Goal: Task Accomplishment & Management: Manage account settings

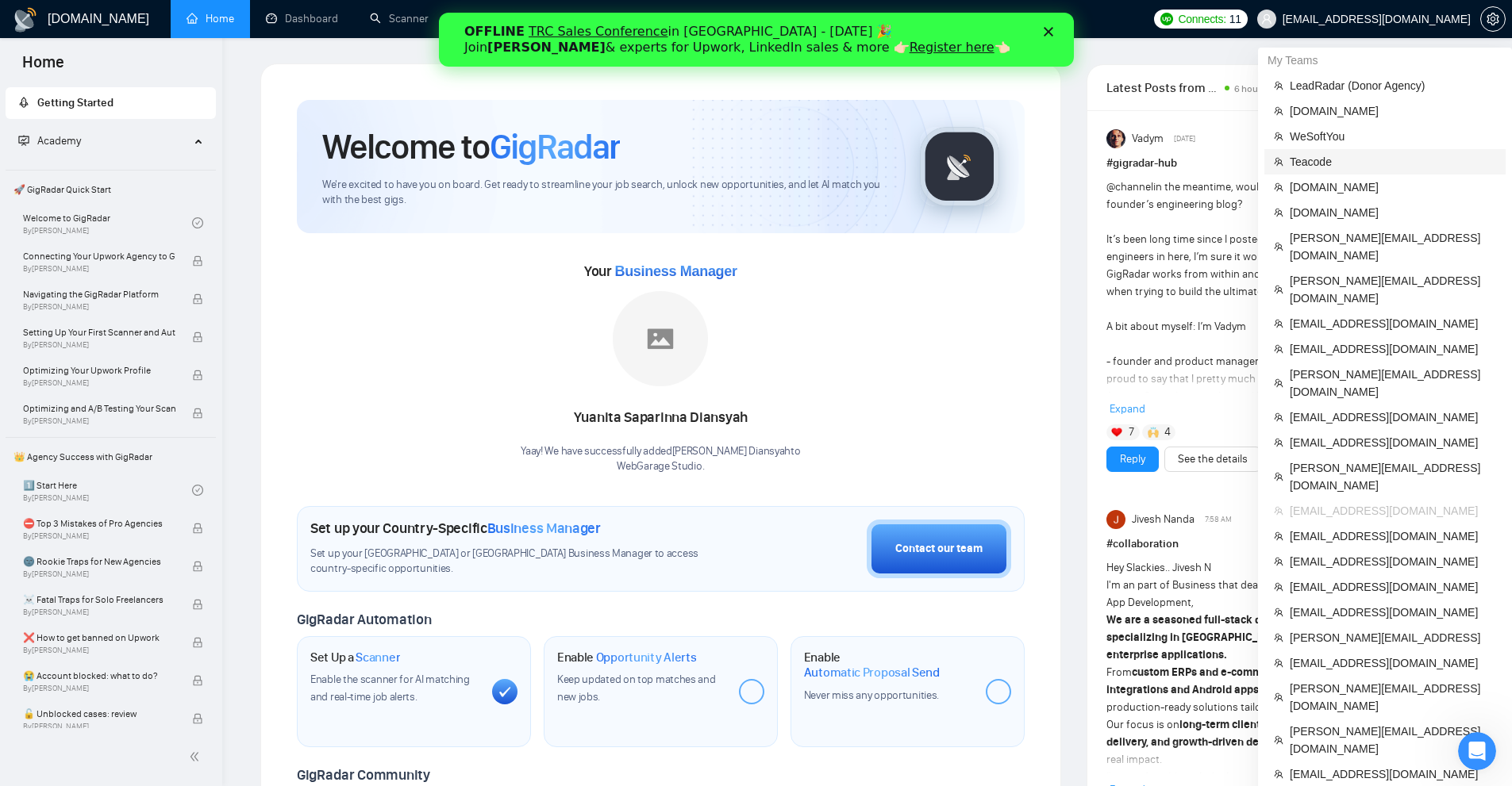
click at [1330, 173] on li "Teacode" at bounding box center [1385, 161] width 241 height 26
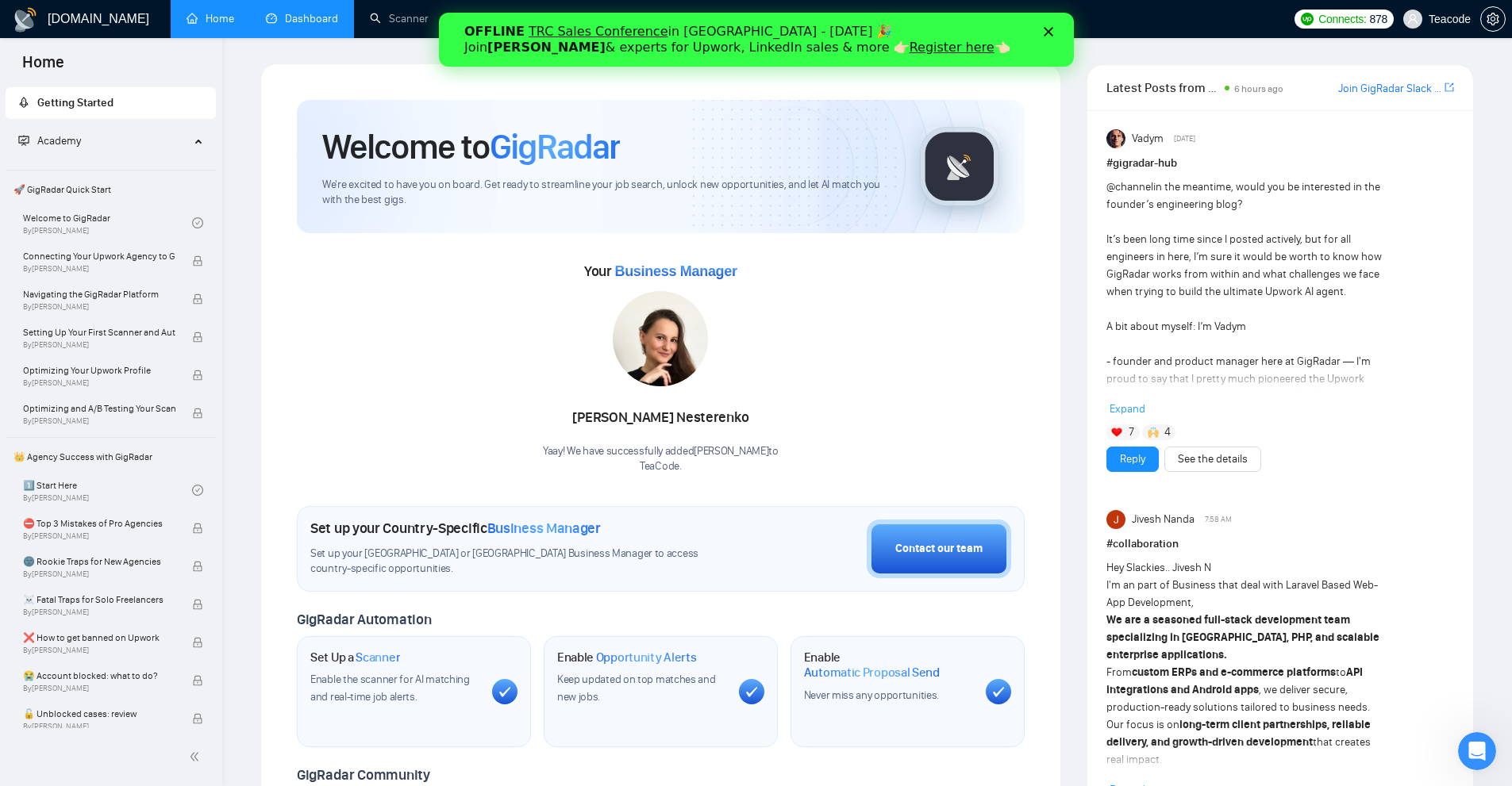
click at [309, 23] on link "Dashboard" at bounding box center [302, 18] width 72 height 13
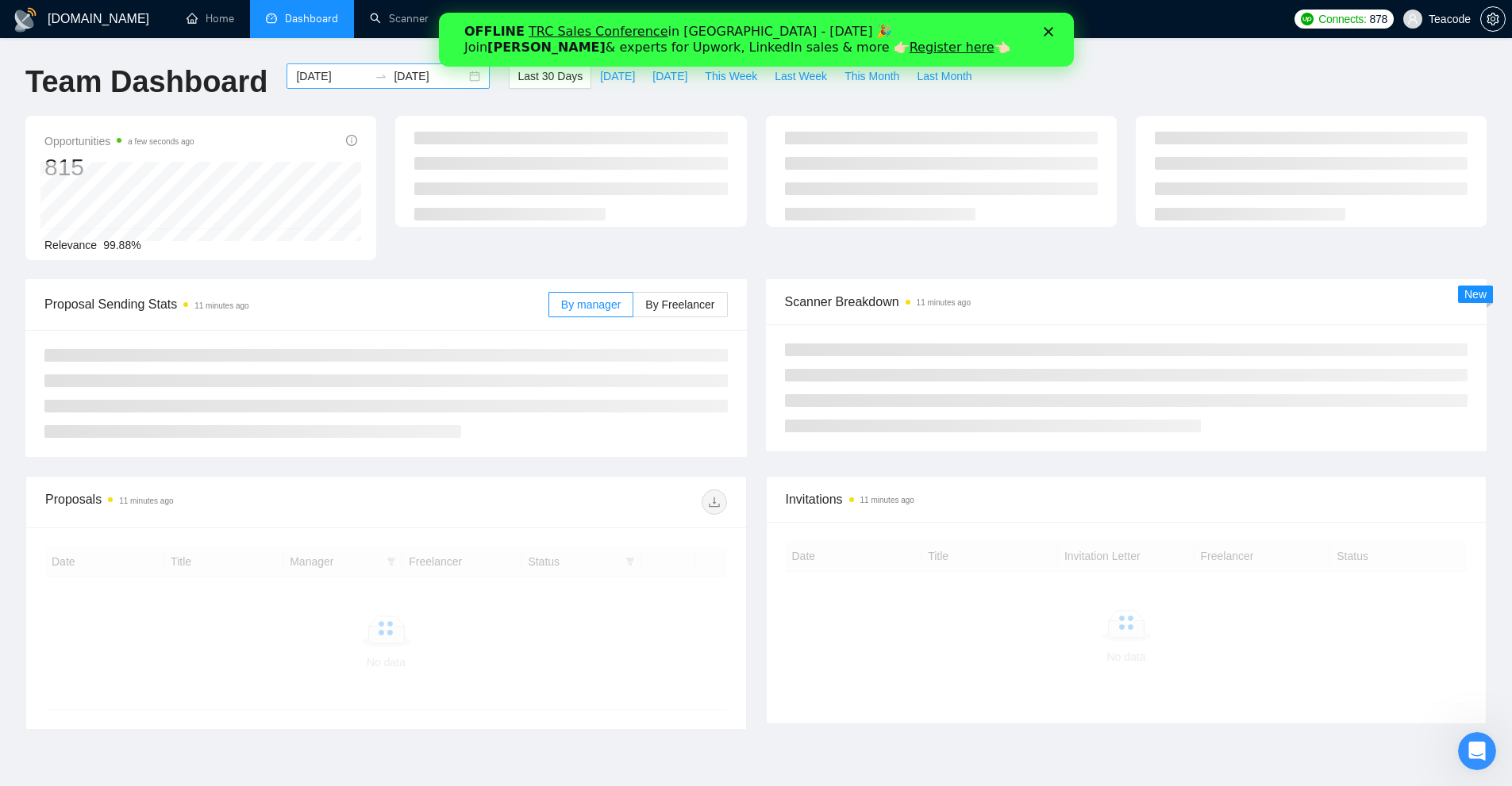
click at [323, 86] on div "[DATE] [DATE]" at bounding box center [388, 76] width 203 height 26
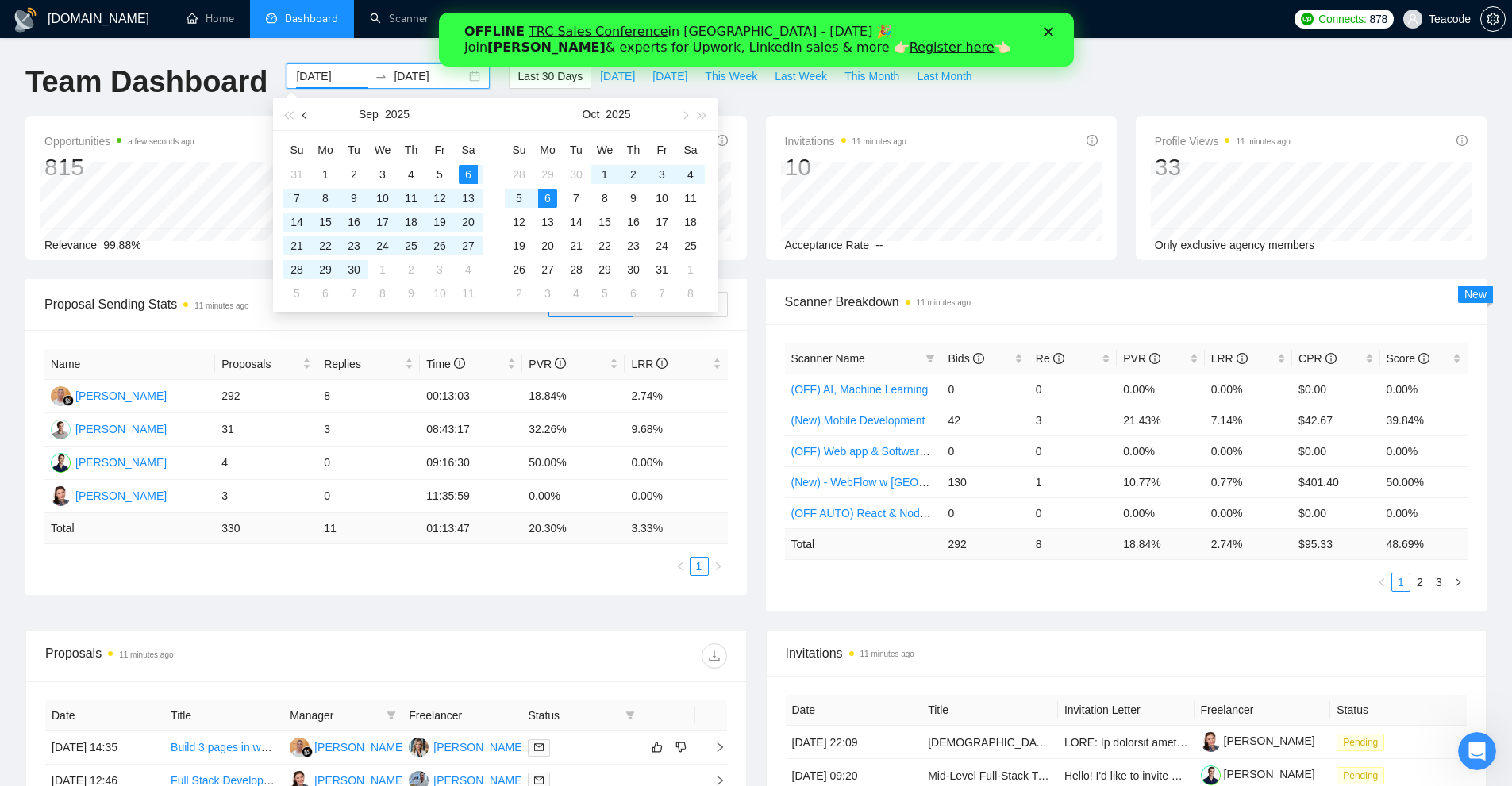
click at [306, 114] on span "button" at bounding box center [306, 114] width 8 height 8
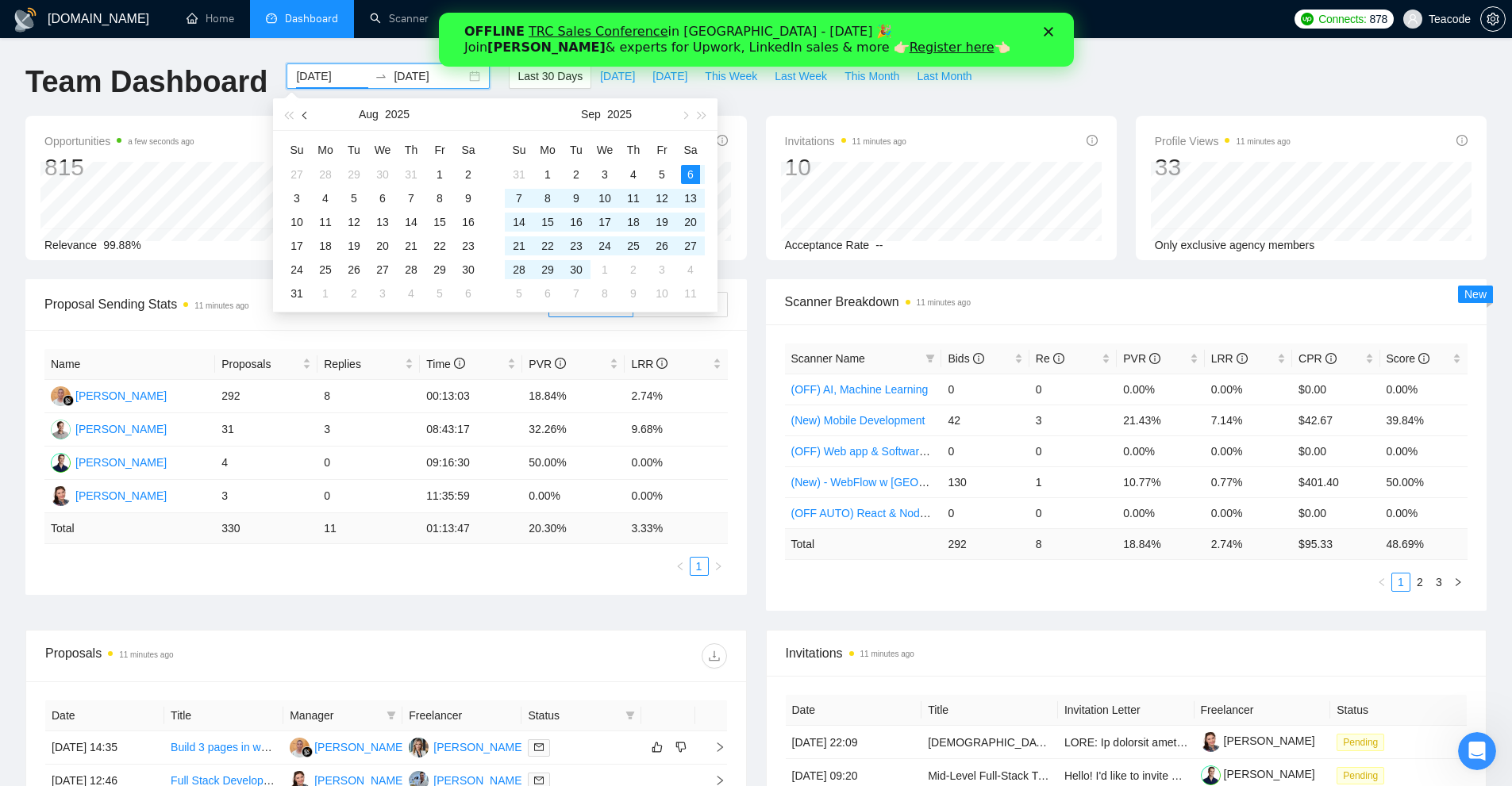
click at [306, 114] on span "button" at bounding box center [306, 114] width 8 height 8
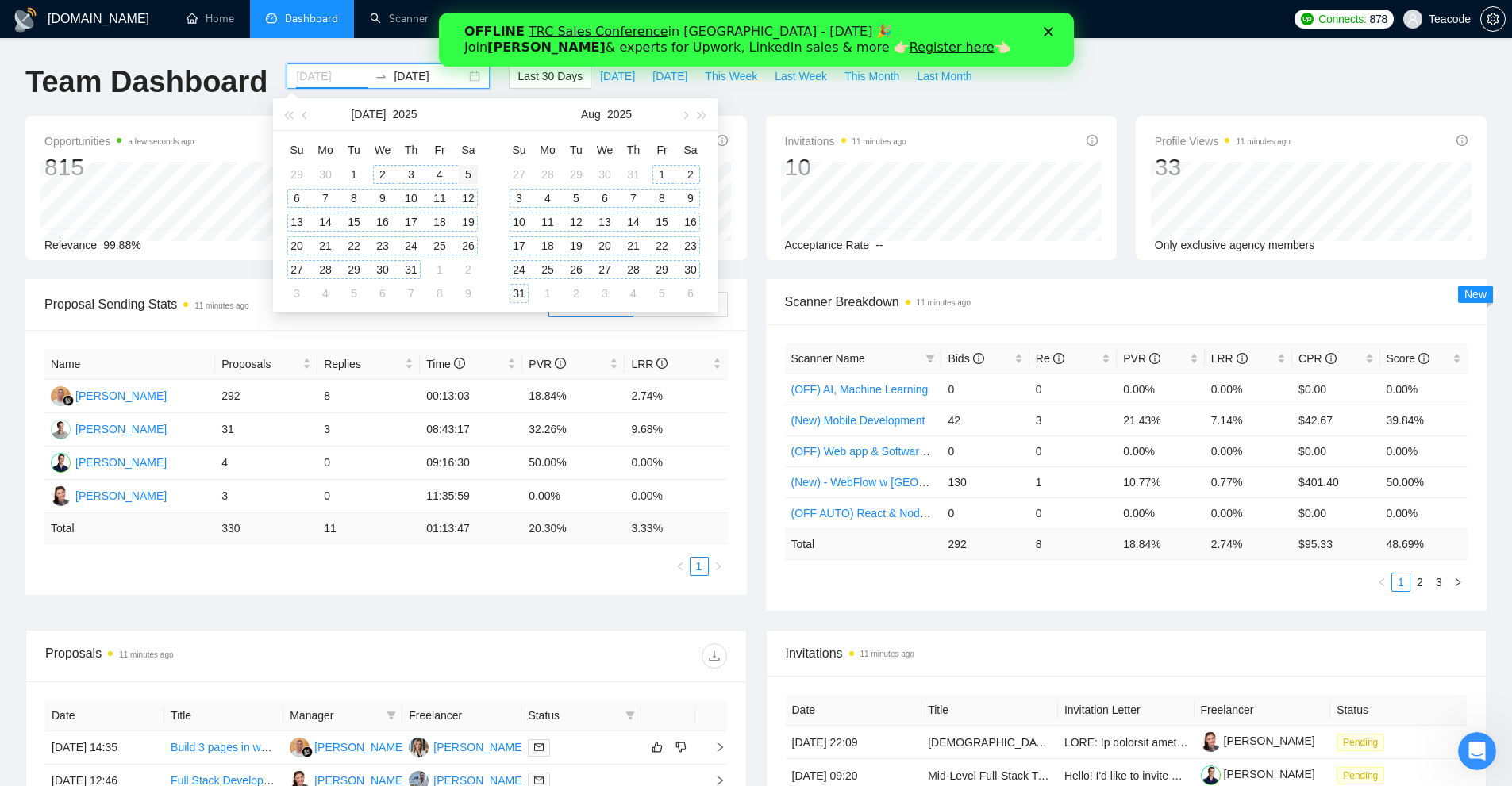
type input "[DATE]"
click at [455, 173] on td "5" at bounding box center [469, 174] width 28 height 24
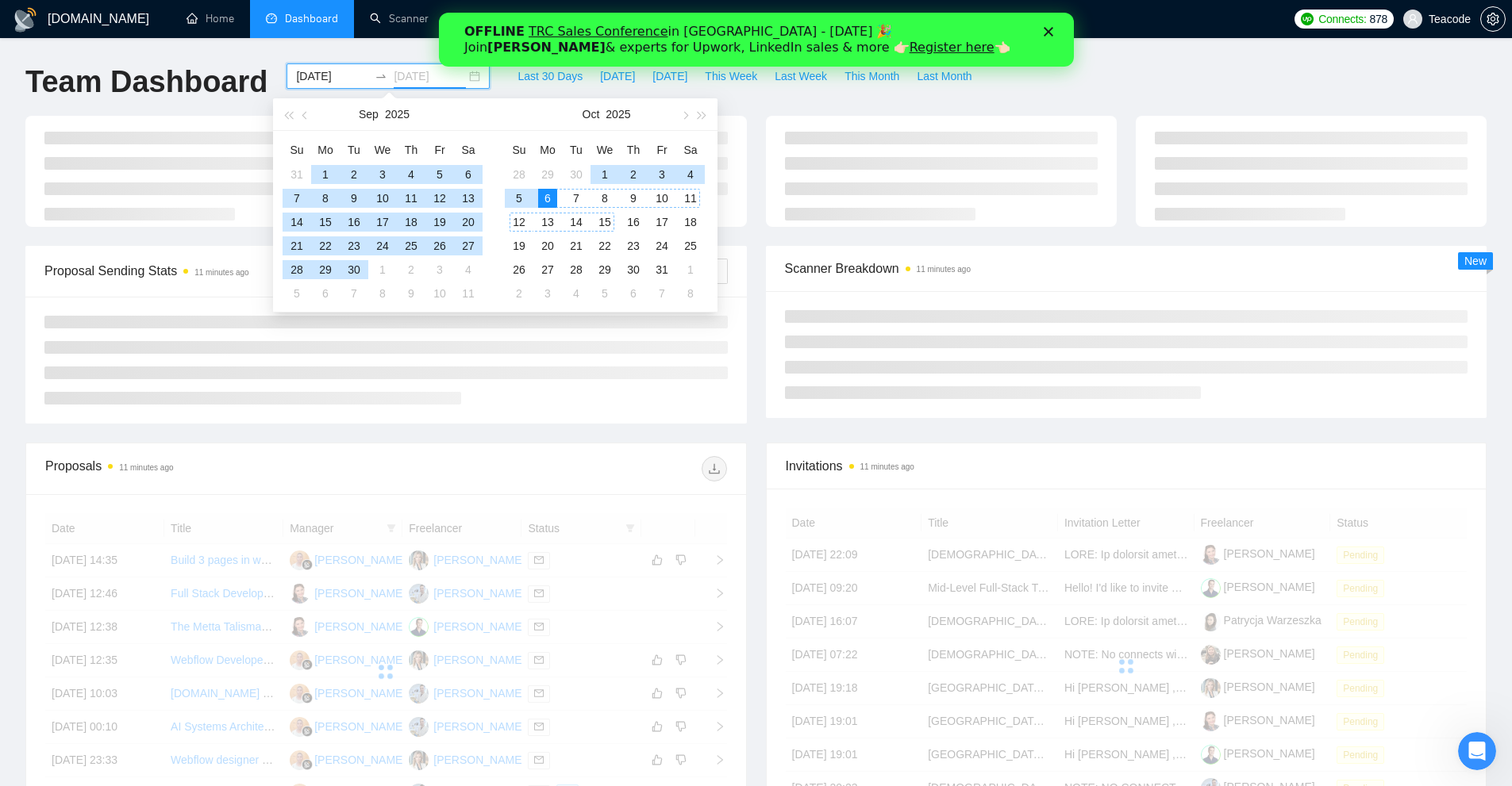
type input "[DATE]"
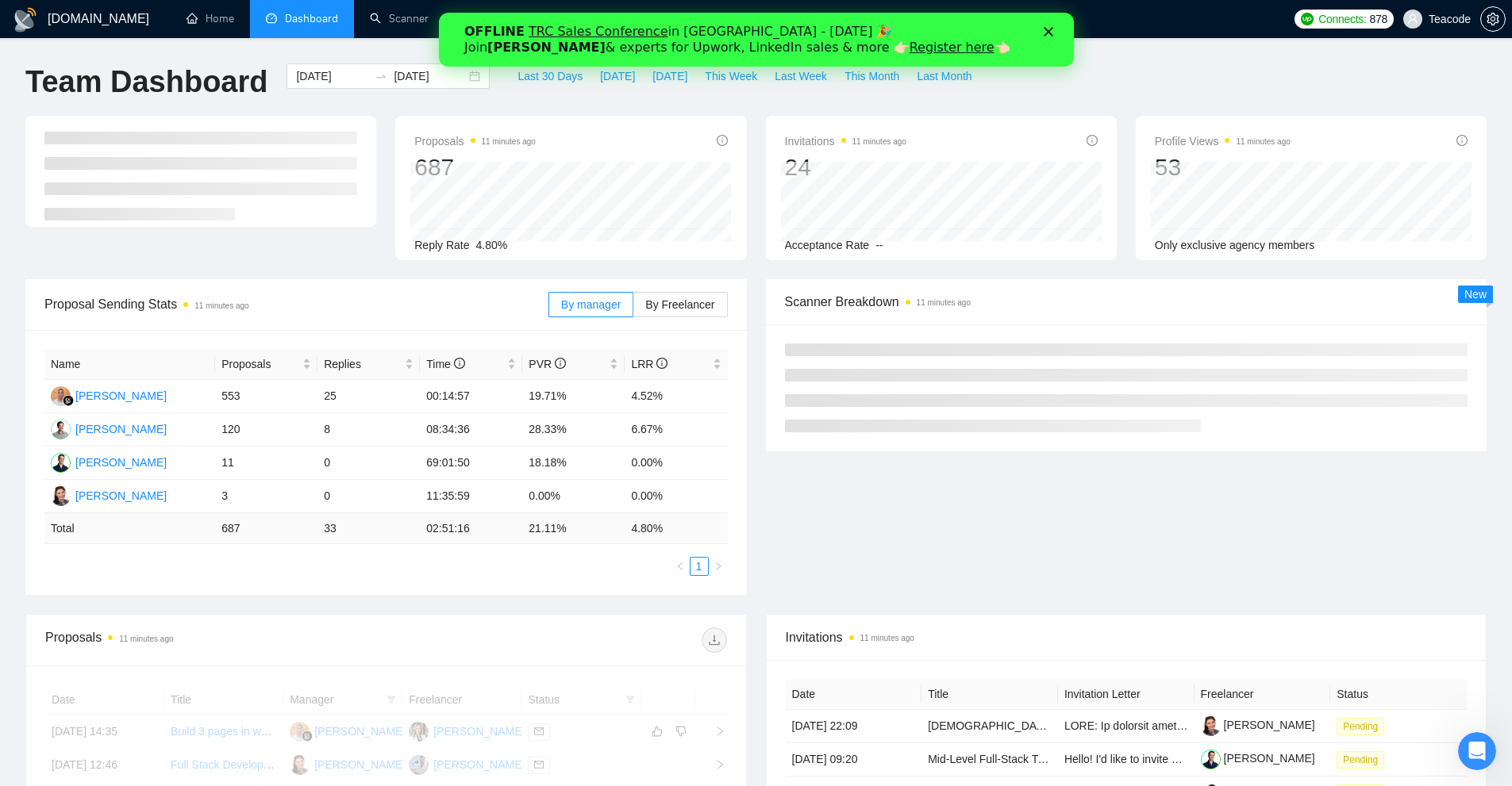
click at [947, 98] on div "Last 30 Days [DATE] [DATE] This Week Last Week This Month Last Month" at bounding box center [744, 90] width 491 height 52
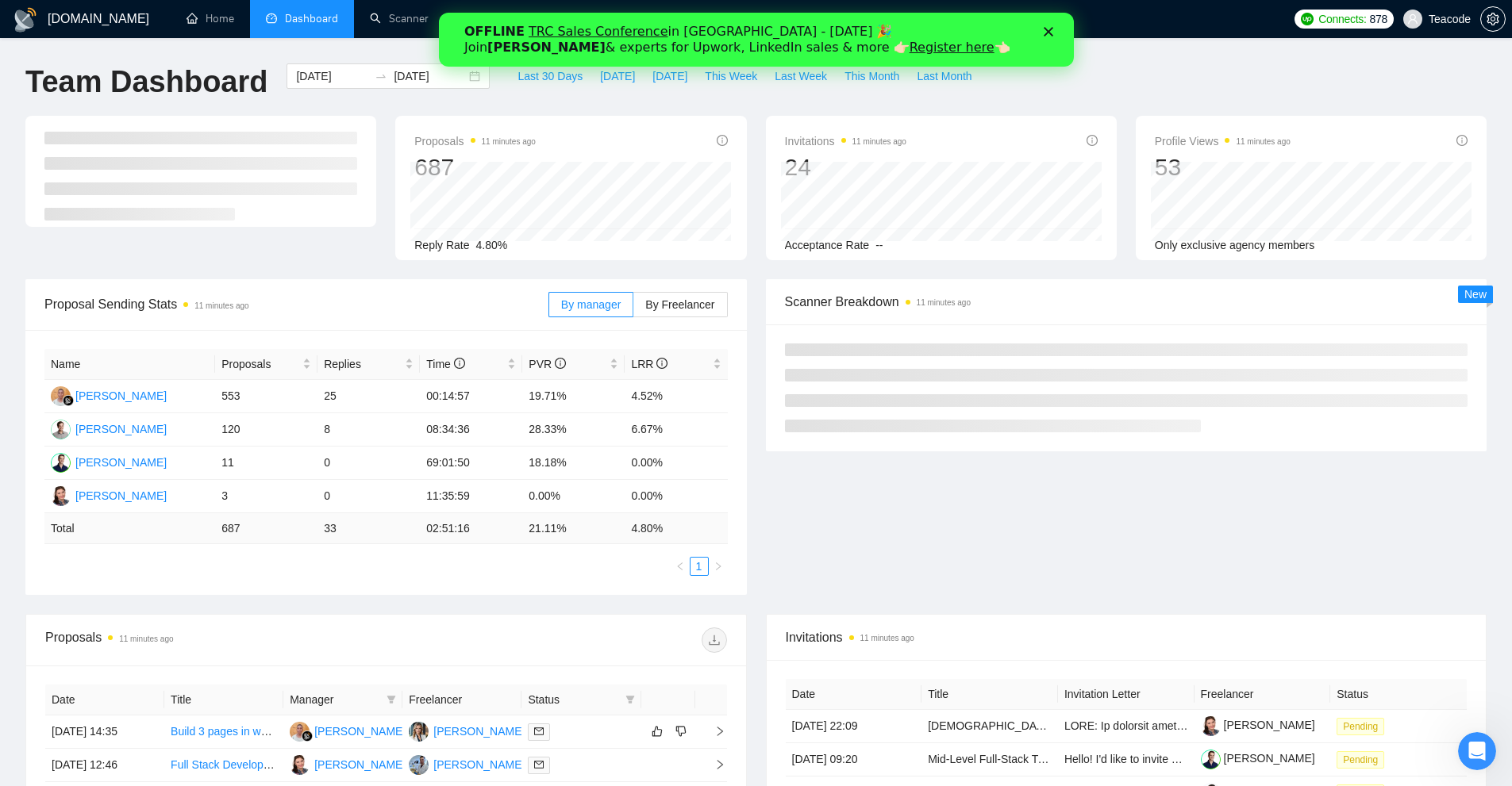
scroll to position [397, 0]
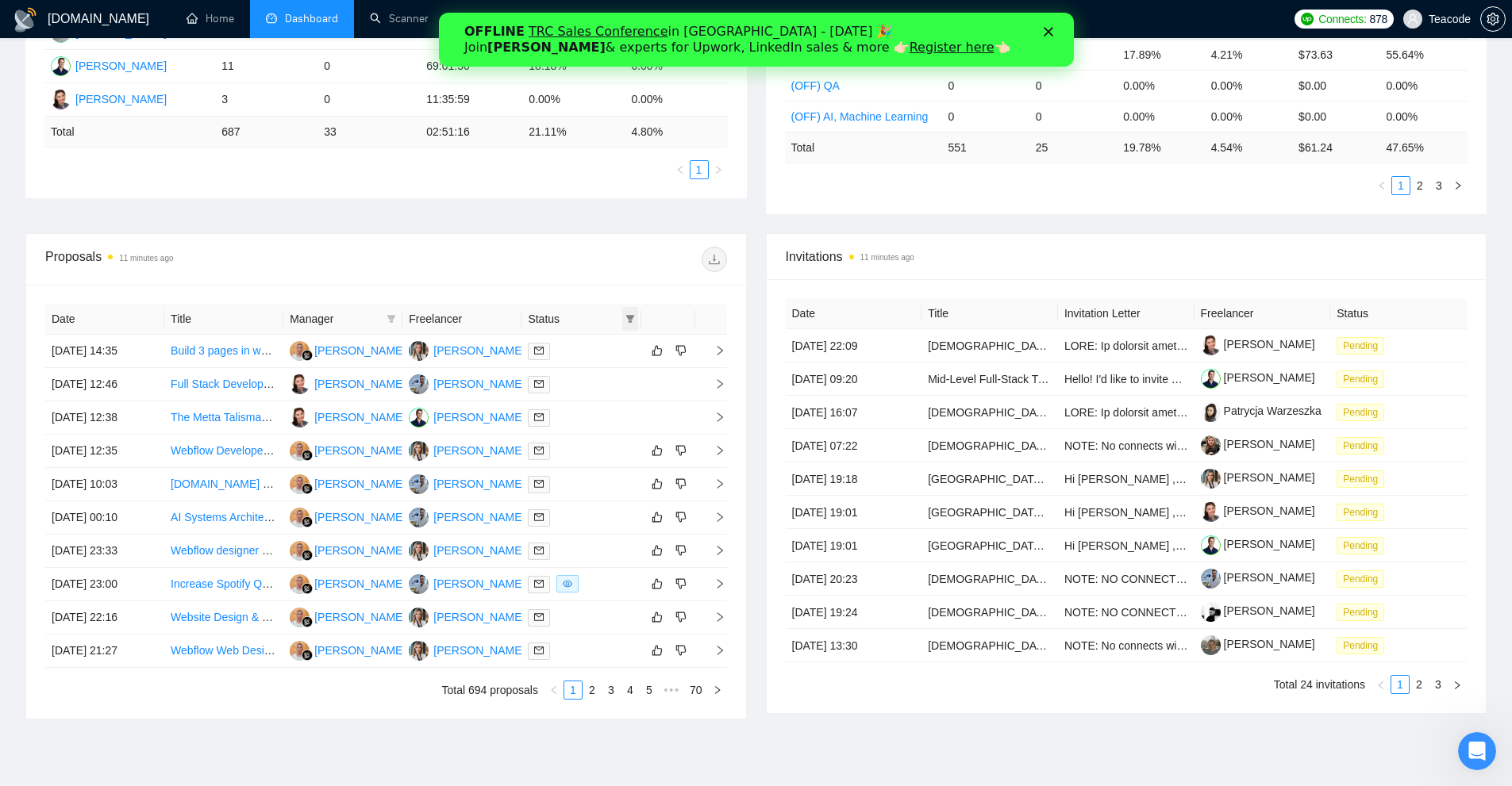
click at [626, 319] on icon "filter" at bounding box center [630, 318] width 10 height 10
click at [597, 347] on span "Chat" at bounding box center [590, 350] width 76 height 18
checkbox input "true"
click at [613, 407] on span "OK" at bounding box center [617, 406] width 16 height 18
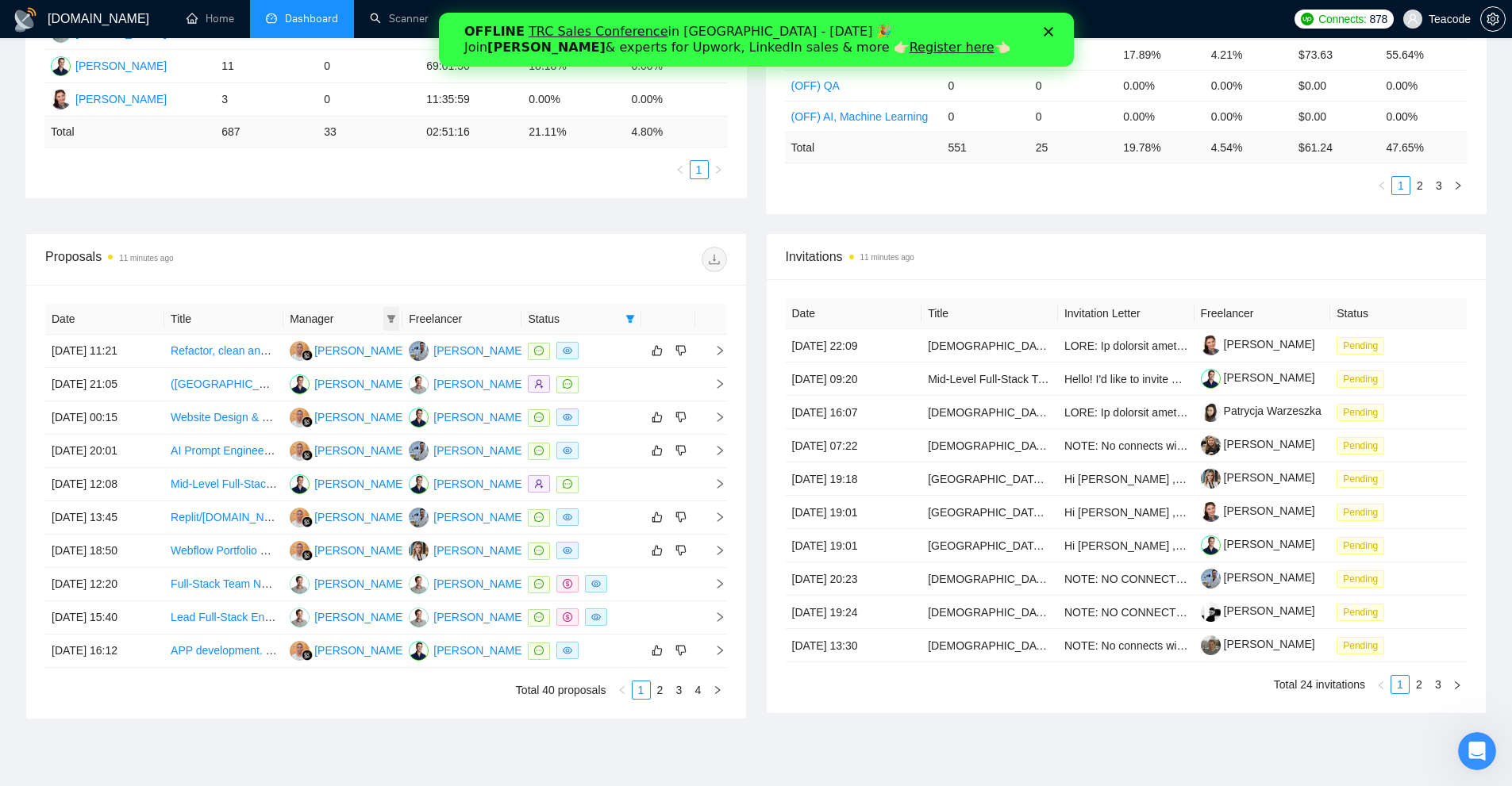
click at [390, 320] on icon "filter" at bounding box center [392, 318] width 9 height 8
click at [343, 365] on div "[PERSON_NAME]" at bounding box center [350, 374] width 91 height 18
checkbox input "true"
click at [385, 464] on span "OK" at bounding box center [385, 457] width 16 height 18
click at [680, 690] on link "2" at bounding box center [680, 690] width 18 height 18
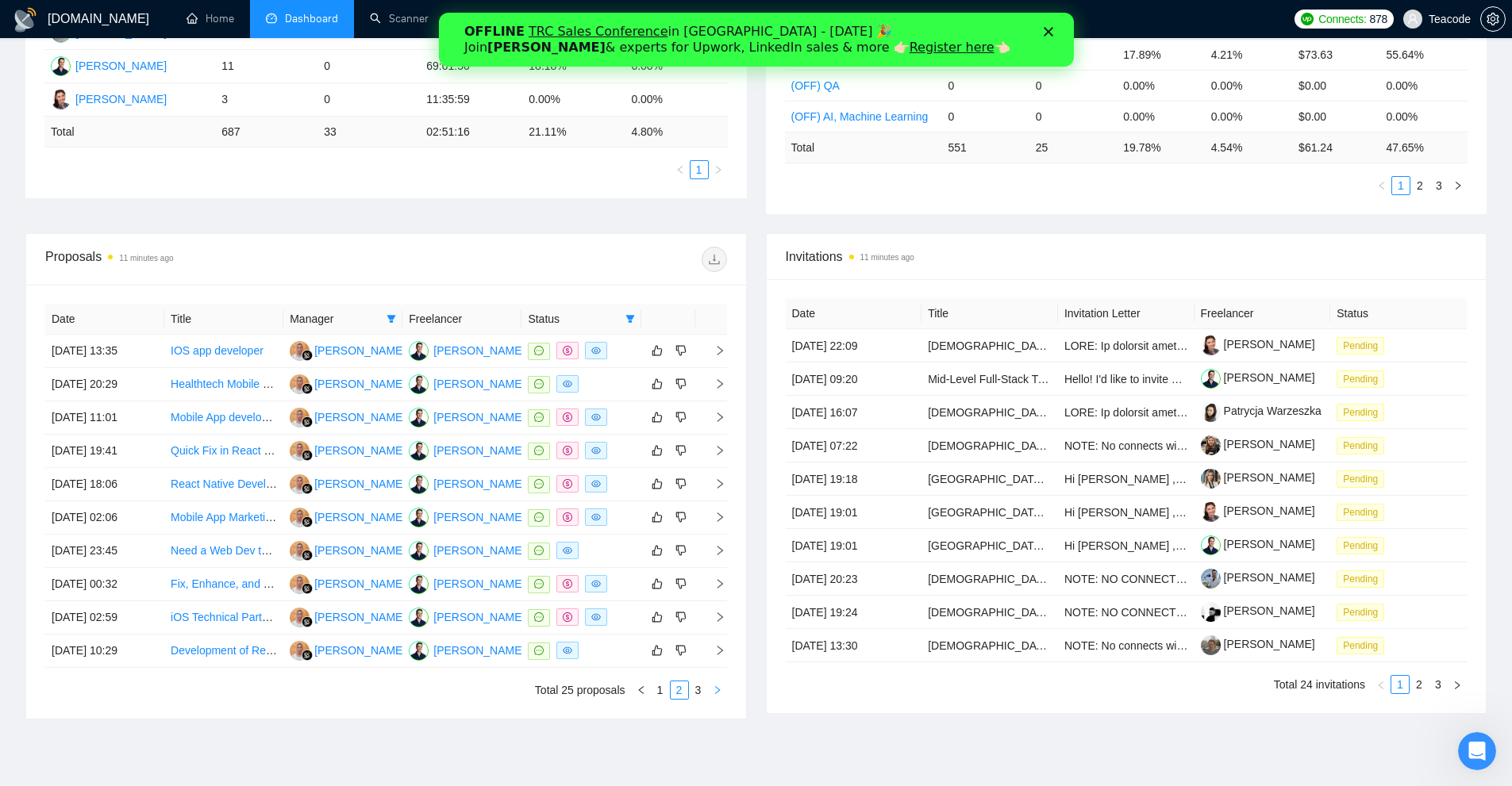
click at [716, 691] on icon "right" at bounding box center [717, 690] width 10 height 10
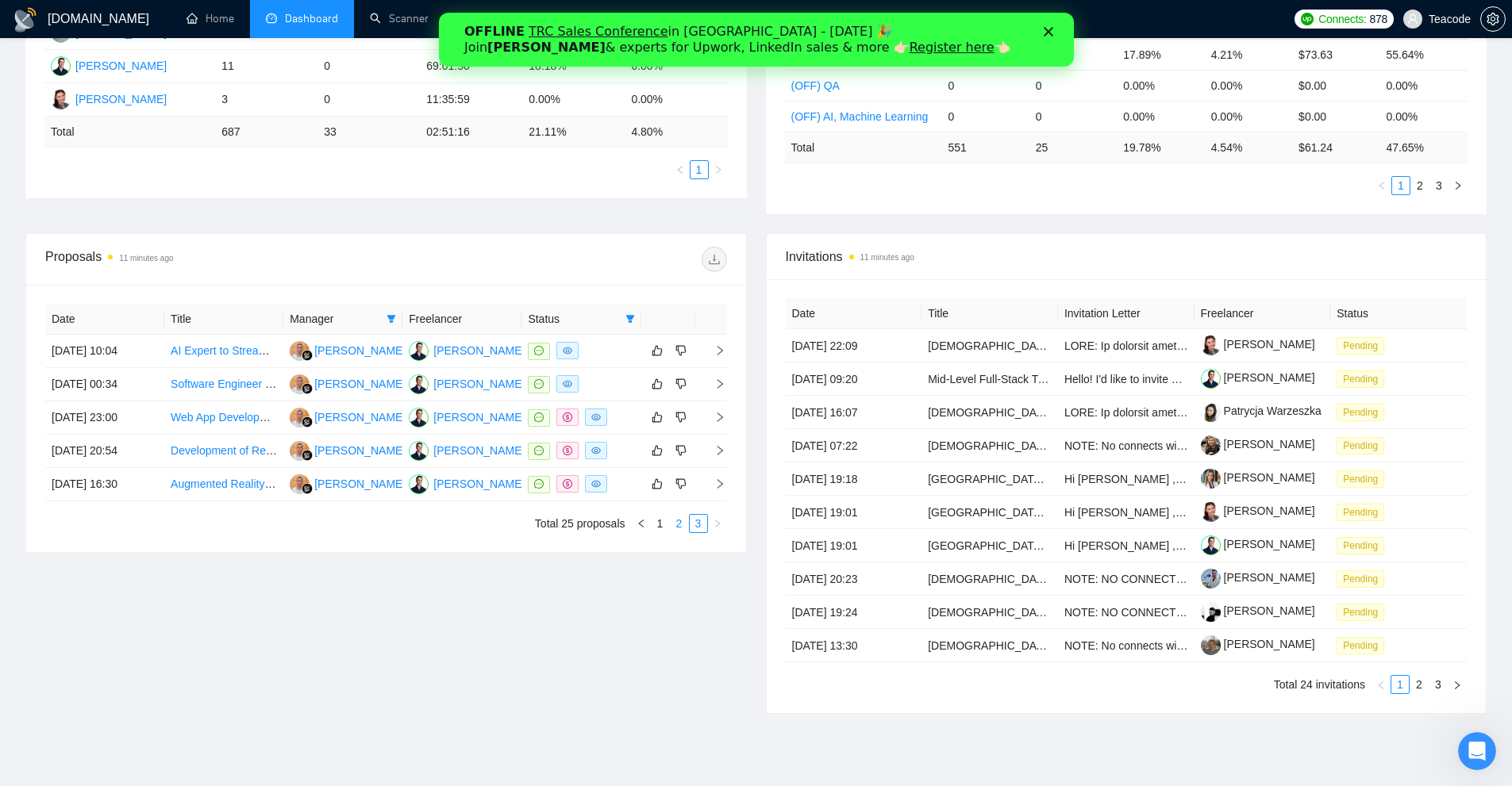
click at [677, 523] on link "2" at bounding box center [680, 524] width 18 height 18
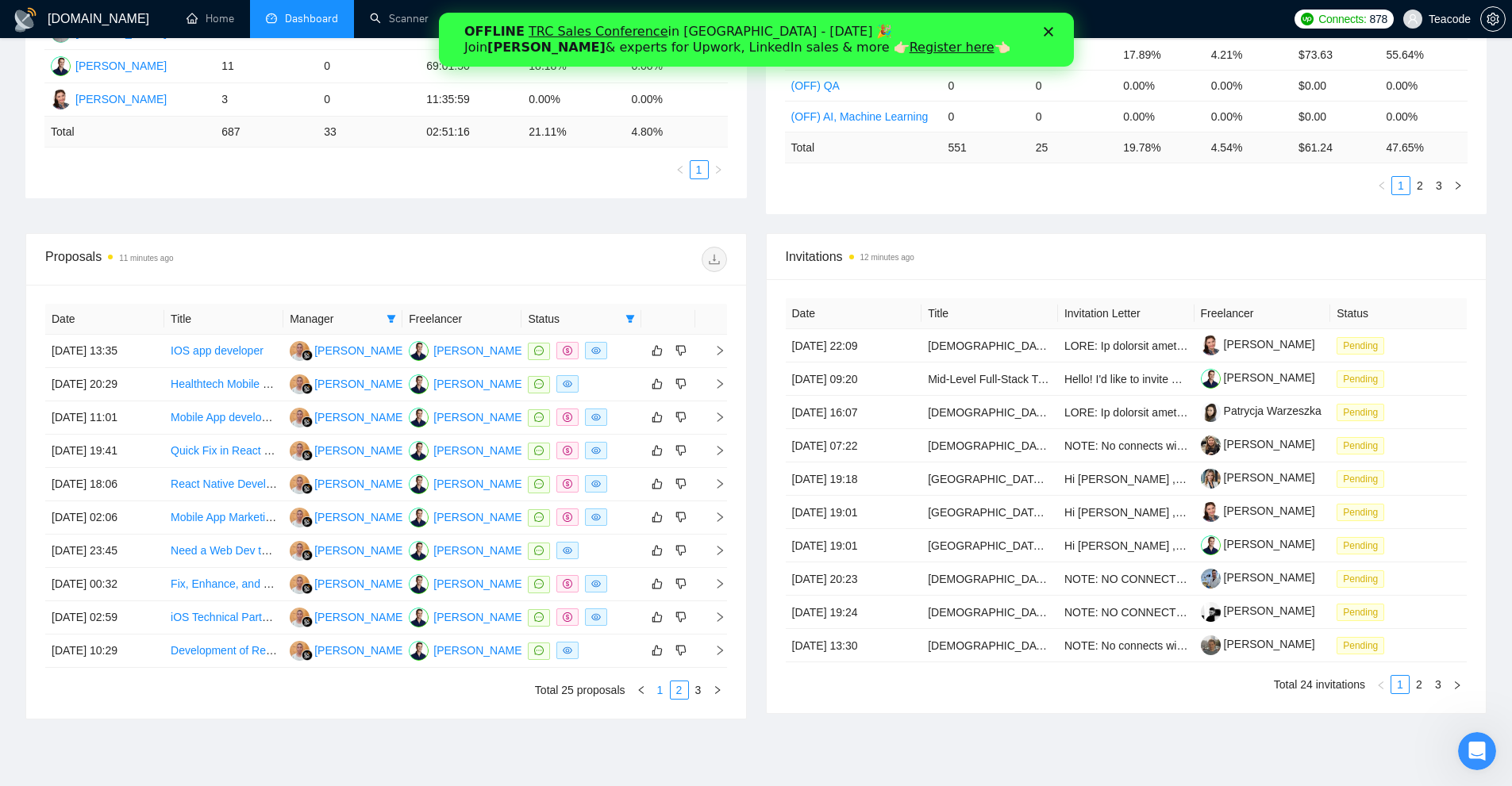
click at [660, 691] on link "1" at bounding box center [660, 690] width 18 height 18
click at [681, 693] on link "2" at bounding box center [680, 690] width 18 height 18
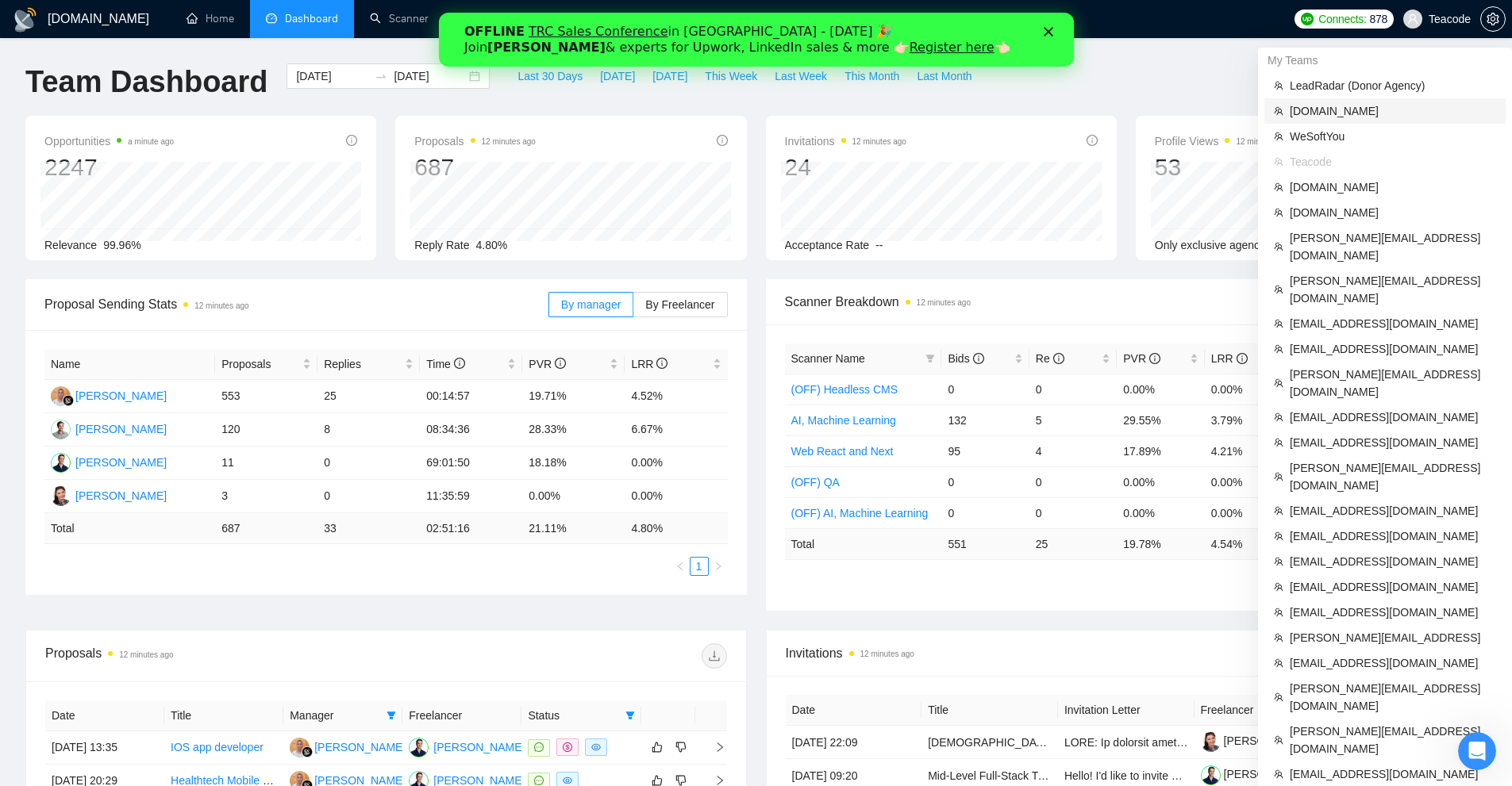
click at [1328, 102] on span "[DOMAIN_NAME]" at bounding box center [1393, 111] width 207 height 18
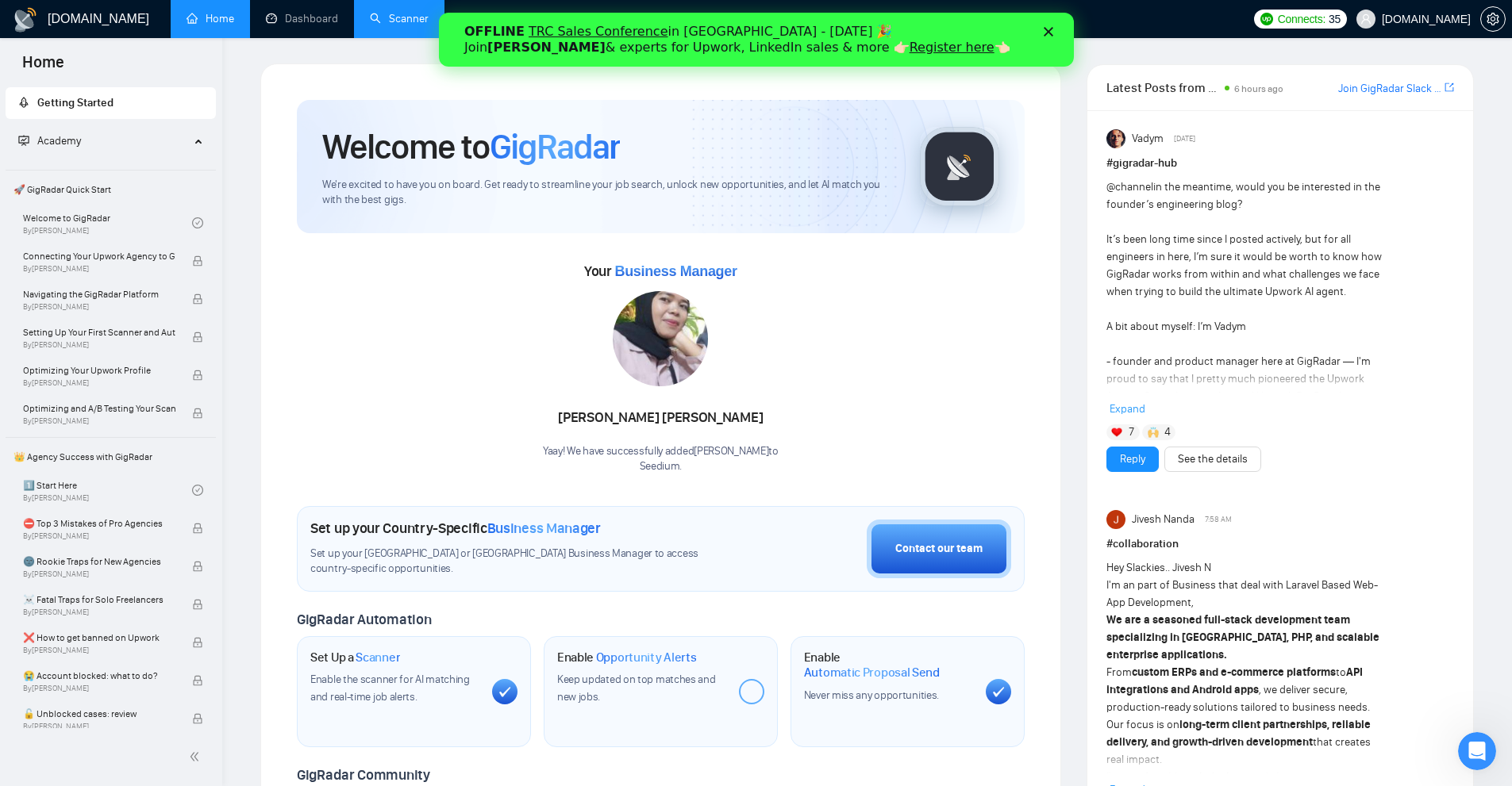
click at [413, 26] on link "Scanner" at bounding box center [399, 18] width 59 height 13
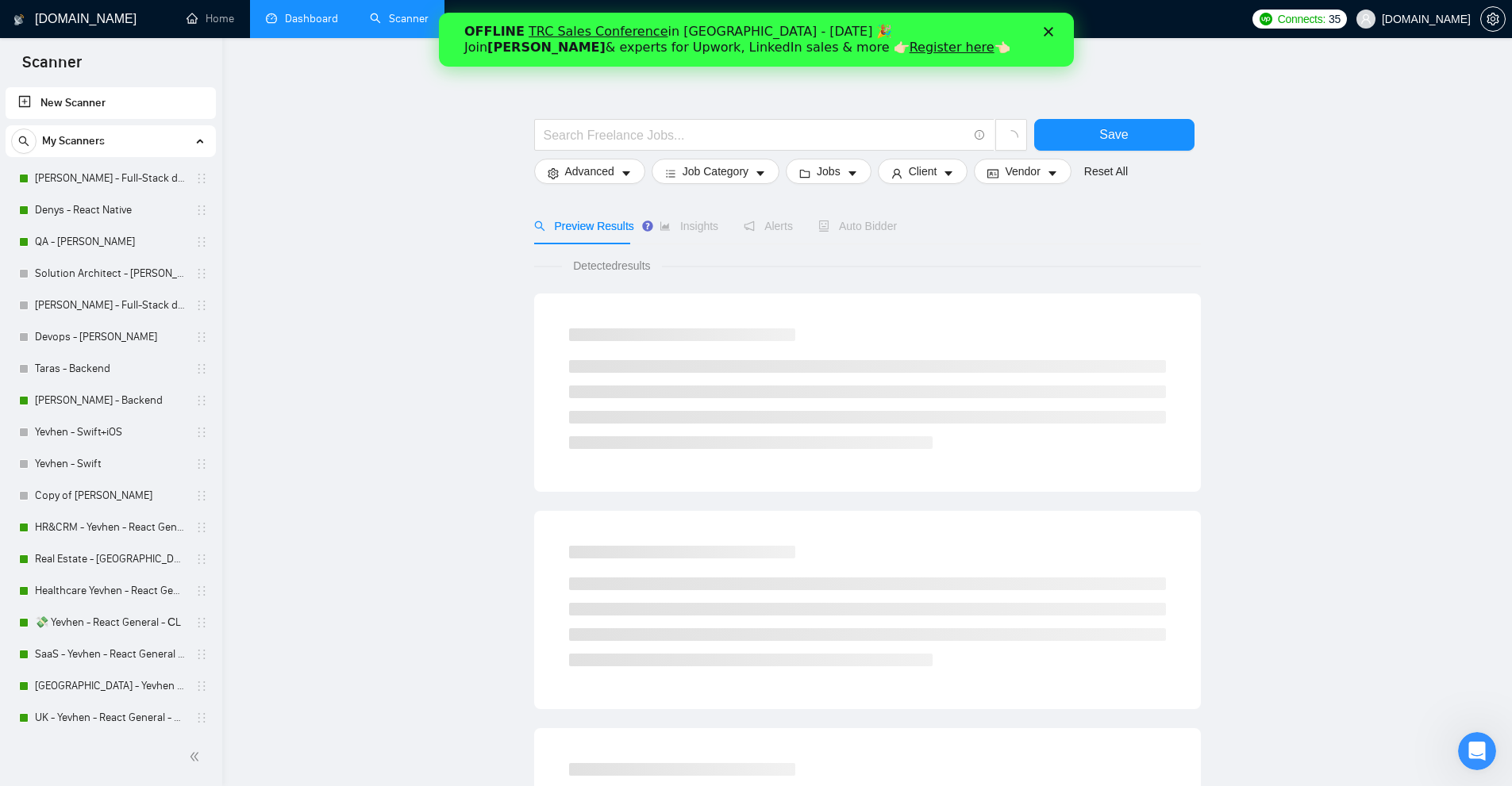
click at [305, 14] on link "Dashboard" at bounding box center [302, 18] width 72 height 13
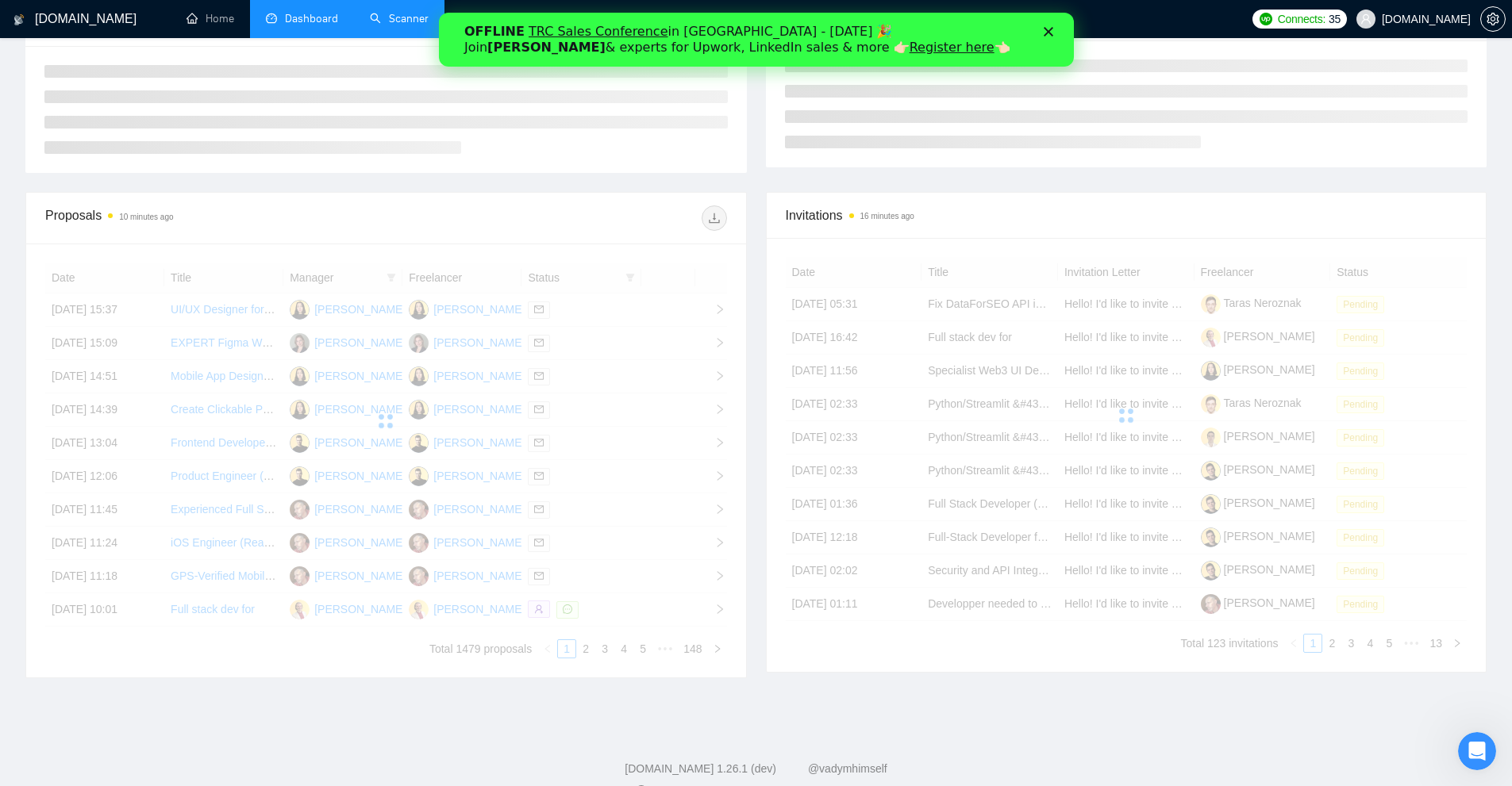
scroll to position [318, 0]
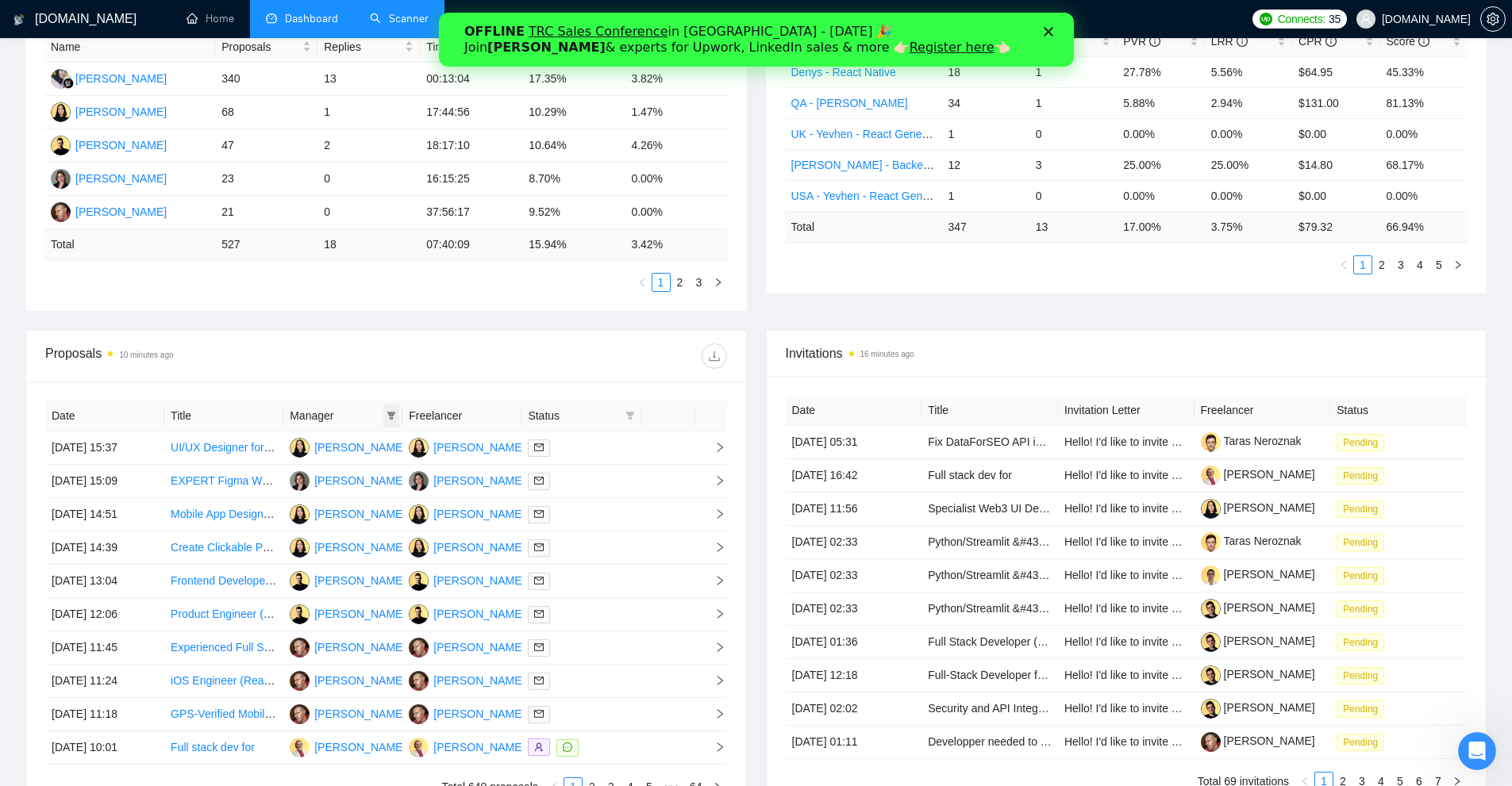
click at [394, 420] on icon "filter" at bounding box center [391, 415] width 10 height 10
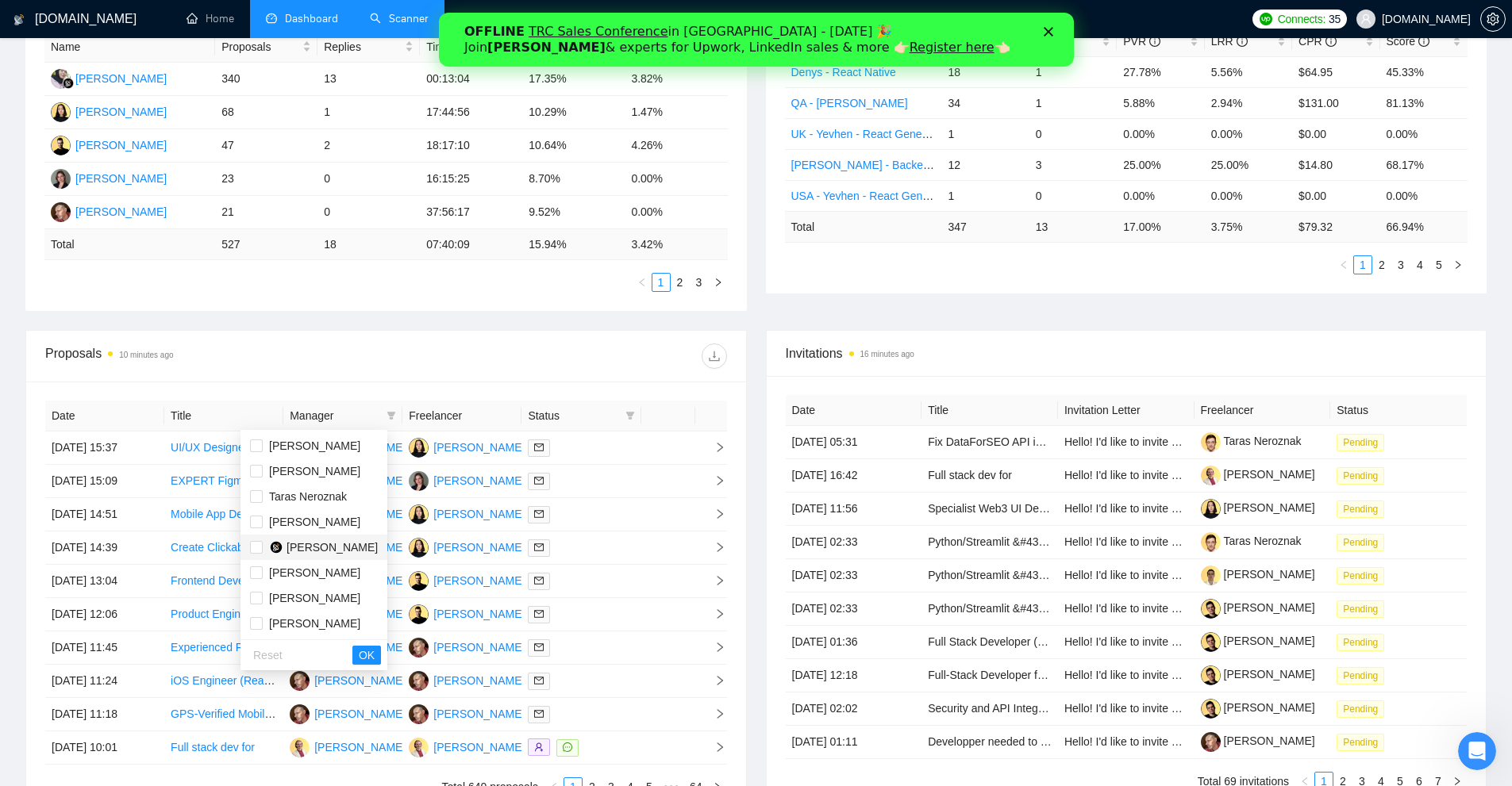
click at [323, 555] on div "[PERSON_NAME]" at bounding box center [332, 547] width 91 height 18
checkbox input "true"
click at [374, 655] on span "OK" at bounding box center [366, 656] width 16 height 18
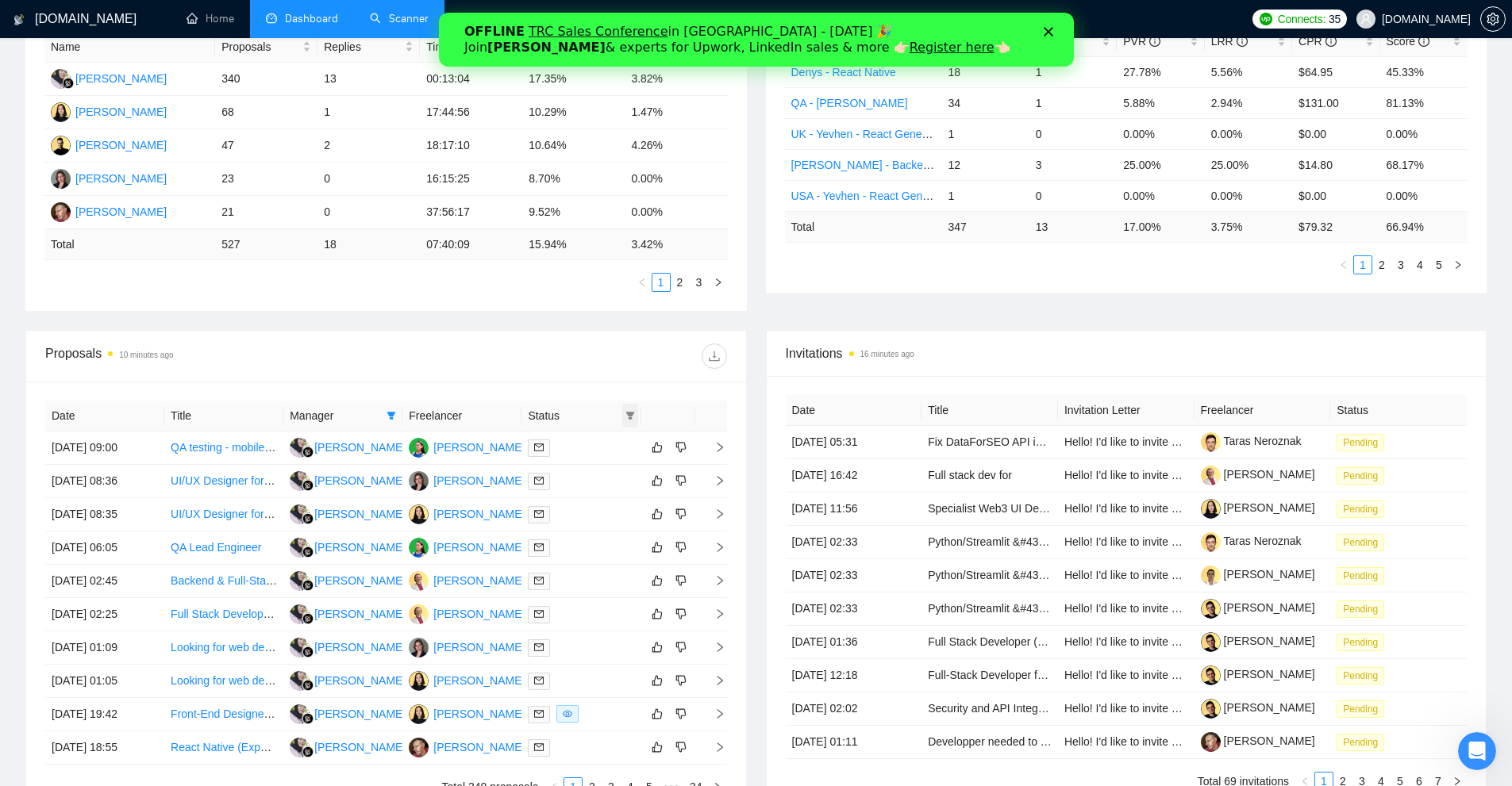
click at [629, 417] on icon "filter" at bounding box center [630, 415] width 10 height 10
click at [593, 452] on span "Chat" at bounding box center [590, 446] width 76 height 18
checkbox input "true"
click at [618, 511] on span "OK" at bounding box center [617, 503] width 16 height 18
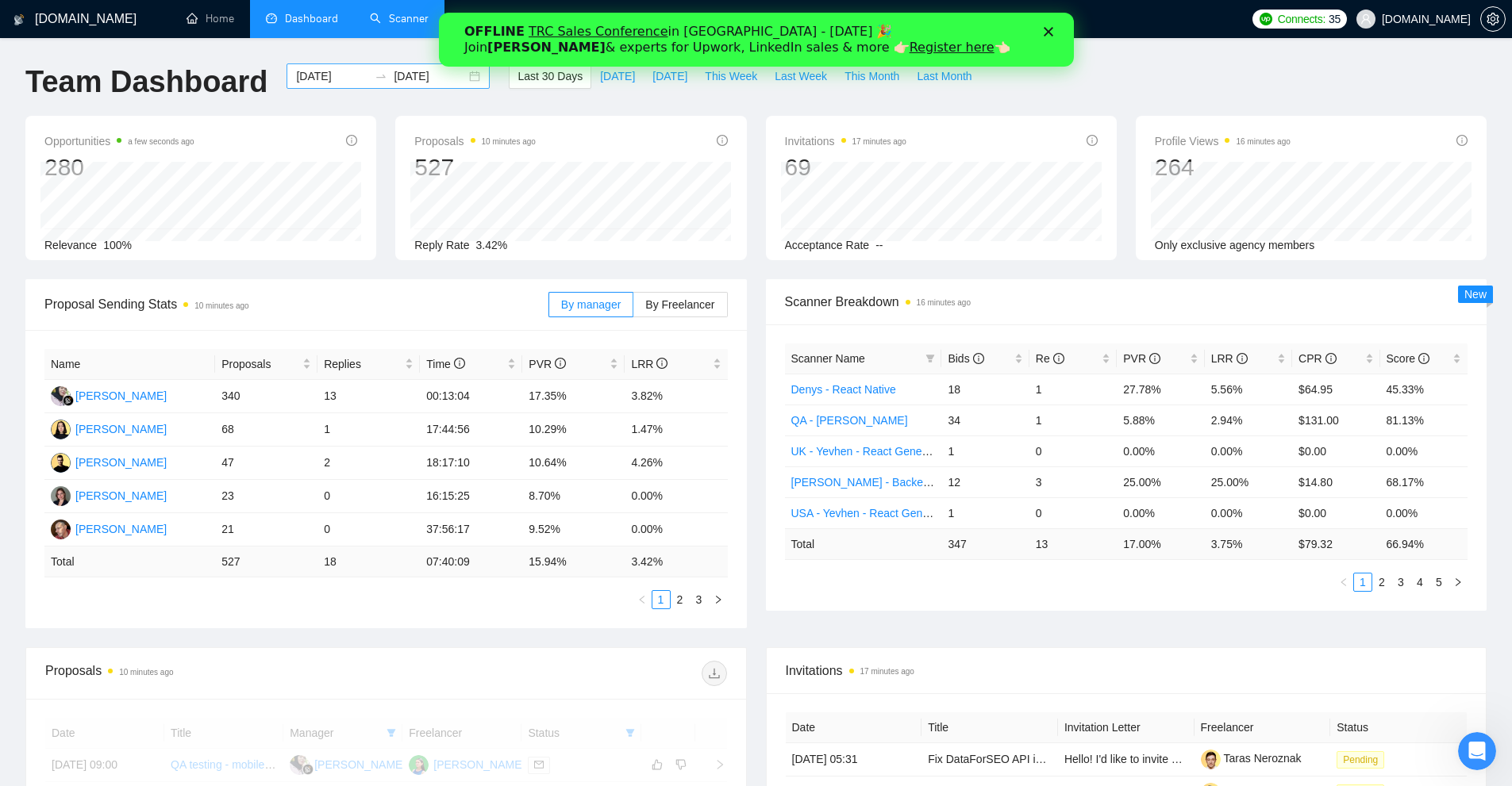
click at [319, 87] on div "[DATE] [DATE]" at bounding box center [388, 76] width 203 height 26
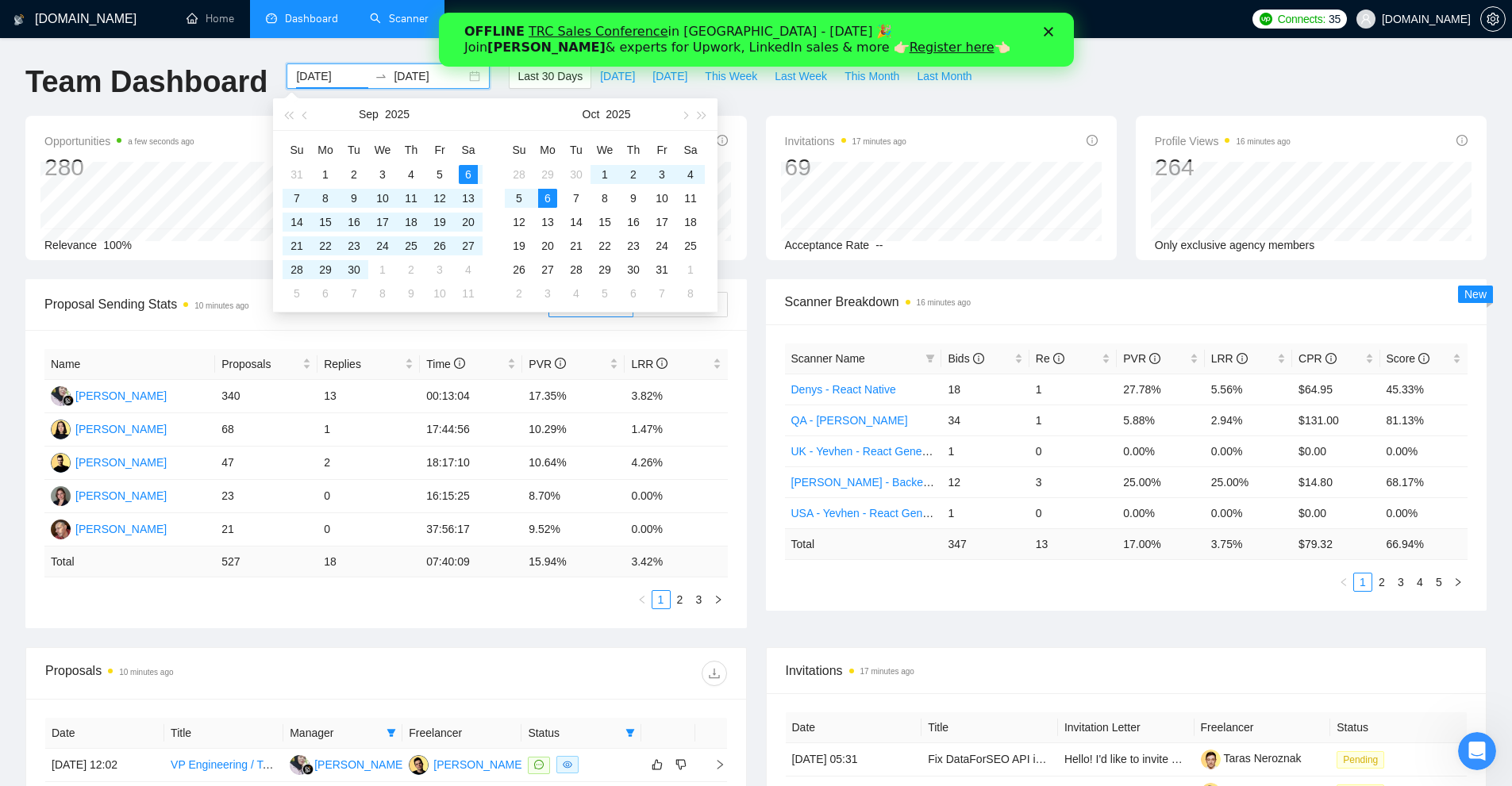
click at [320, 81] on input "[DATE]" at bounding box center [332, 76] width 72 height 18
click at [300, 118] on button "button" at bounding box center [306, 114] width 18 height 32
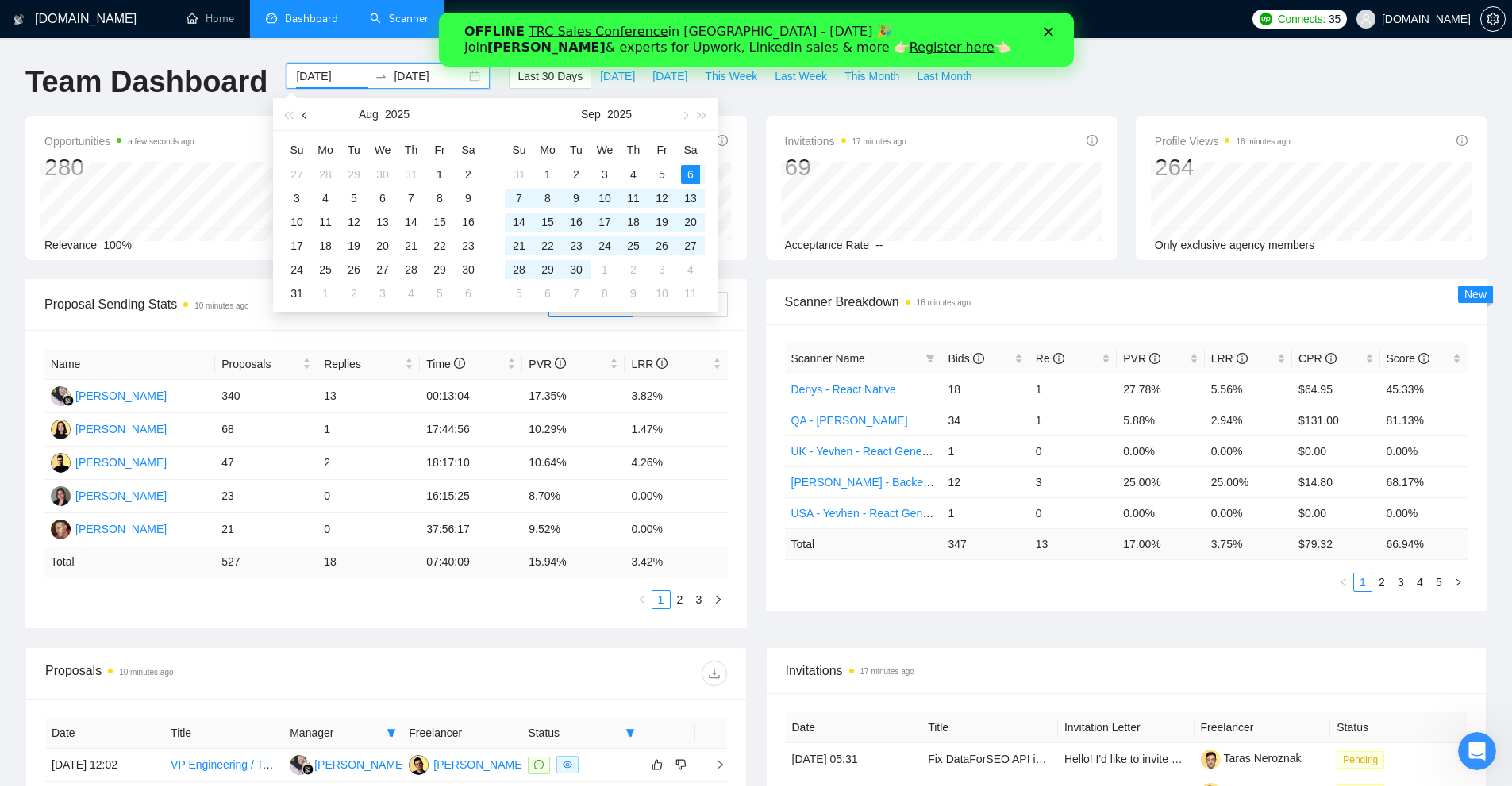
click at [300, 118] on button "button" at bounding box center [306, 114] width 18 height 32
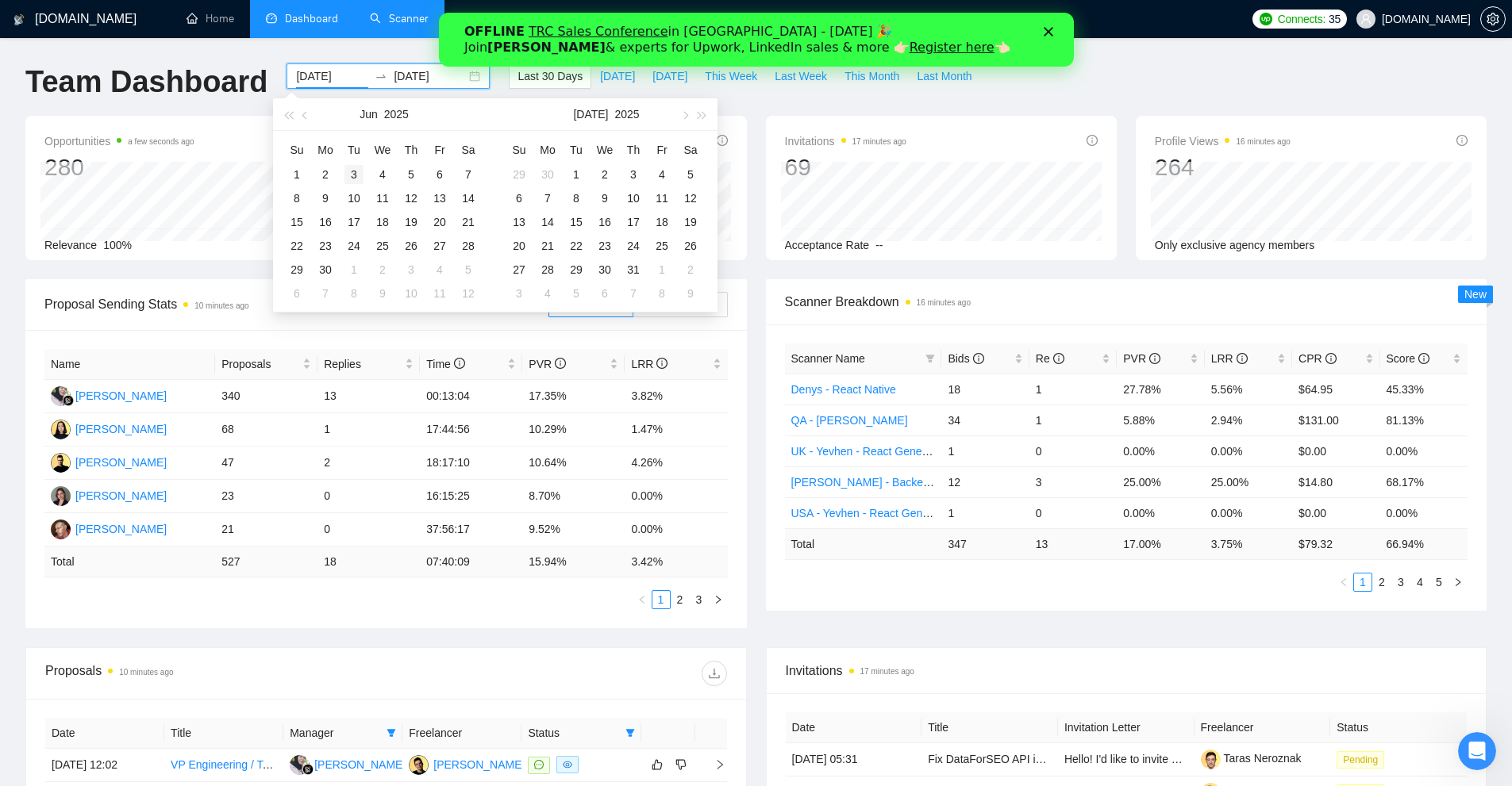
type input "[DATE]"
click at [355, 175] on div "3" at bounding box center [353, 174] width 19 height 19
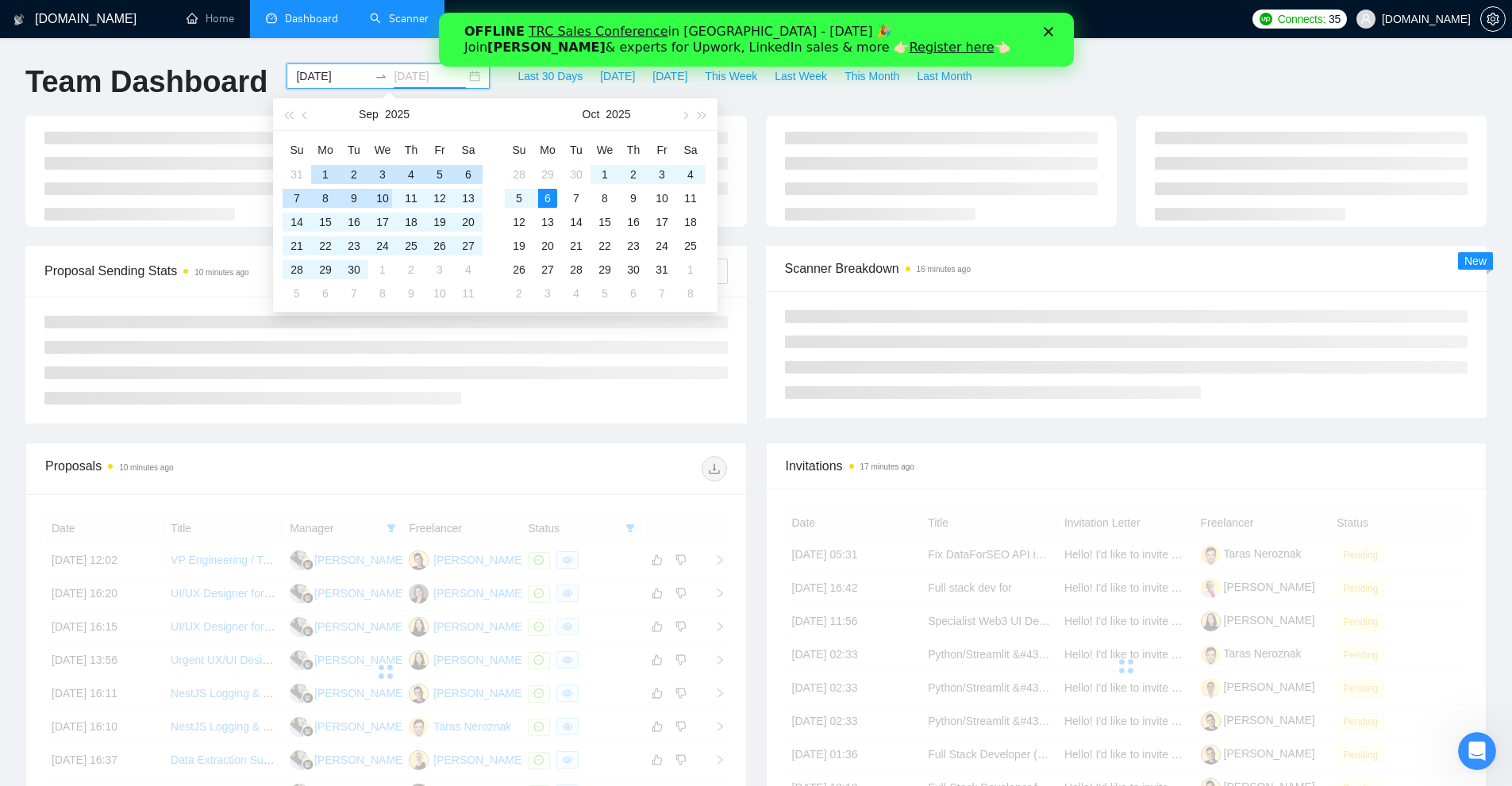
type input "[DATE]"
click at [760, 242] on div at bounding box center [756, 181] width 1480 height 130
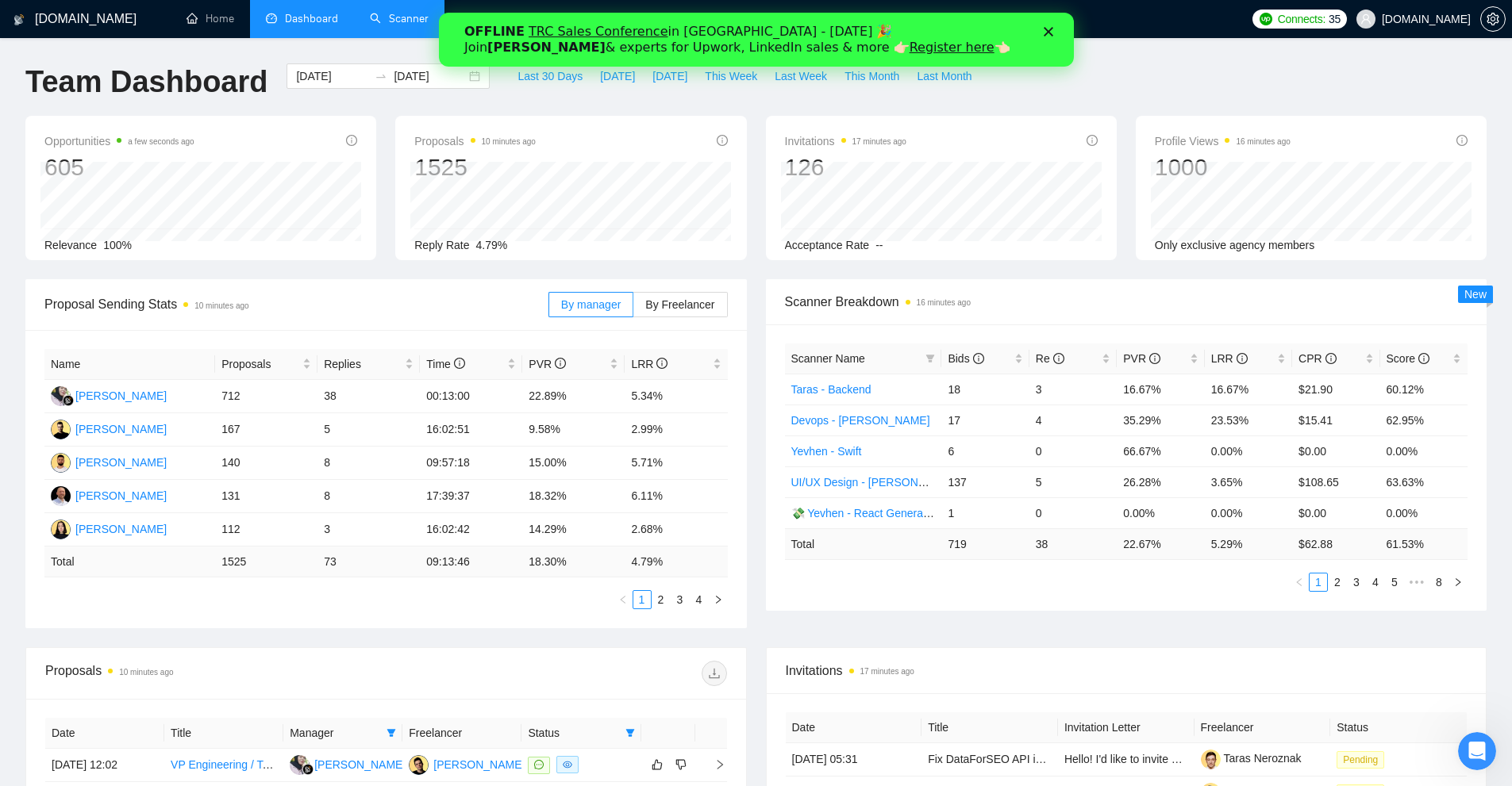
scroll to position [476, 0]
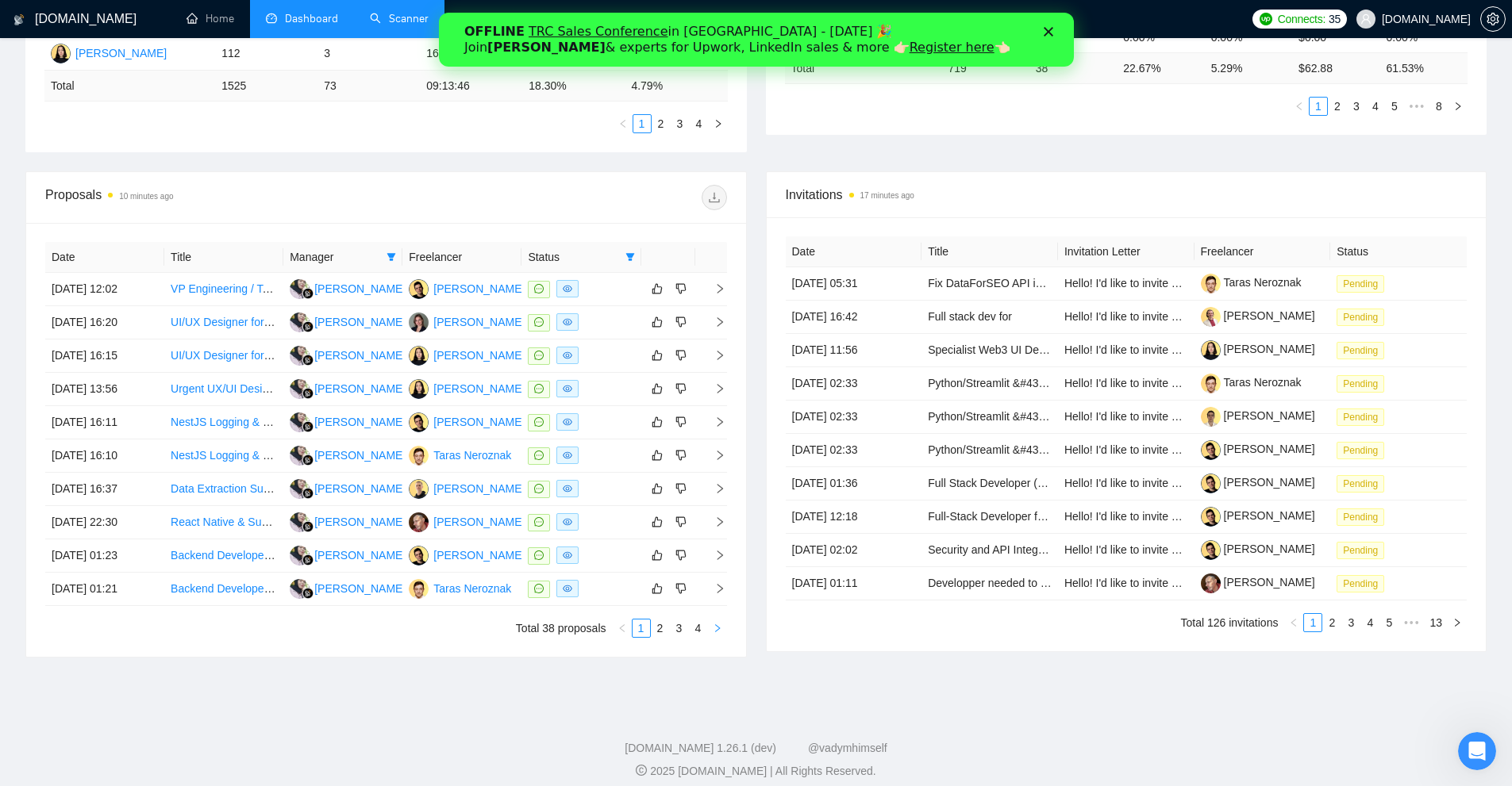
click at [721, 633] on icon "right" at bounding box center [717, 628] width 10 height 10
click at [721, 638] on button "button" at bounding box center [717, 628] width 19 height 19
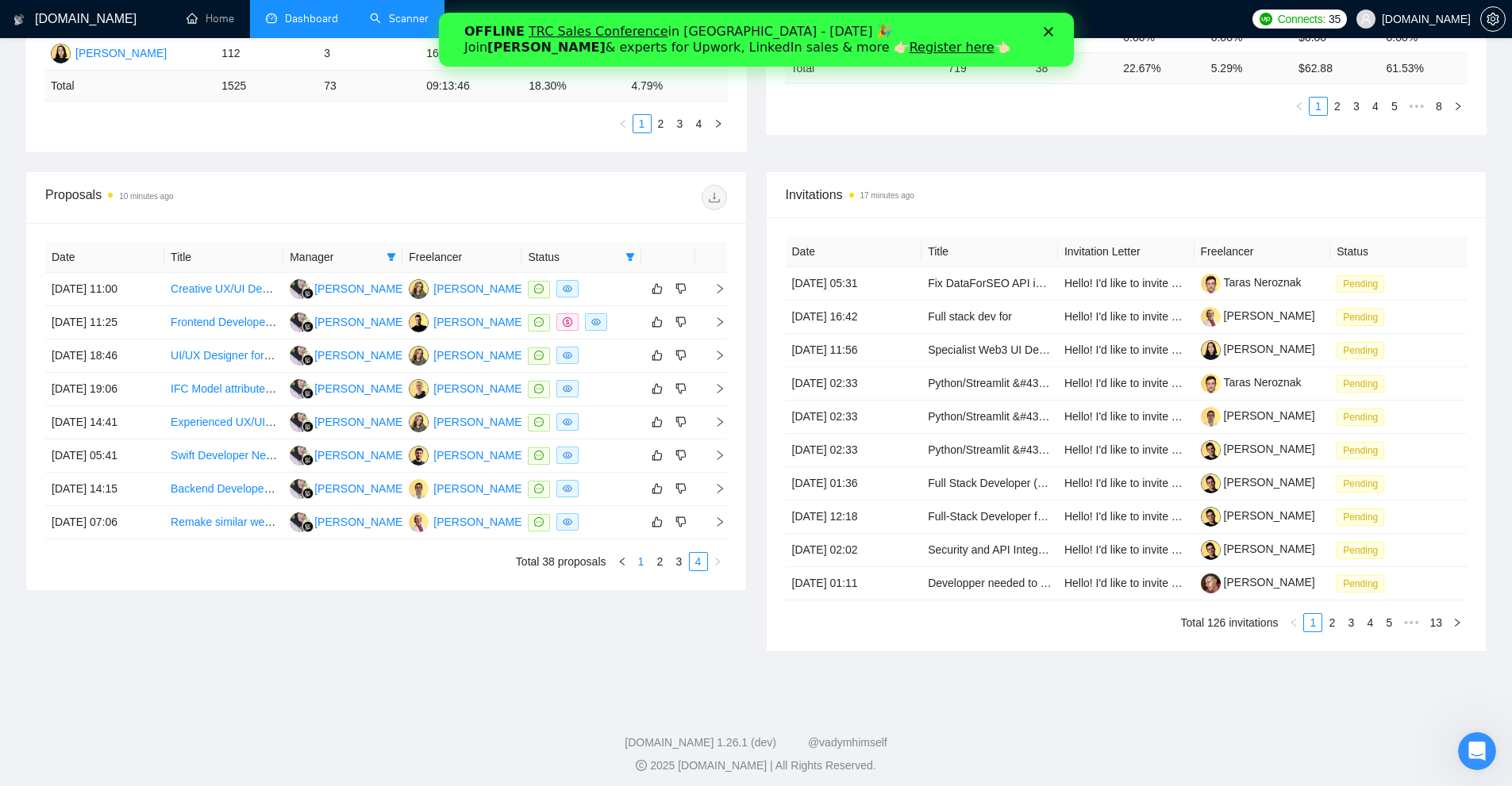
click at [636, 567] on link "1" at bounding box center [642, 562] width 18 height 18
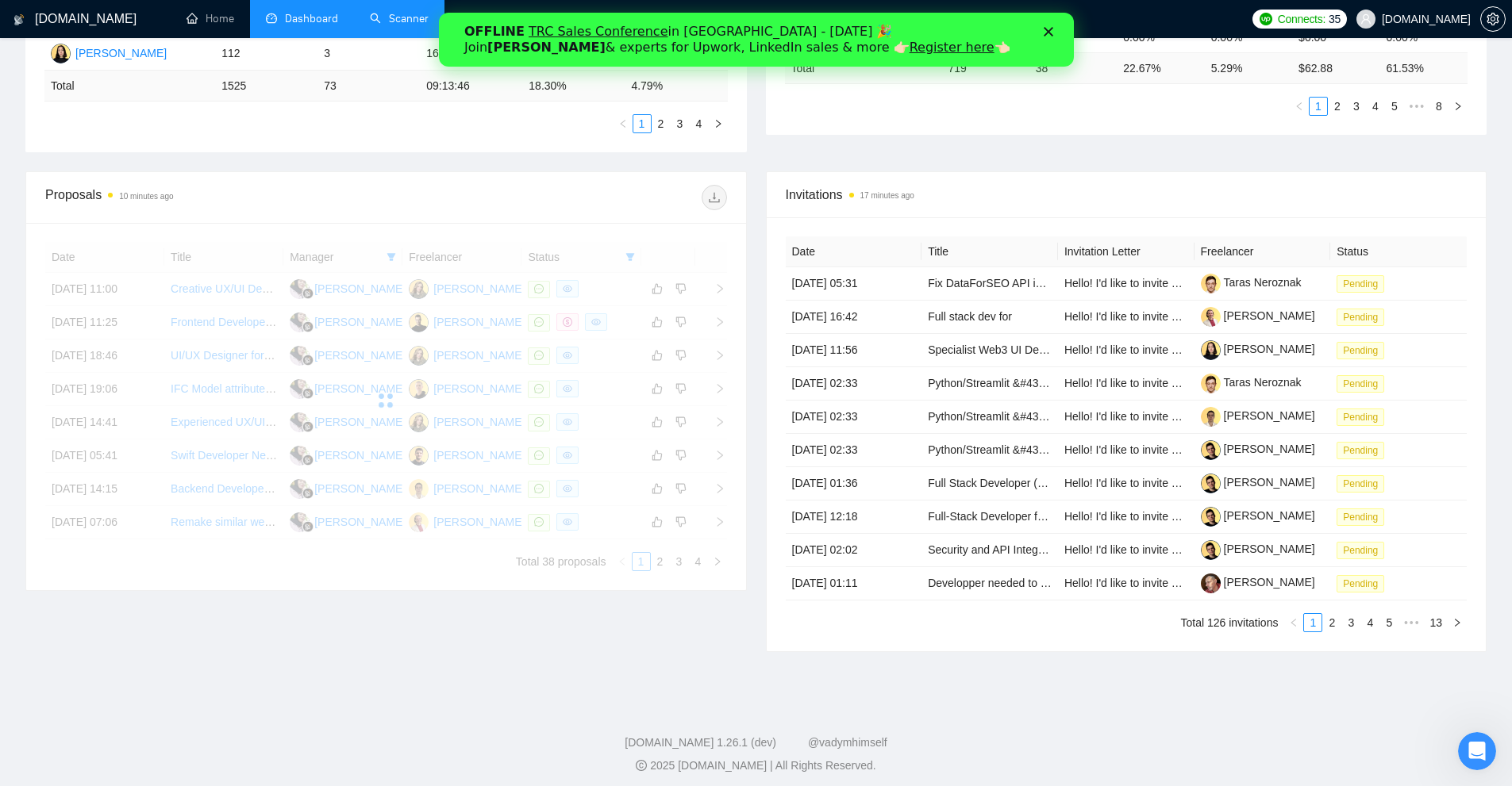
click at [678, 561] on div "Date Title Manager Freelancer Status [DATE] 11:00 Creative UX/UI Designer Neede…" at bounding box center [386, 406] width 681 height 329
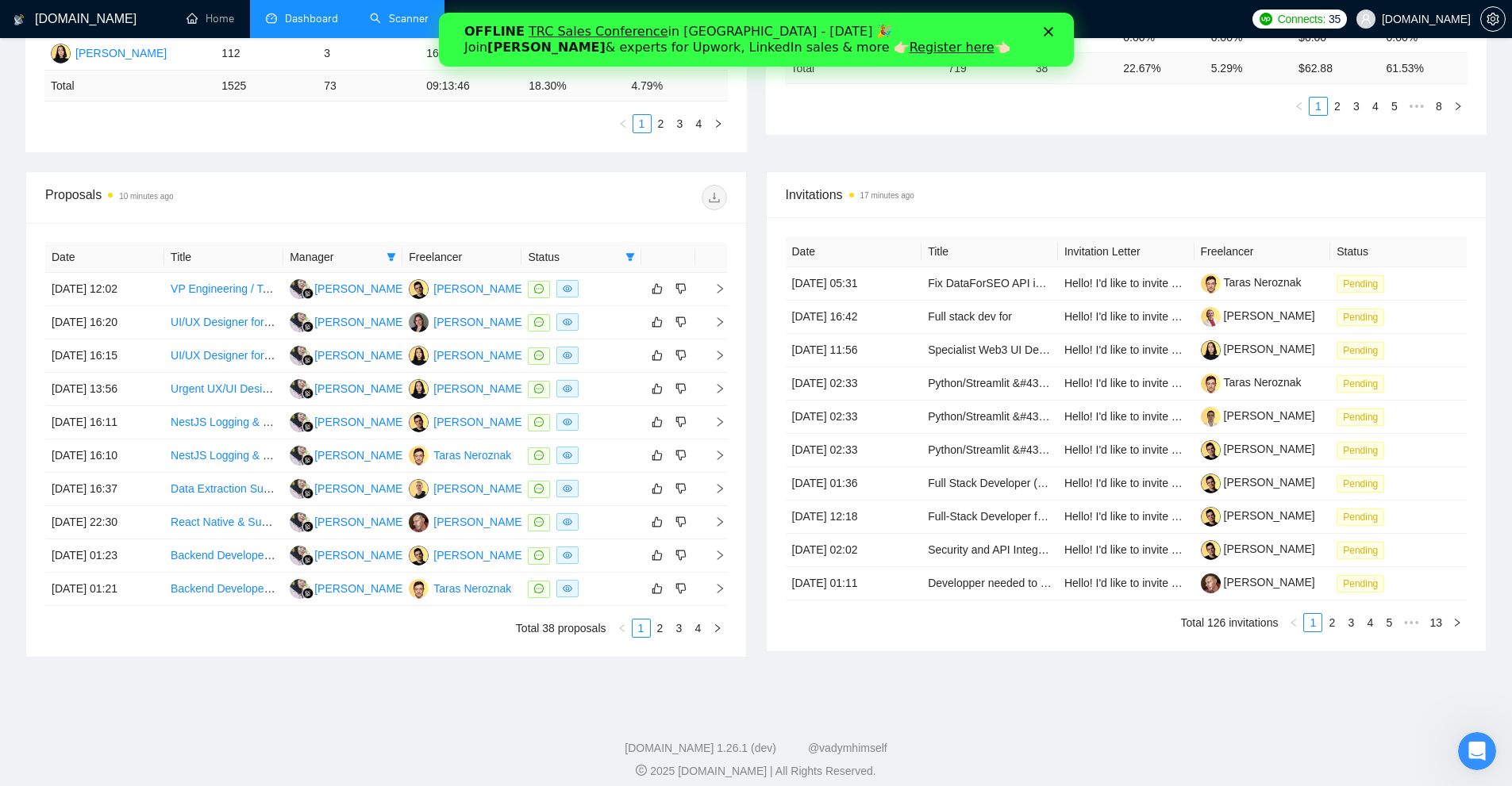
click at [678, 561] on div "Date Title Manager Freelancer Status [DATE] 12:02 VP Engineering / Tech Lead fo…" at bounding box center [386, 440] width 681 height 396
click at [678, 561] on icon "dislike" at bounding box center [681, 555] width 12 height 12
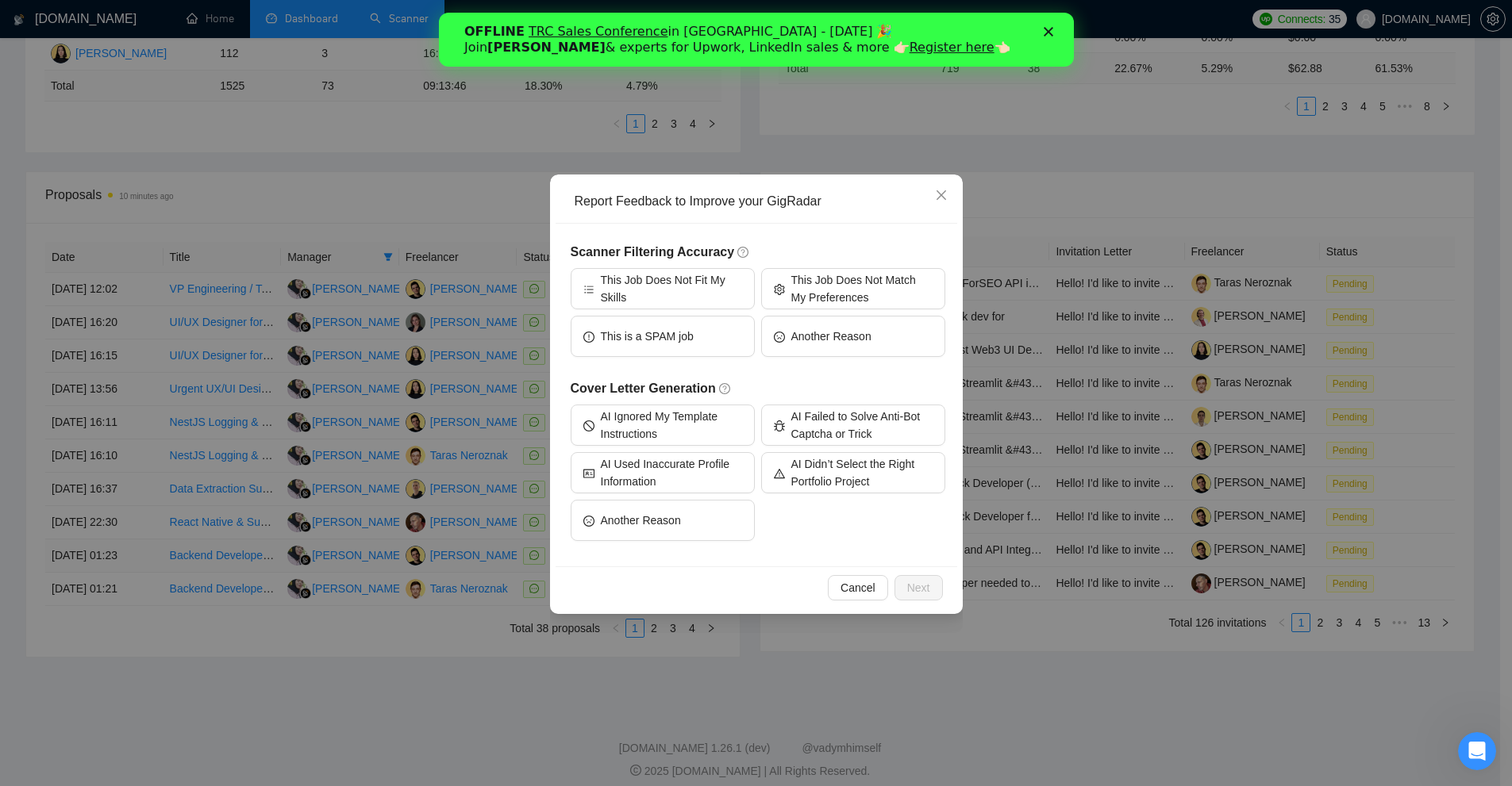
click at [714, 656] on div "Report Feedback to Improve your GigRadar Scanner Filtering Accuracy This Job Do…" at bounding box center [756, 393] width 1512 height 786
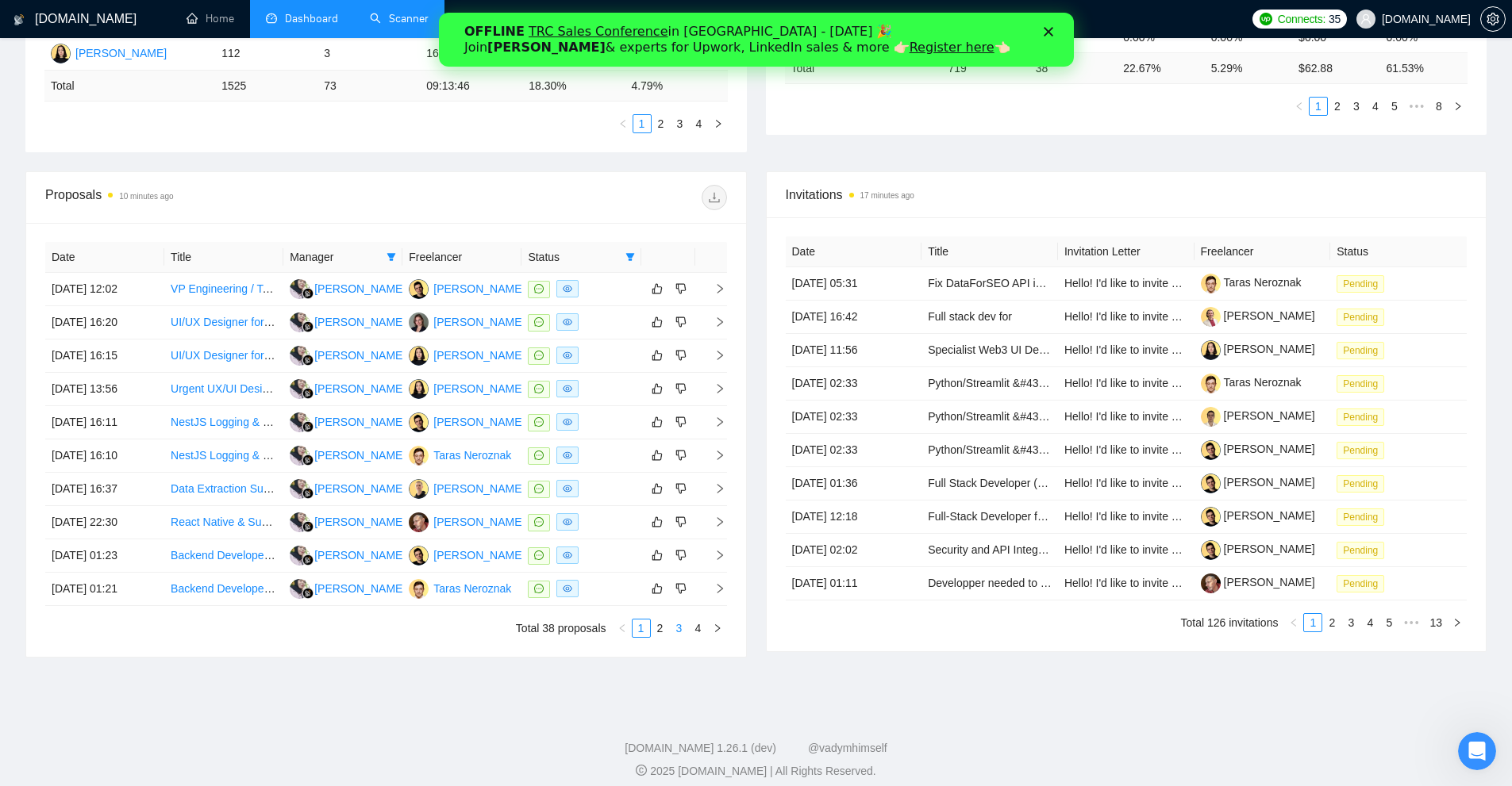
click at [676, 628] on link "3" at bounding box center [680, 629] width 18 height 18
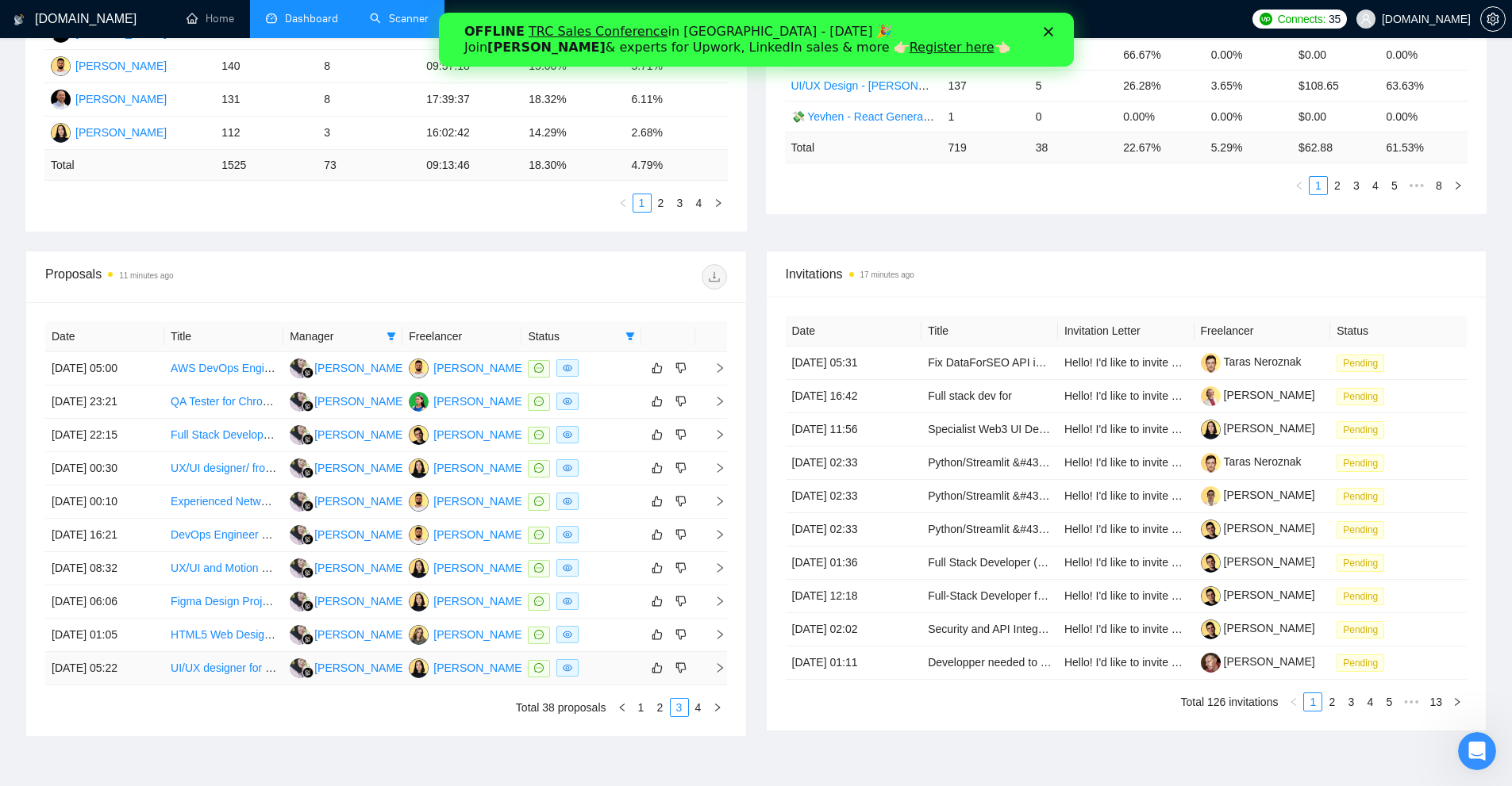
scroll to position [489, 0]
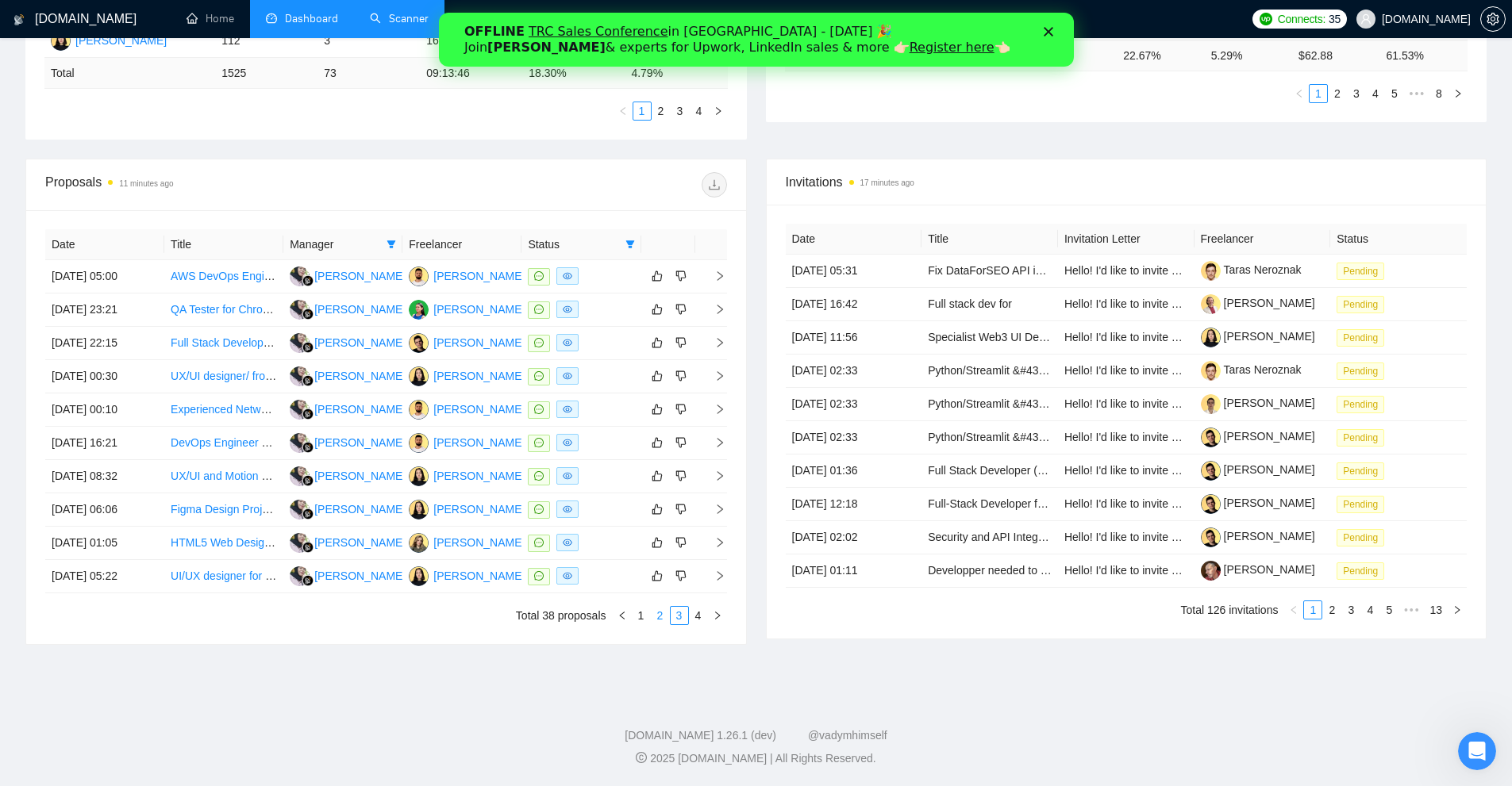
click at [654, 613] on link "2" at bounding box center [660, 616] width 18 height 18
click at [638, 612] on link "1" at bounding box center [642, 616] width 18 height 18
click at [665, 609] on link "2" at bounding box center [660, 616] width 18 height 18
click at [685, 606] on li "3" at bounding box center [679, 615] width 19 height 19
click at [689, 610] on li "4" at bounding box center [697, 615] width 19 height 19
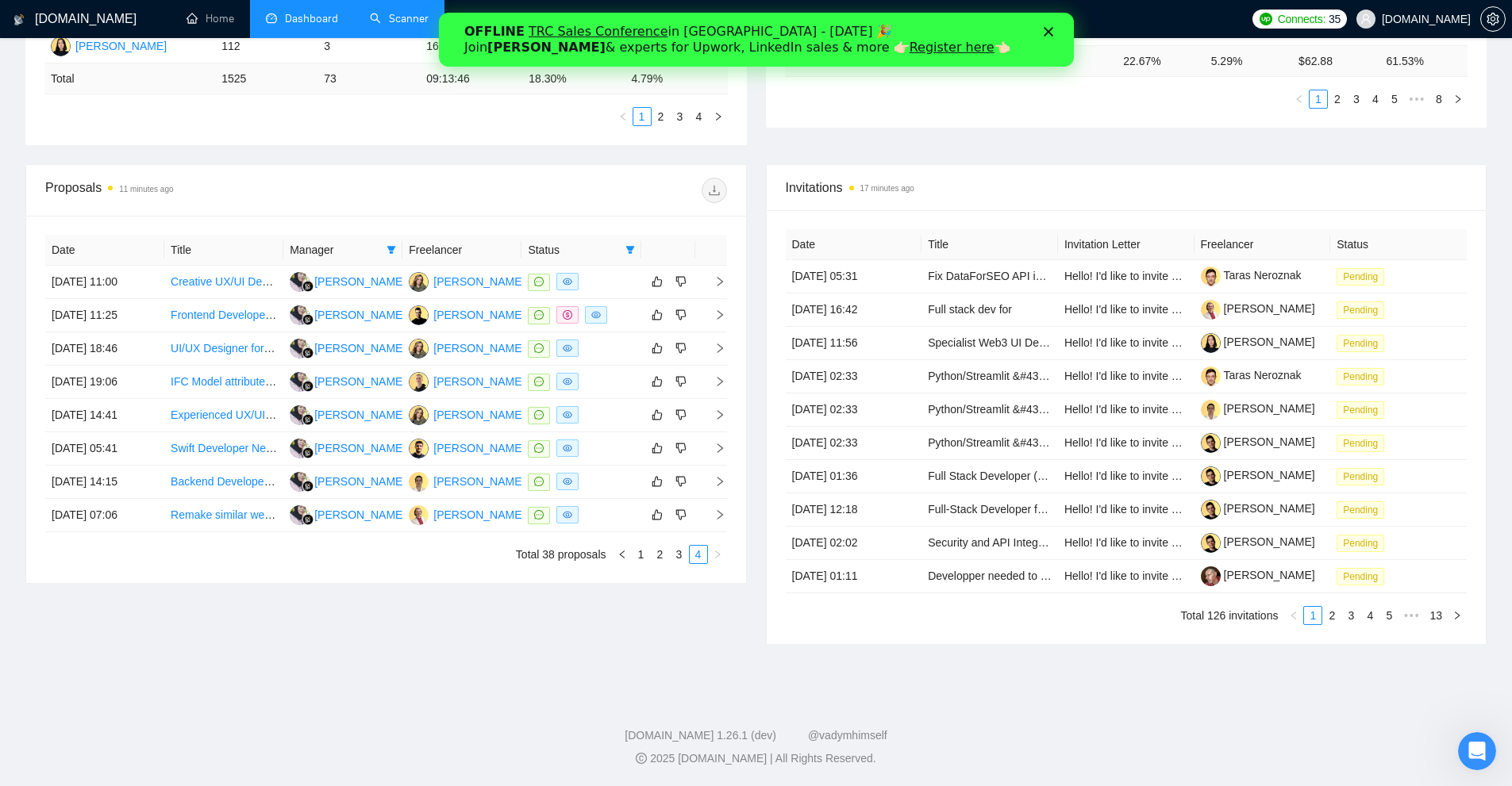
scroll to position [483, 0]
click at [646, 557] on link "1" at bounding box center [642, 554] width 18 height 18
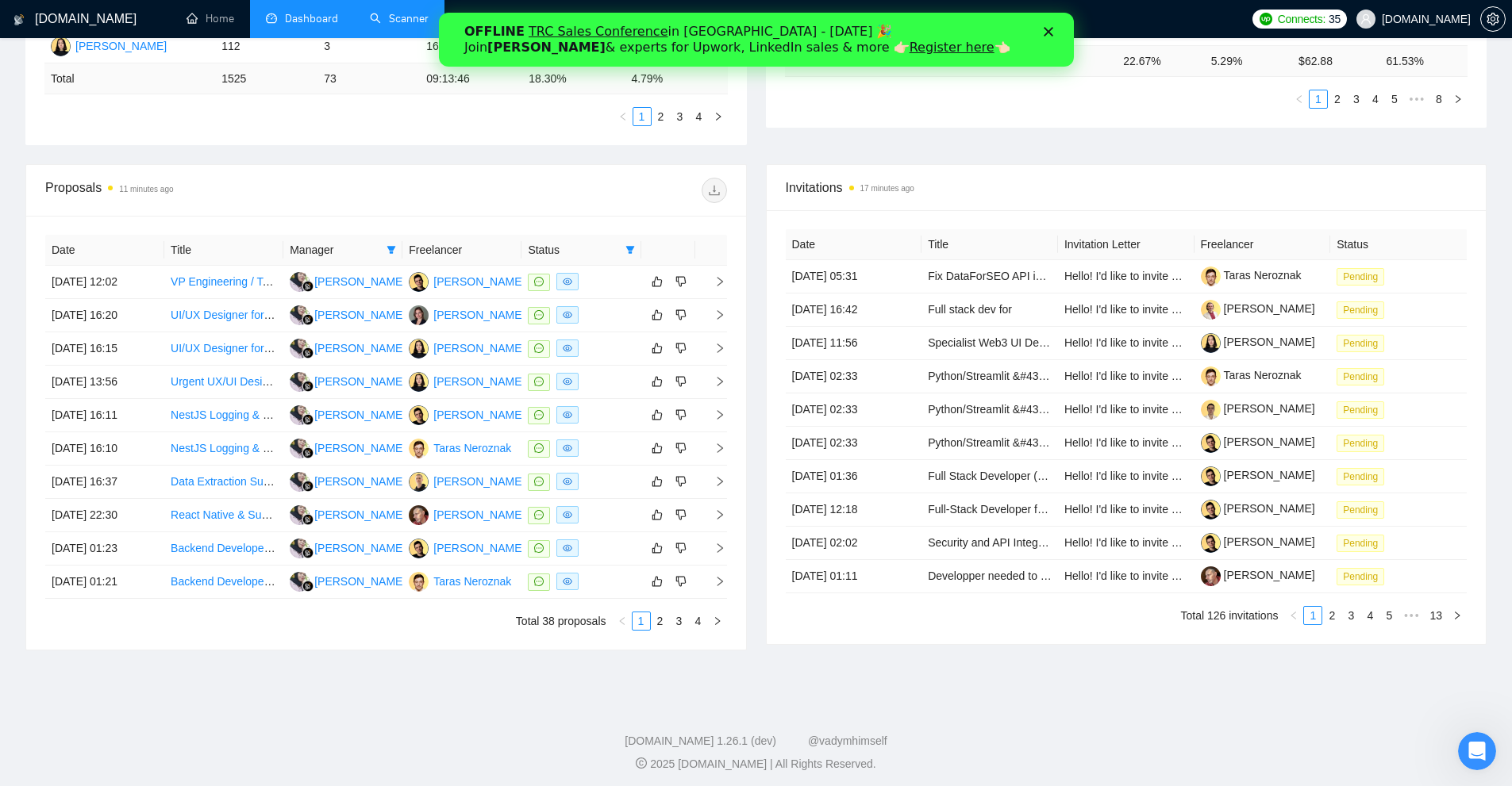
scroll to position [404, 0]
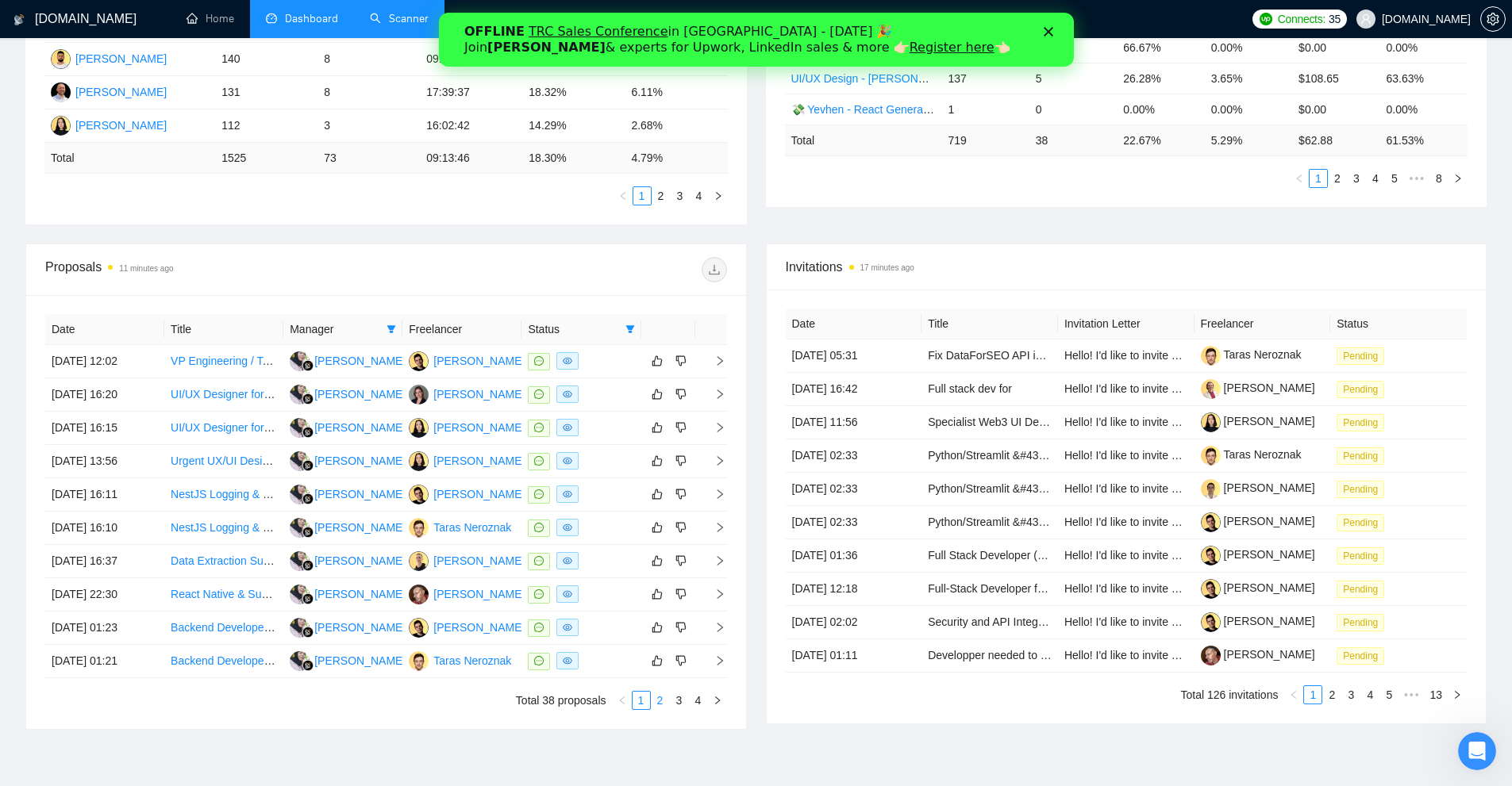
click at [657, 704] on link "2" at bounding box center [660, 701] width 18 height 18
click at [687, 704] on link "3" at bounding box center [680, 701] width 18 height 18
click at [701, 697] on link "4" at bounding box center [698, 701] width 18 height 18
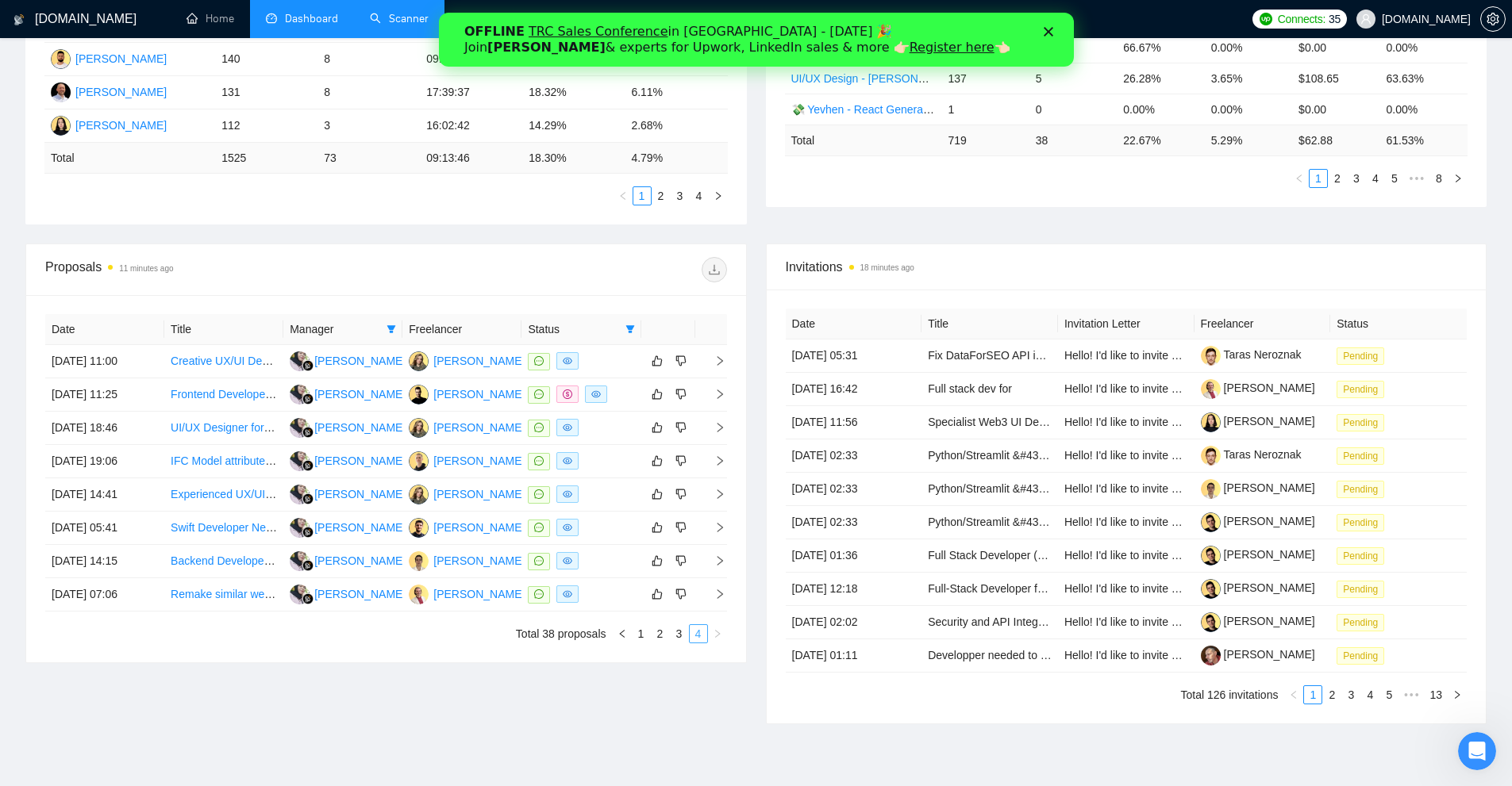
click at [701, 697] on div "Proposals 11 minutes ago Date Title Manager Freelancer Status [DATE] 11:00 Crea…" at bounding box center [386, 484] width 741 height 481
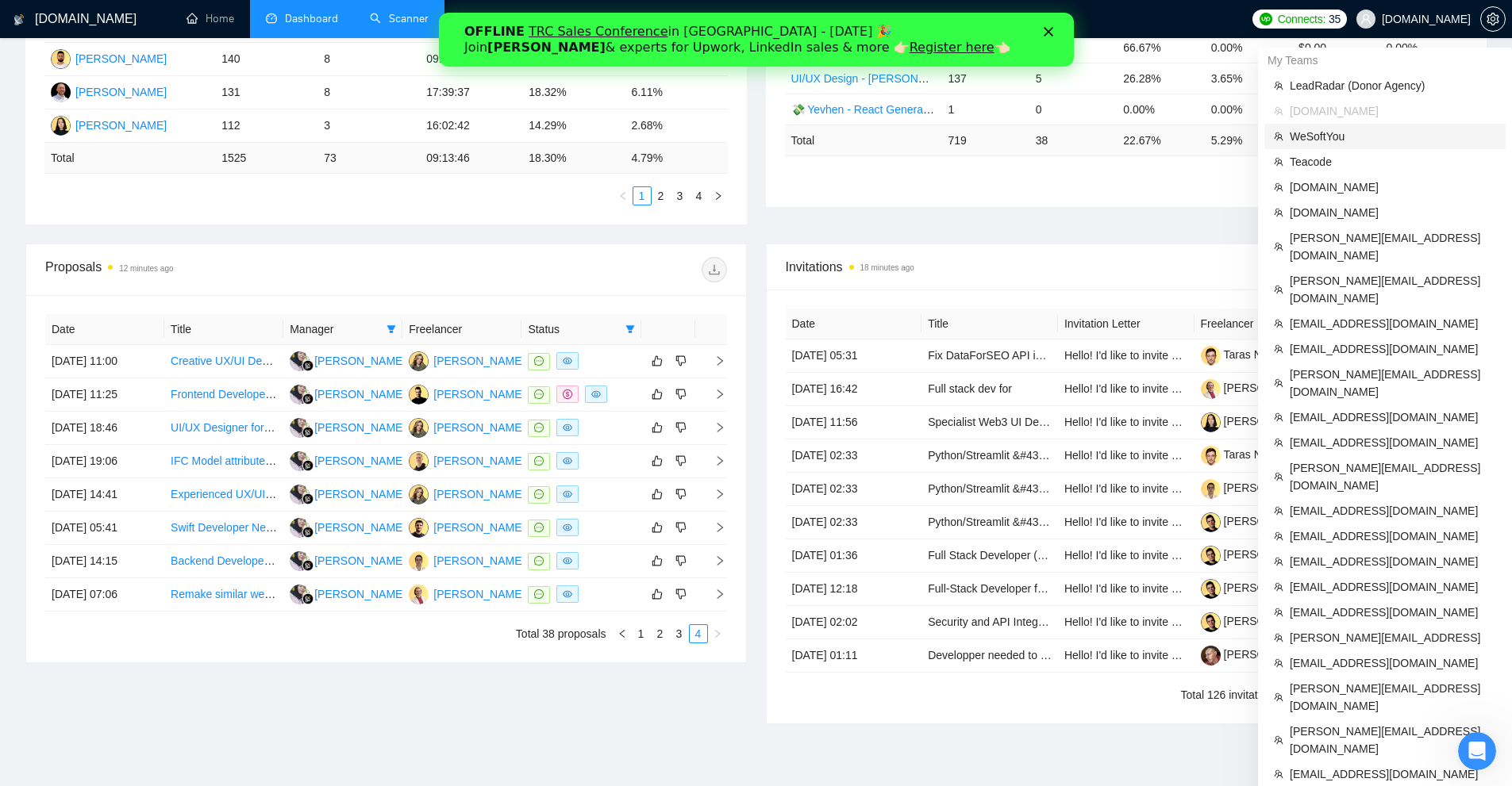
click at [1312, 144] on span "WeSoftYou" at bounding box center [1393, 137] width 207 height 18
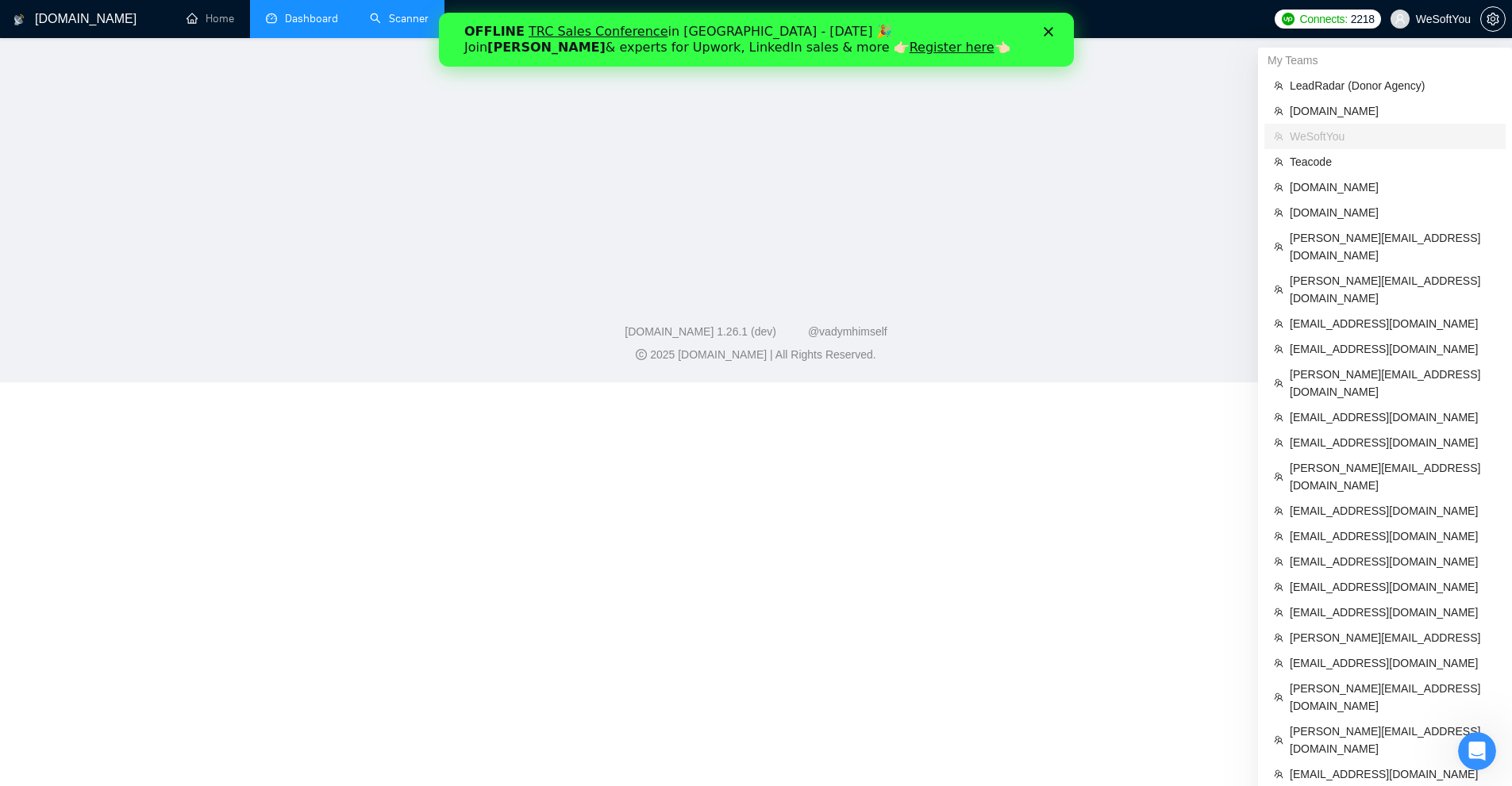
scroll to position [460, 0]
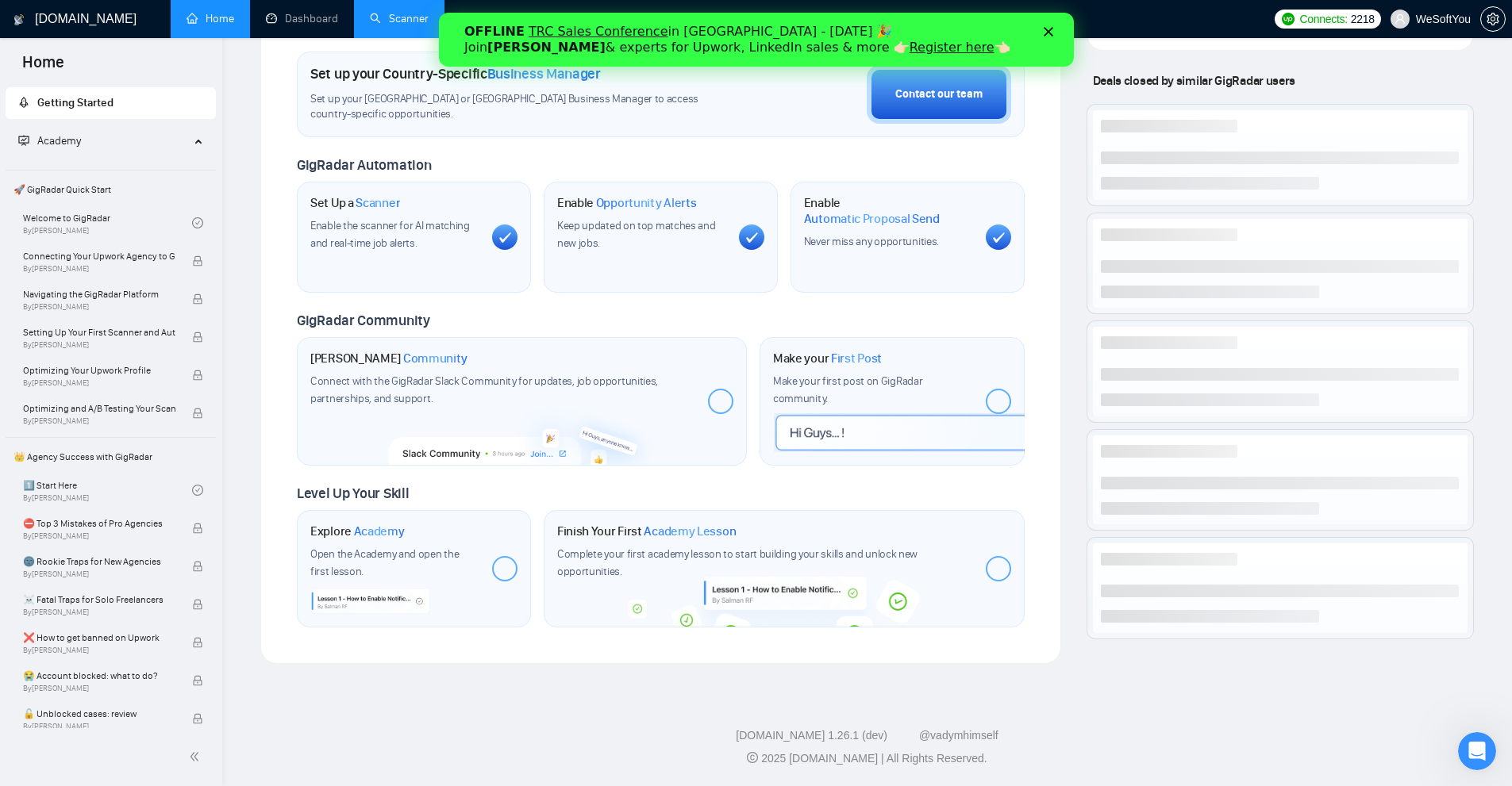
click at [370, 26] on link "Scanner" at bounding box center [399, 18] width 59 height 13
click at [338, 26] on link "Dashboard" at bounding box center [302, 18] width 72 height 13
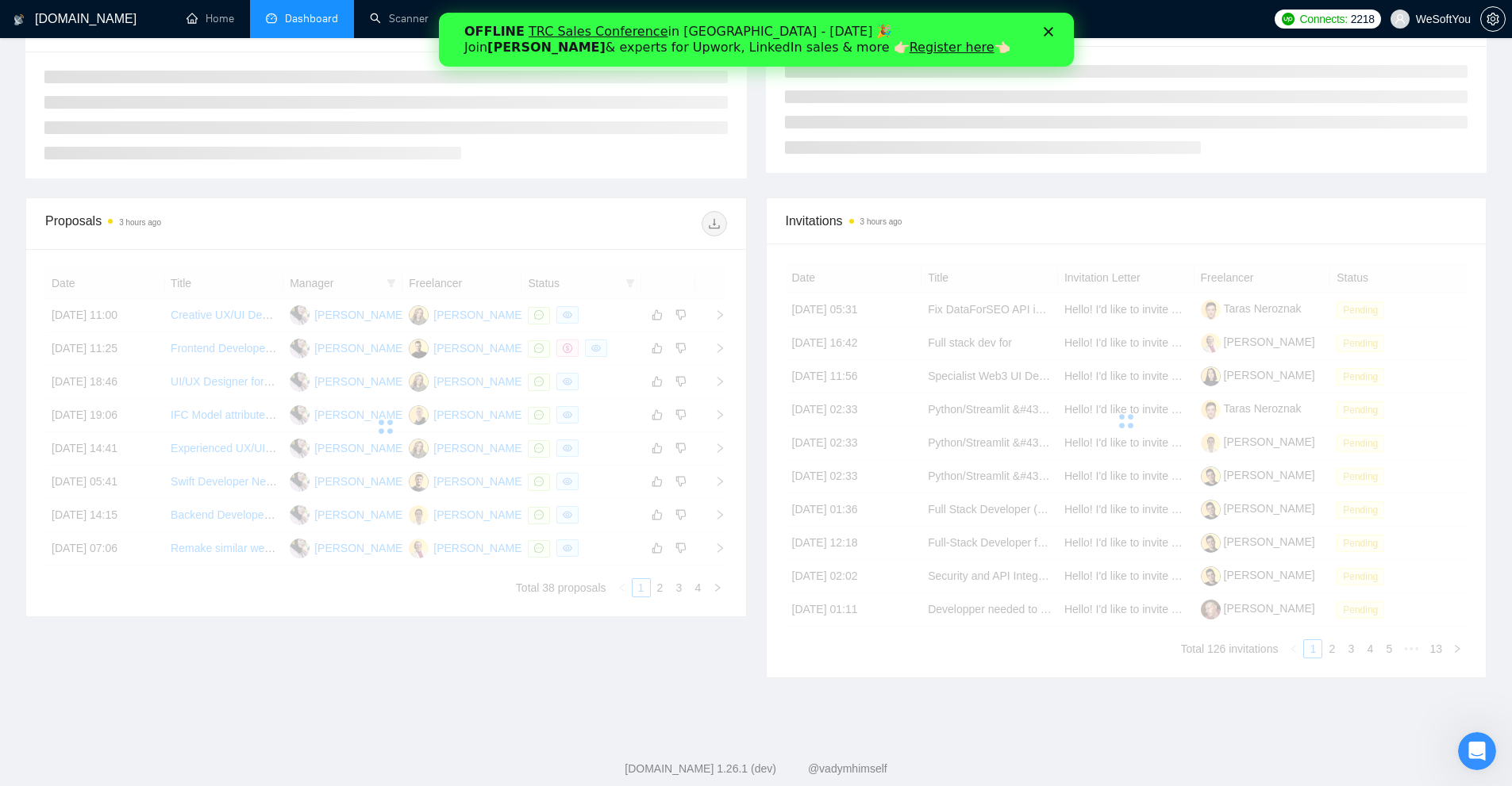
scroll to position [312, 0]
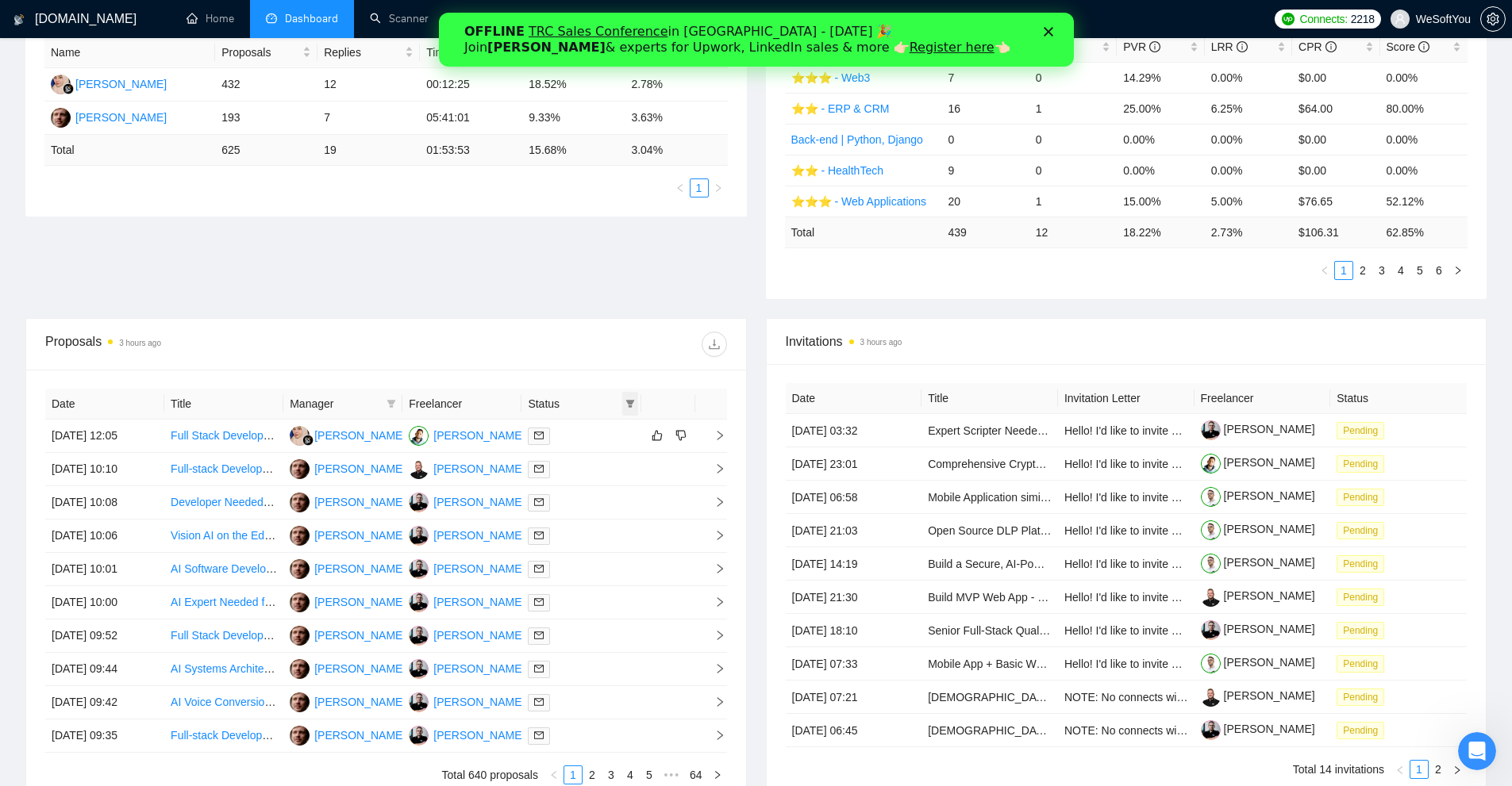
click at [628, 403] on icon "filter" at bounding box center [630, 404] width 9 height 8
click at [601, 436] on span "Chat" at bounding box center [590, 434] width 76 height 18
checkbox input "true"
click at [617, 493] on span "OK" at bounding box center [617, 491] width 16 height 18
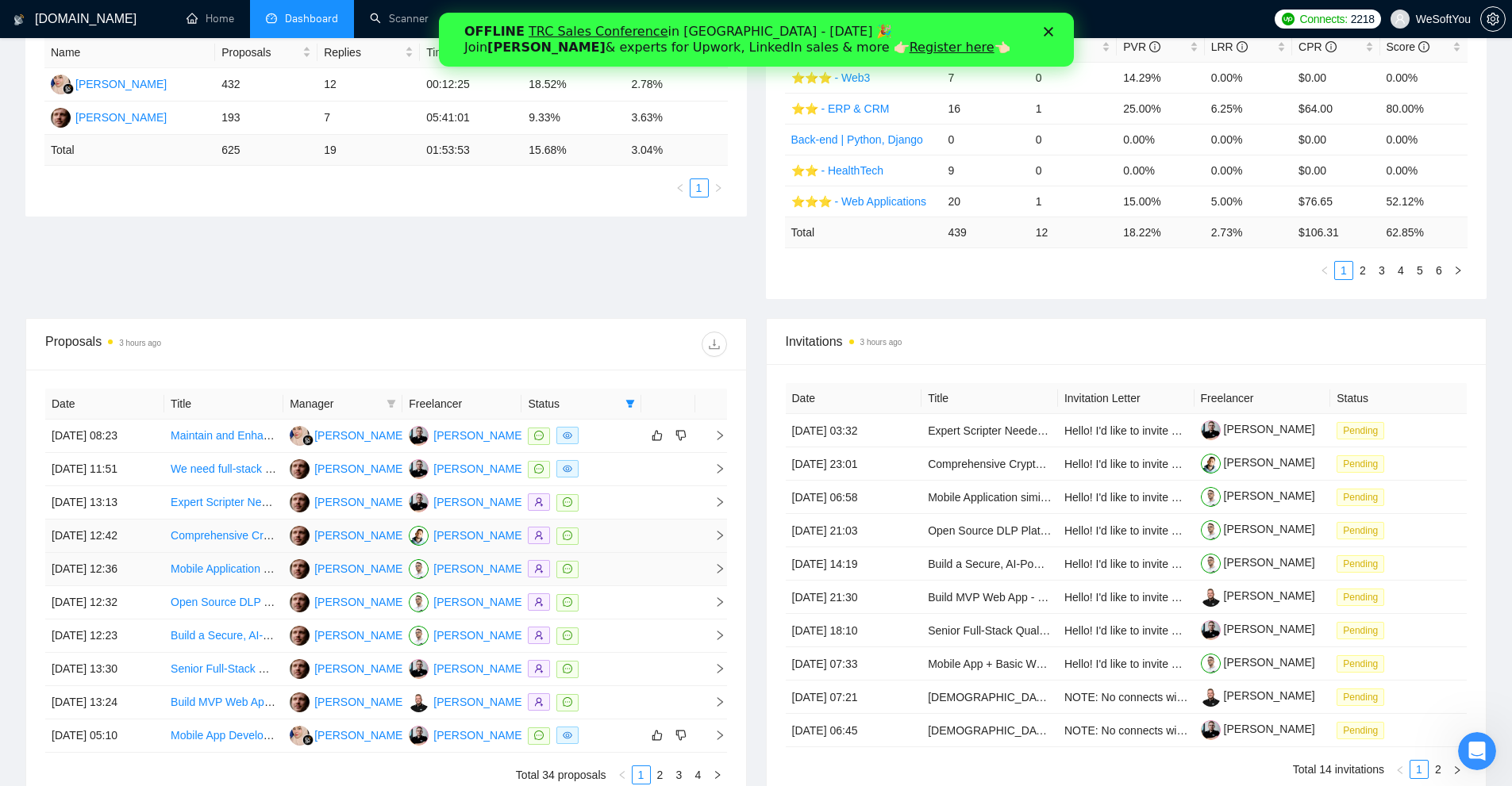
scroll to position [470, 0]
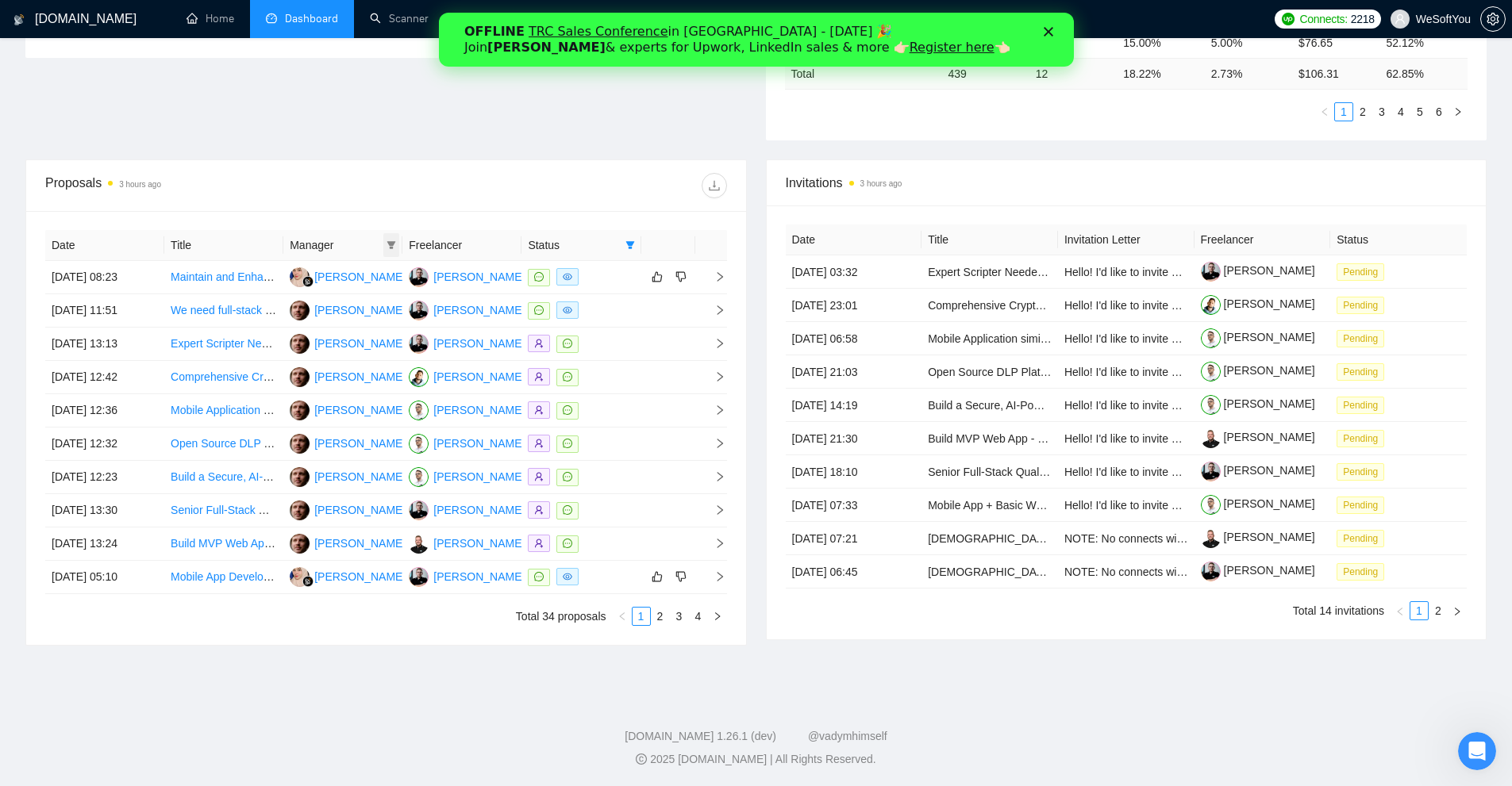
click at [389, 241] on icon "filter" at bounding box center [391, 245] width 10 height 10
click at [363, 279] on span "[PERSON_NAME]" at bounding box center [375, 275] width 91 height 12
checkbox input "true"
click at [403, 335] on span "OK" at bounding box center [411, 333] width 16 height 18
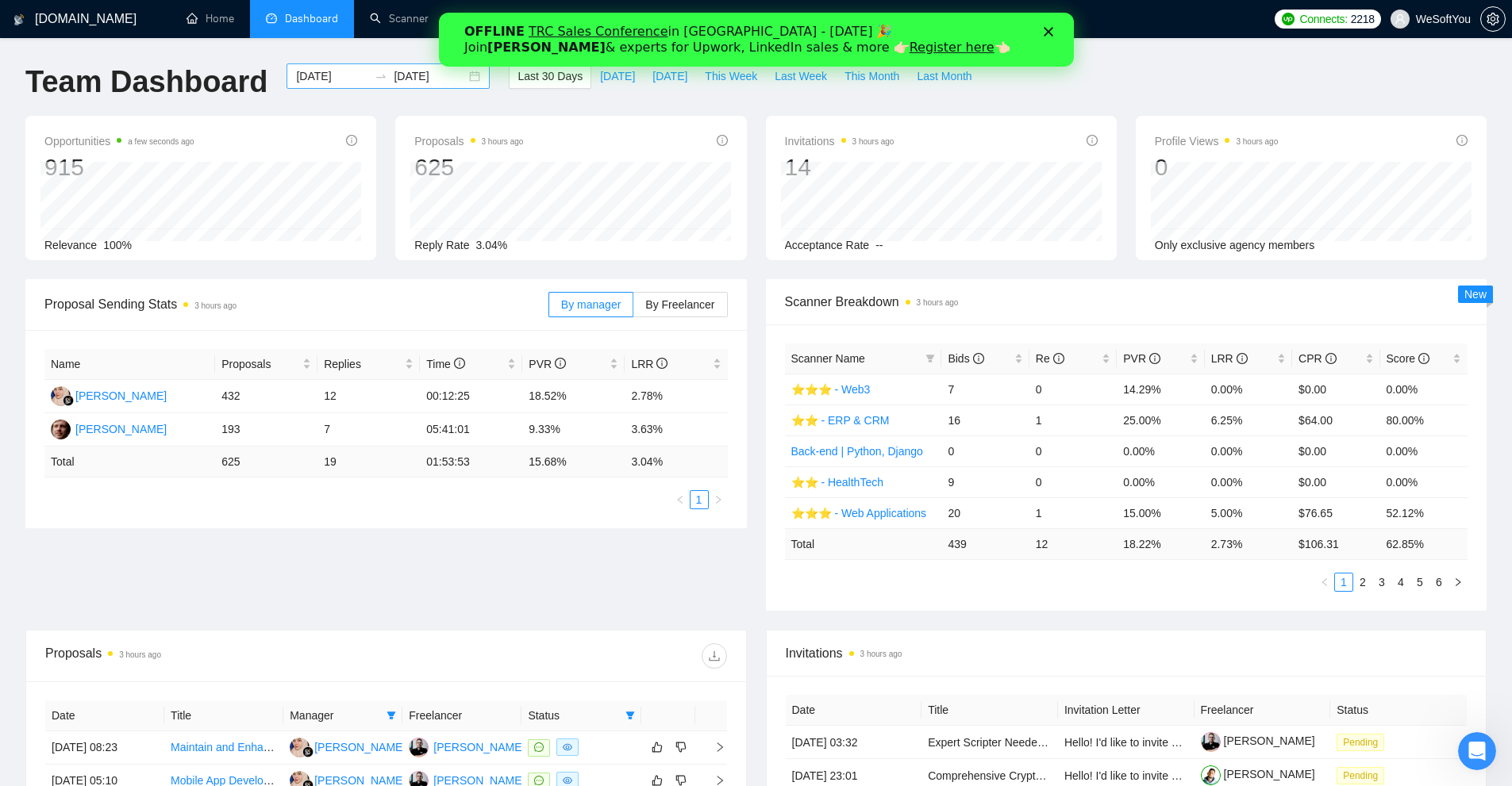
click at [336, 79] on input "[DATE]" at bounding box center [332, 76] width 72 height 18
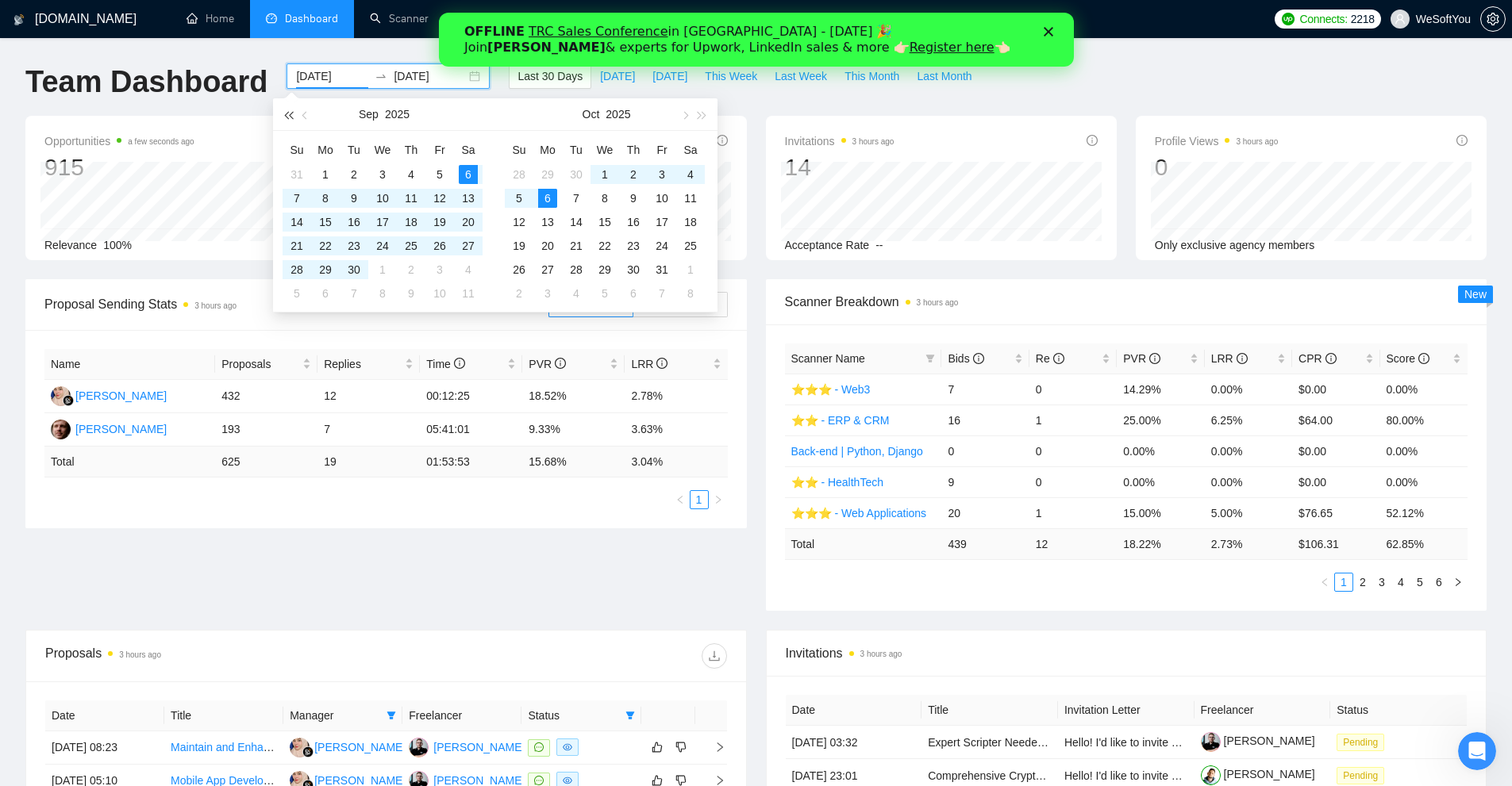
click at [287, 121] on button "button" at bounding box center [288, 114] width 18 height 32
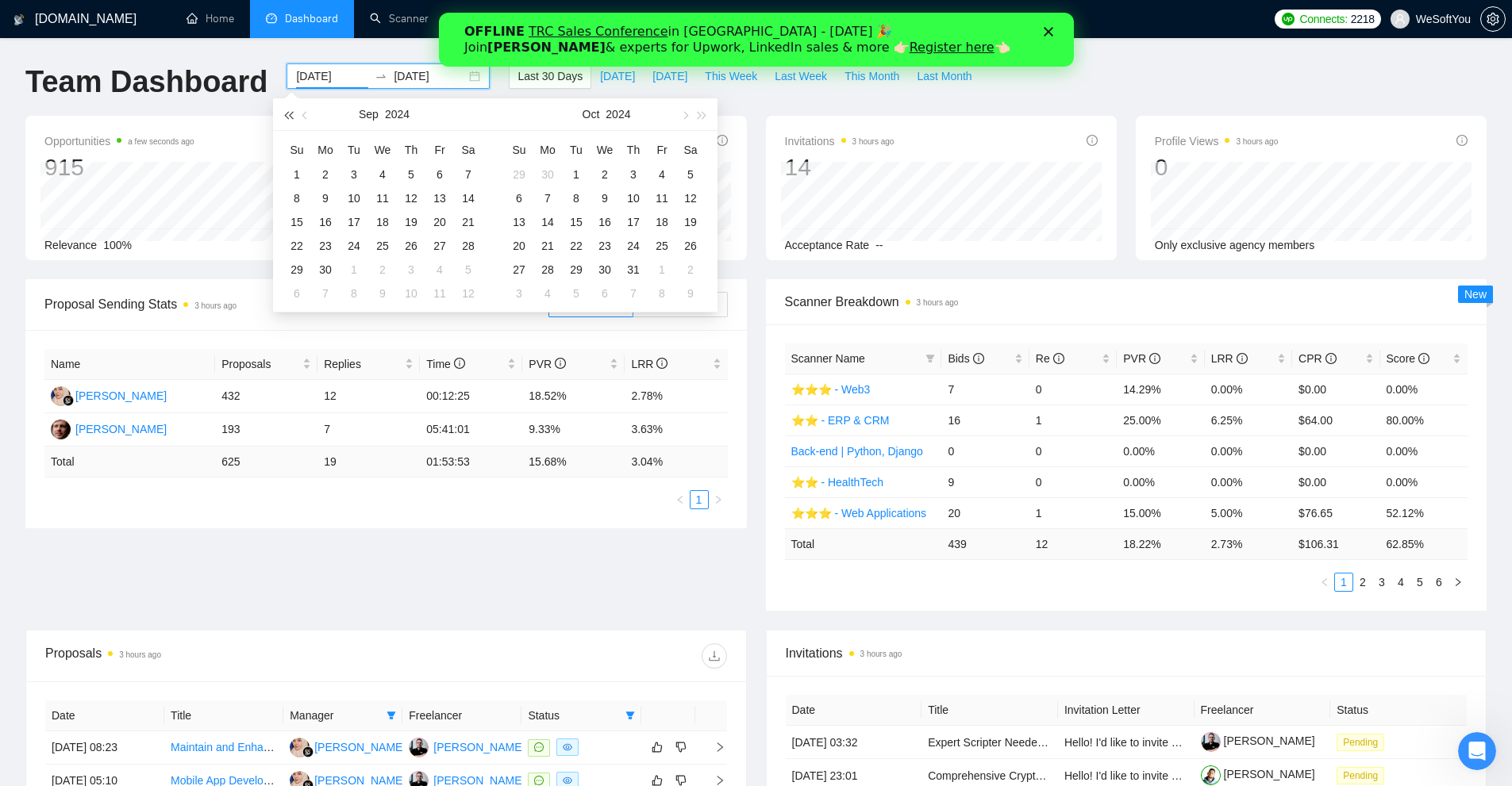
click at [288, 121] on button "button" at bounding box center [288, 114] width 18 height 32
type input "[DATE]"
click at [444, 177] on div "1" at bounding box center [439, 174] width 19 height 19
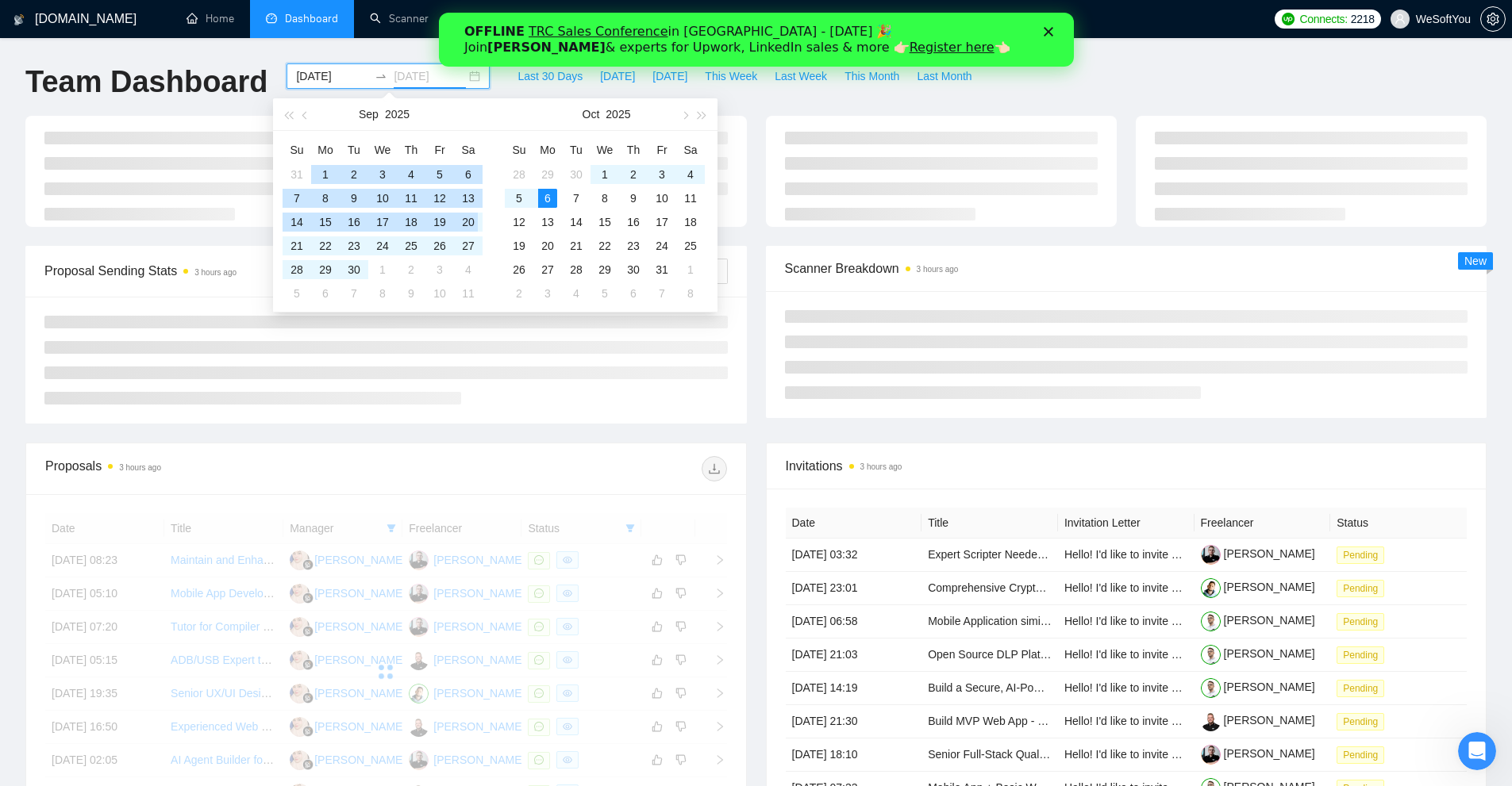
type input "[DATE]"
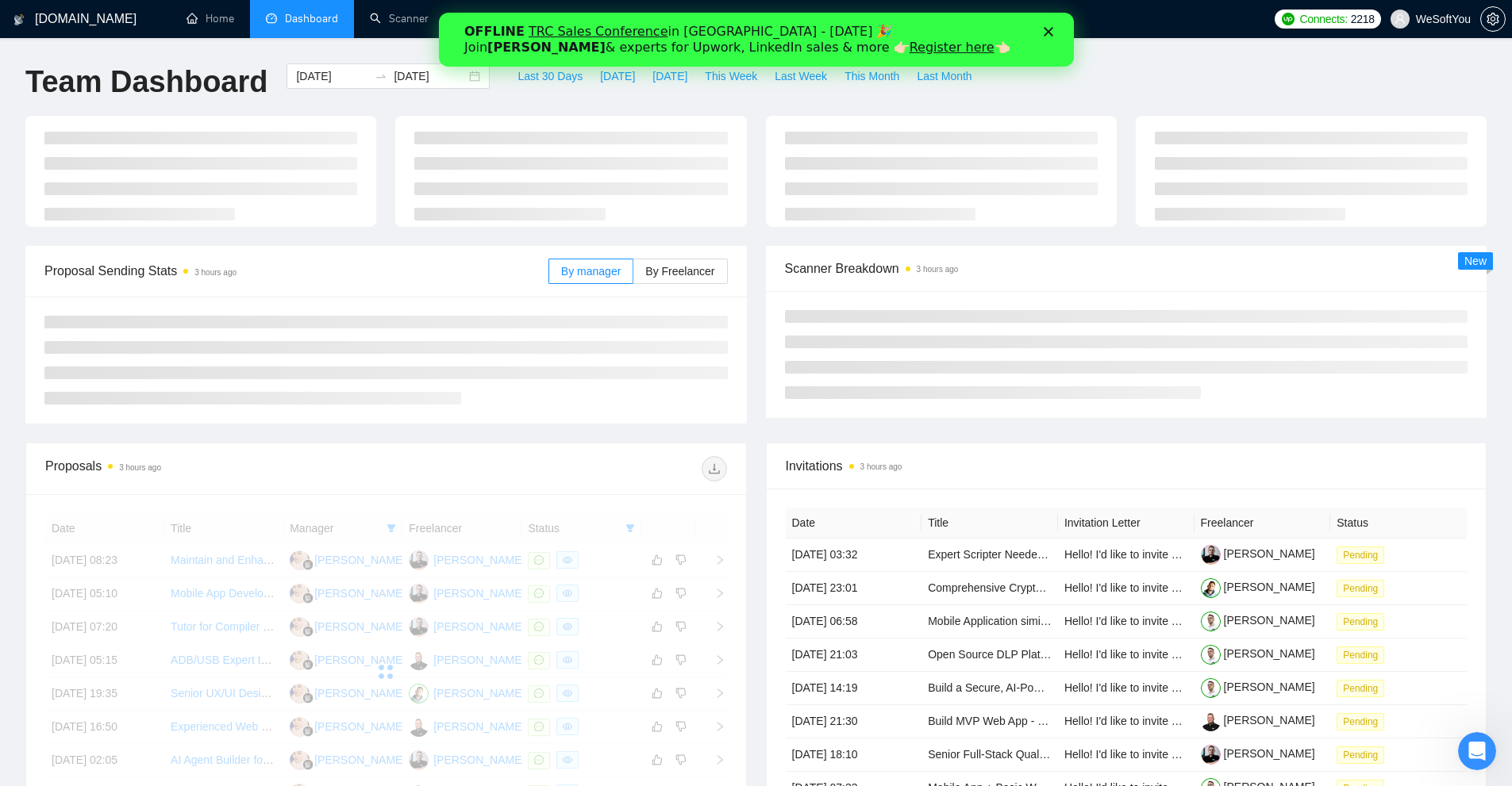
click at [628, 433] on div "Proposal Sending Stats 3 hours ago By manager By Freelancer Scanner Breakdown 3…" at bounding box center [756, 344] width 1480 height 197
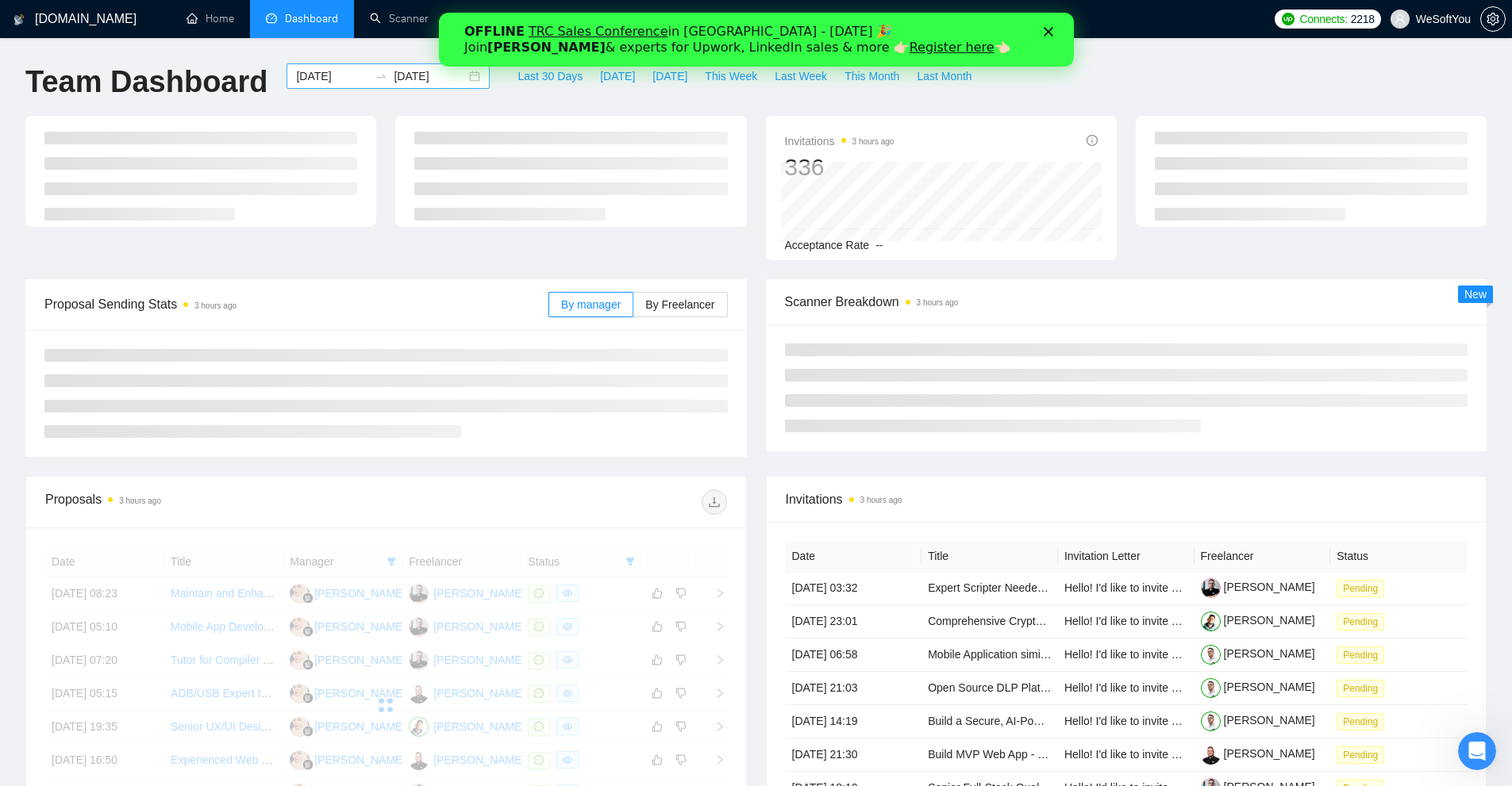
click at [319, 83] on input "[DATE]" at bounding box center [332, 76] width 72 height 18
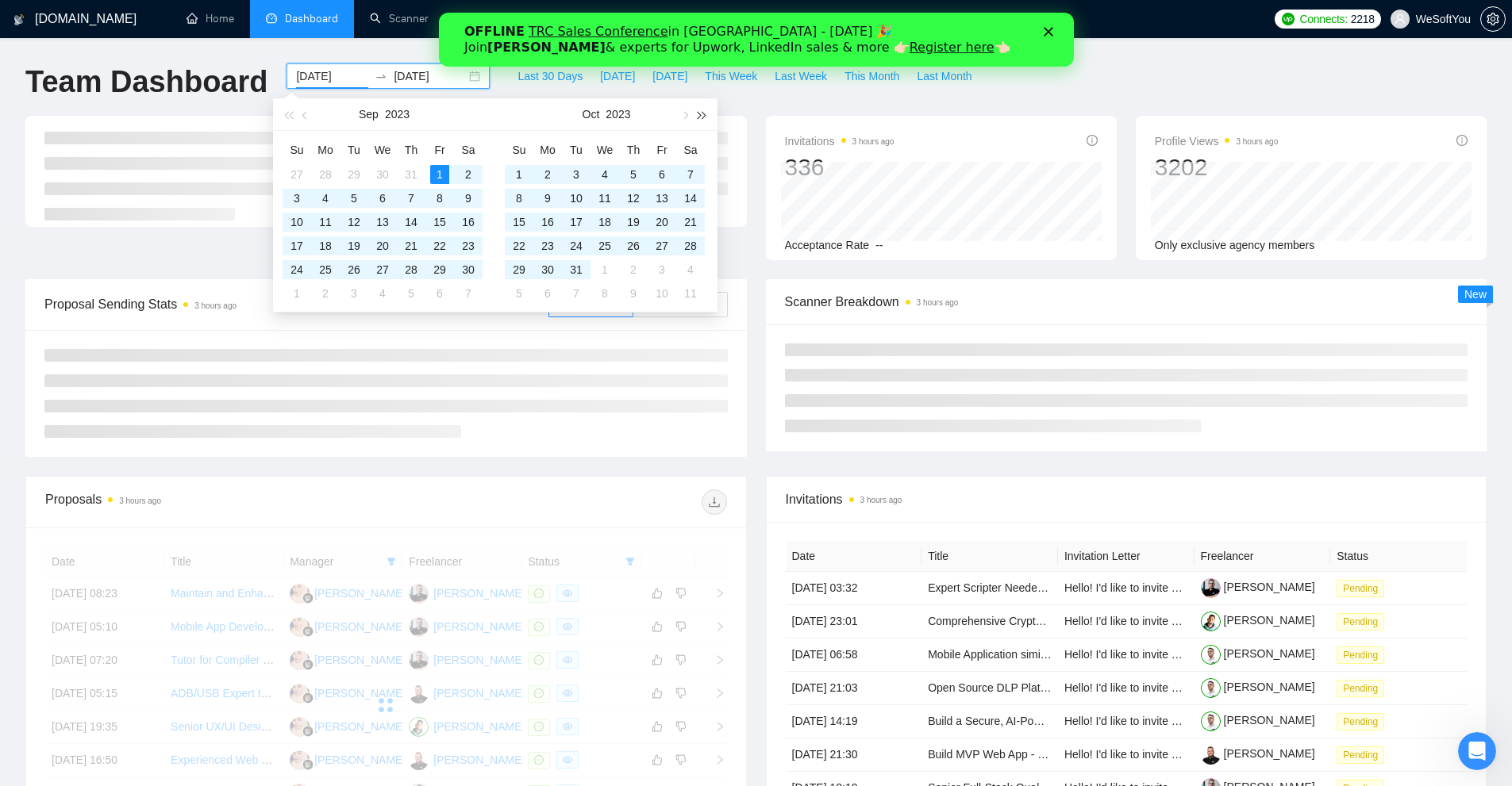
click at [706, 117] on button "button" at bounding box center [703, 114] width 18 height 32
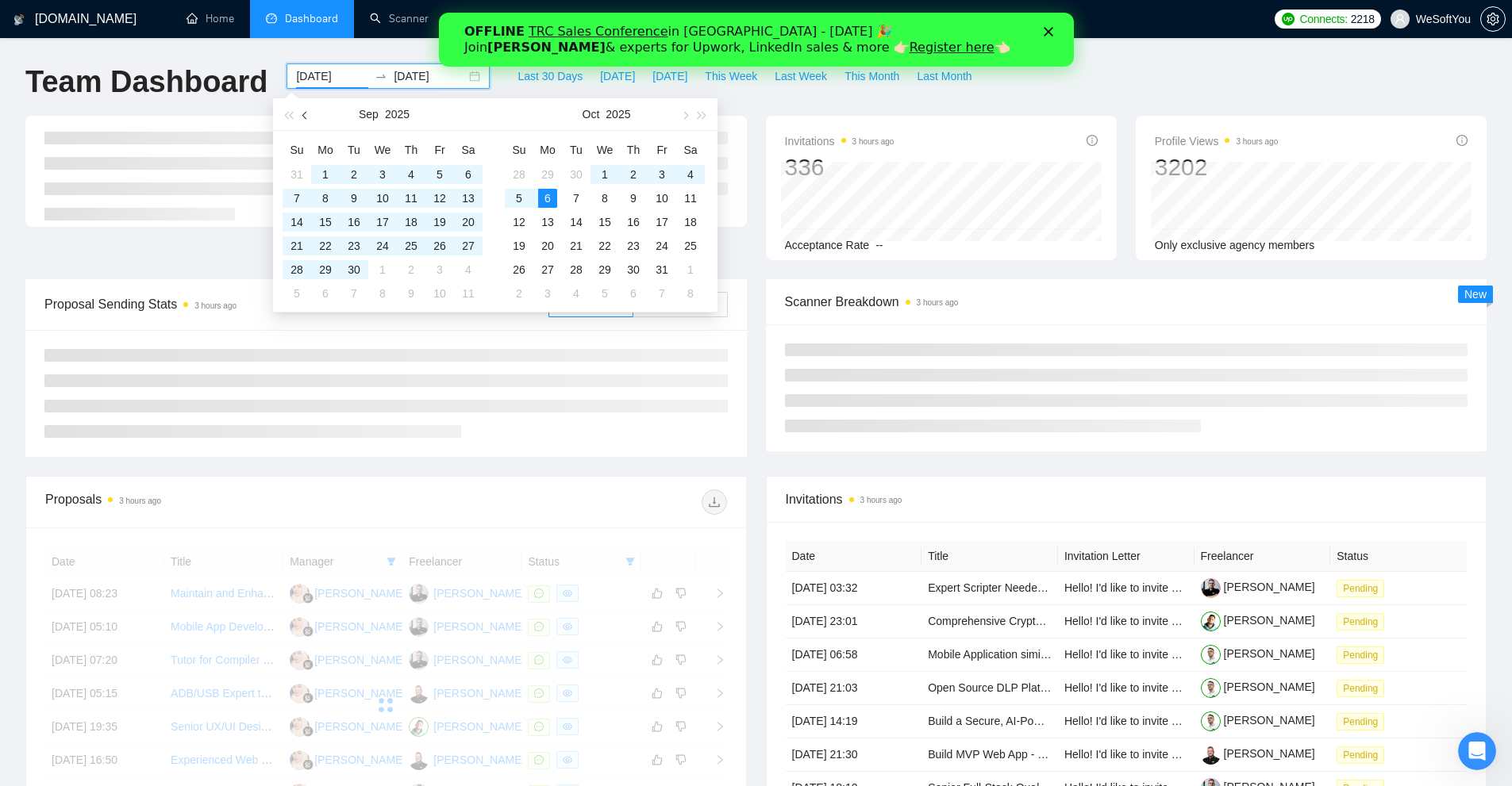
click at [304, 118] on button "button" at bounding box center [306, 114] width 18 height 32
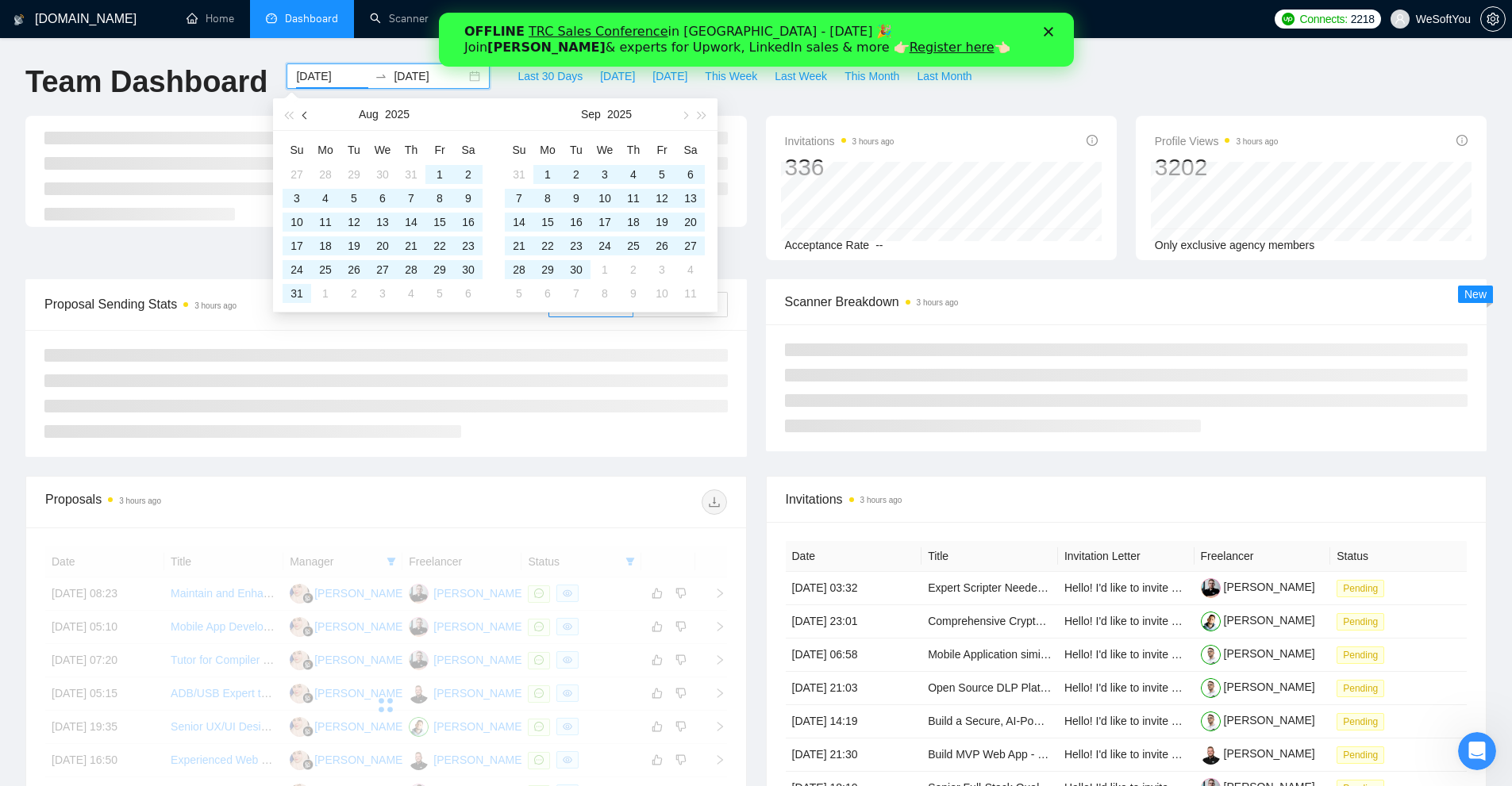
click at [304, 118] on button "button" at bounding box center [306, 114] width 18 height 32
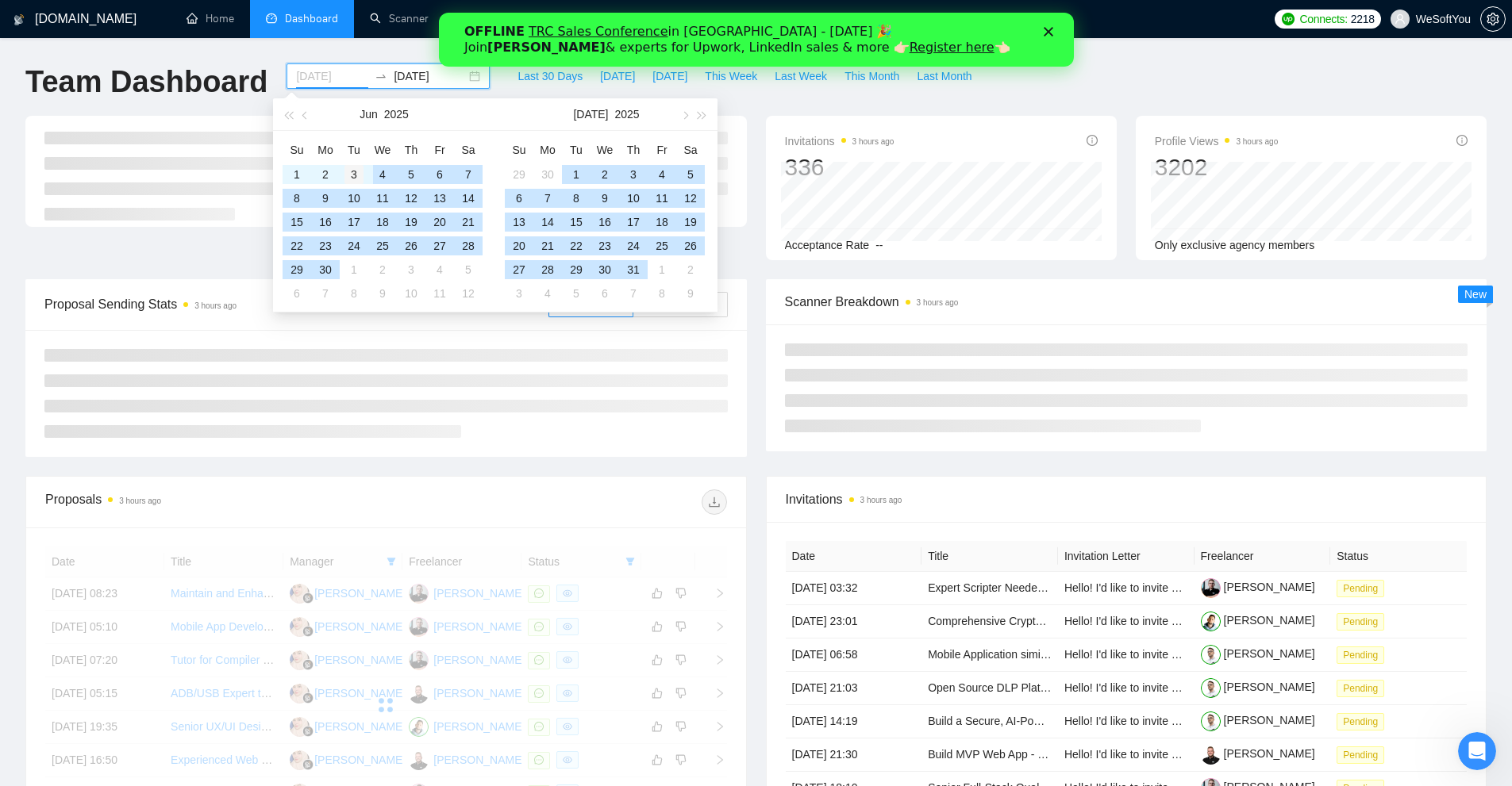
type input "[DATE]"
click at [341, 176] on td "3" at bounding box center [354, 174] width 28 height 24
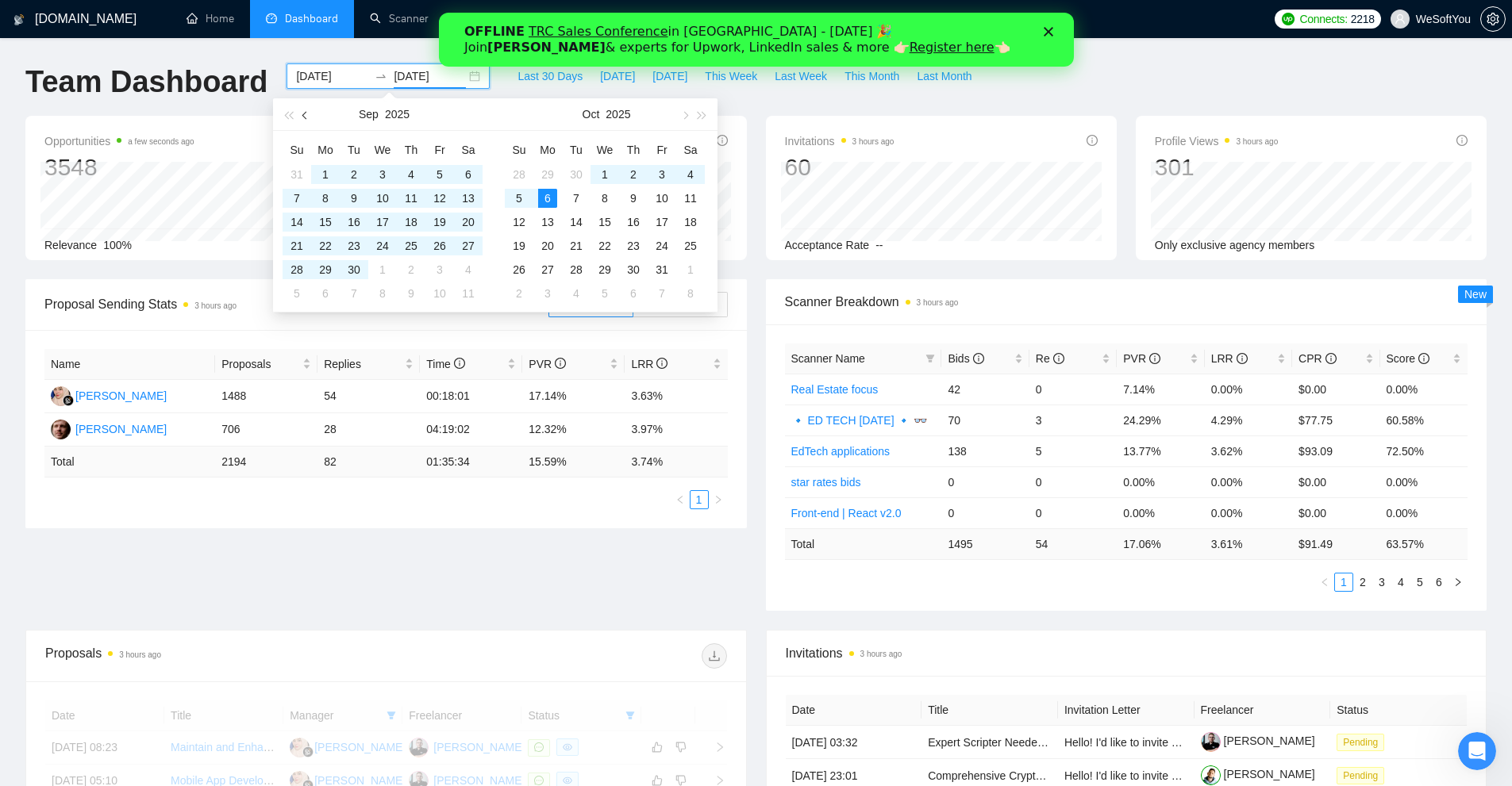
click at [312, 116] on button "button" at bounding box center [306, 114] width 18 height 32
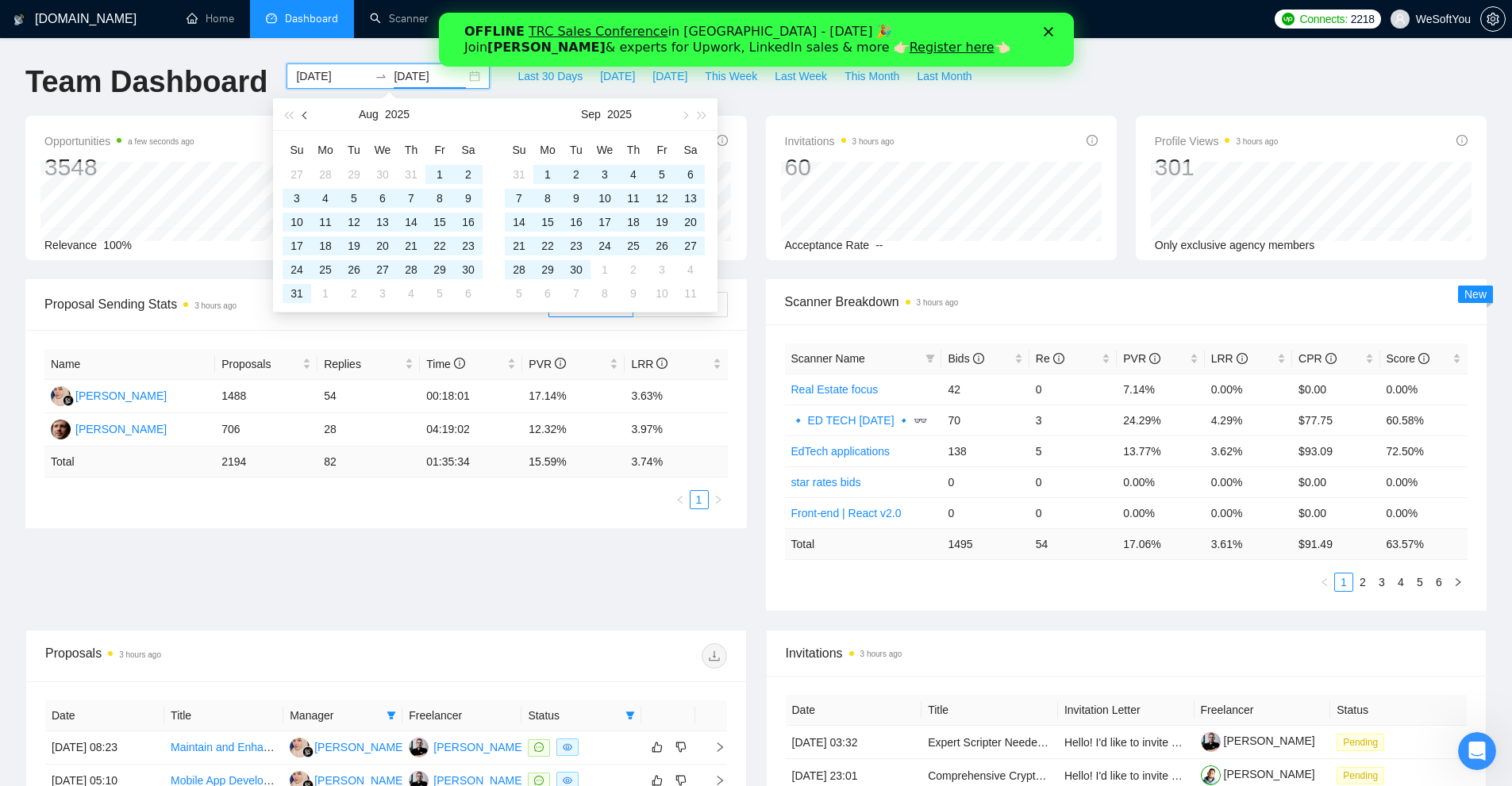
click at [312, 116] on button "button" at bounding box center [306, 114] width 18 height 32
type input "[DATE]"
click at [550, 579] on div "Proposal Sending Stats 3 hours ago By manager By Freelancer Name Proposals Repl…" at bounding box center [756, 454] width 1480 height 350
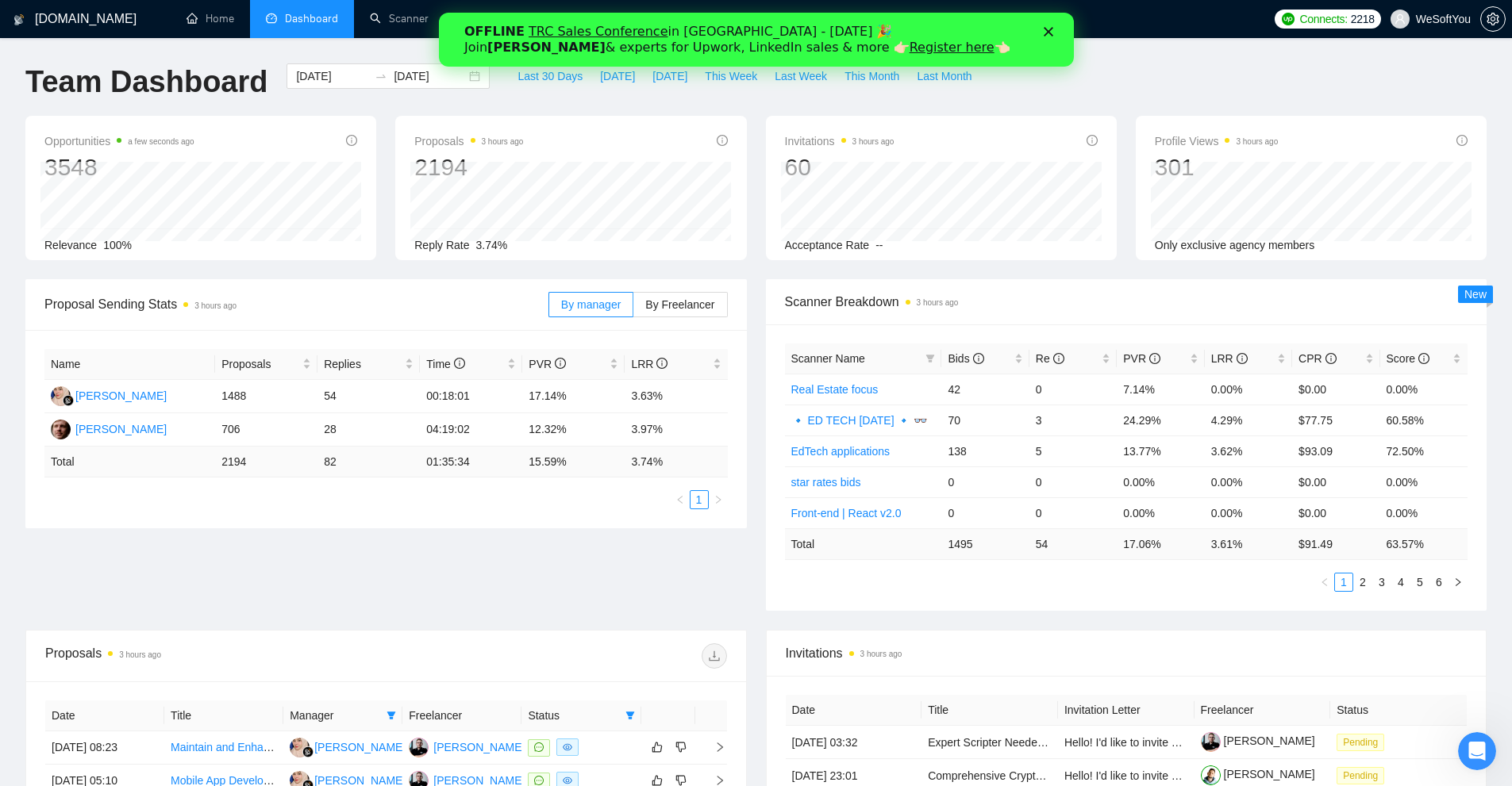
scroll to position [471, 0]
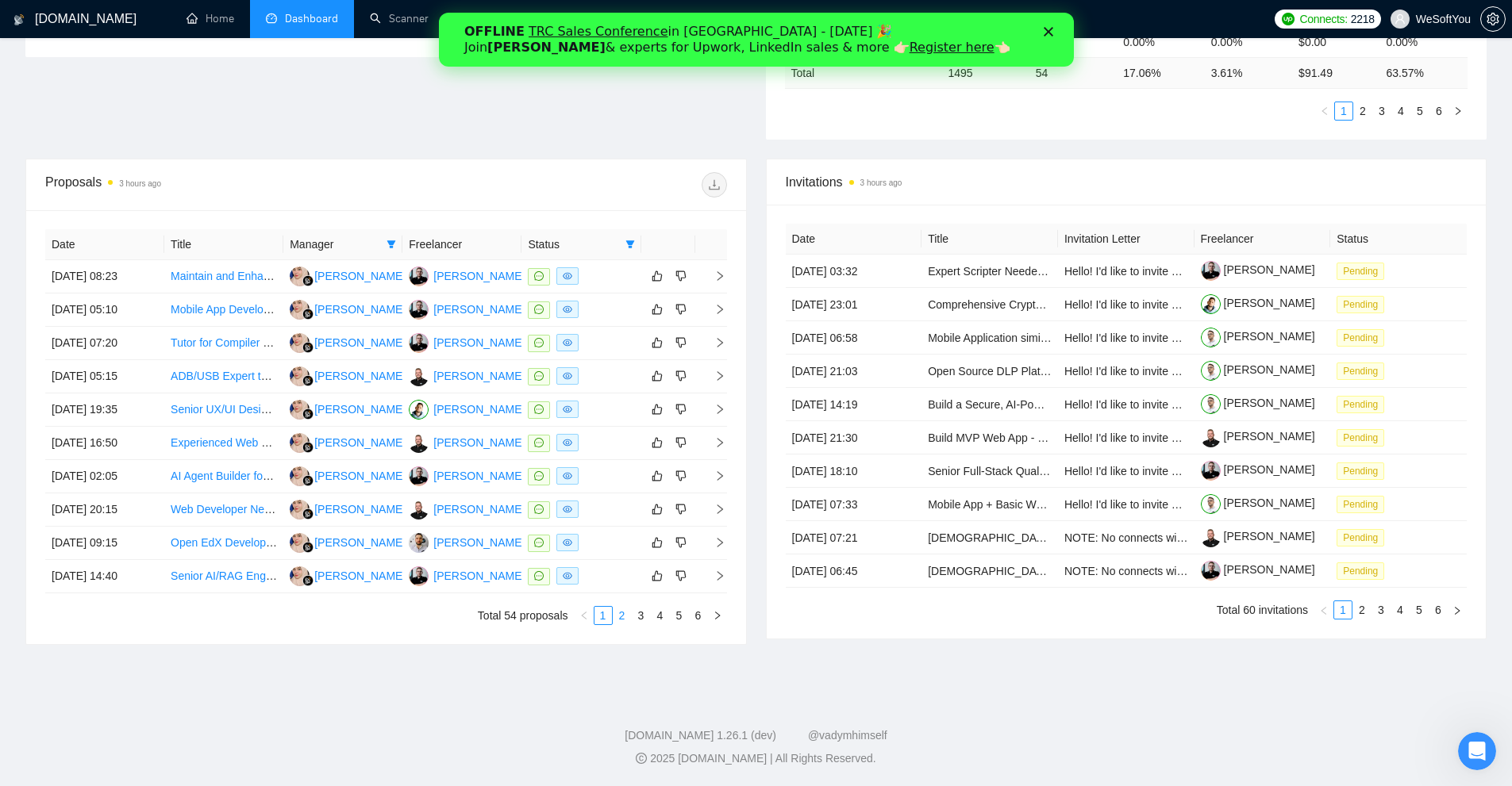
click at [624, 617] on link "2" at bounding box center [622, 616] width 18 height 18
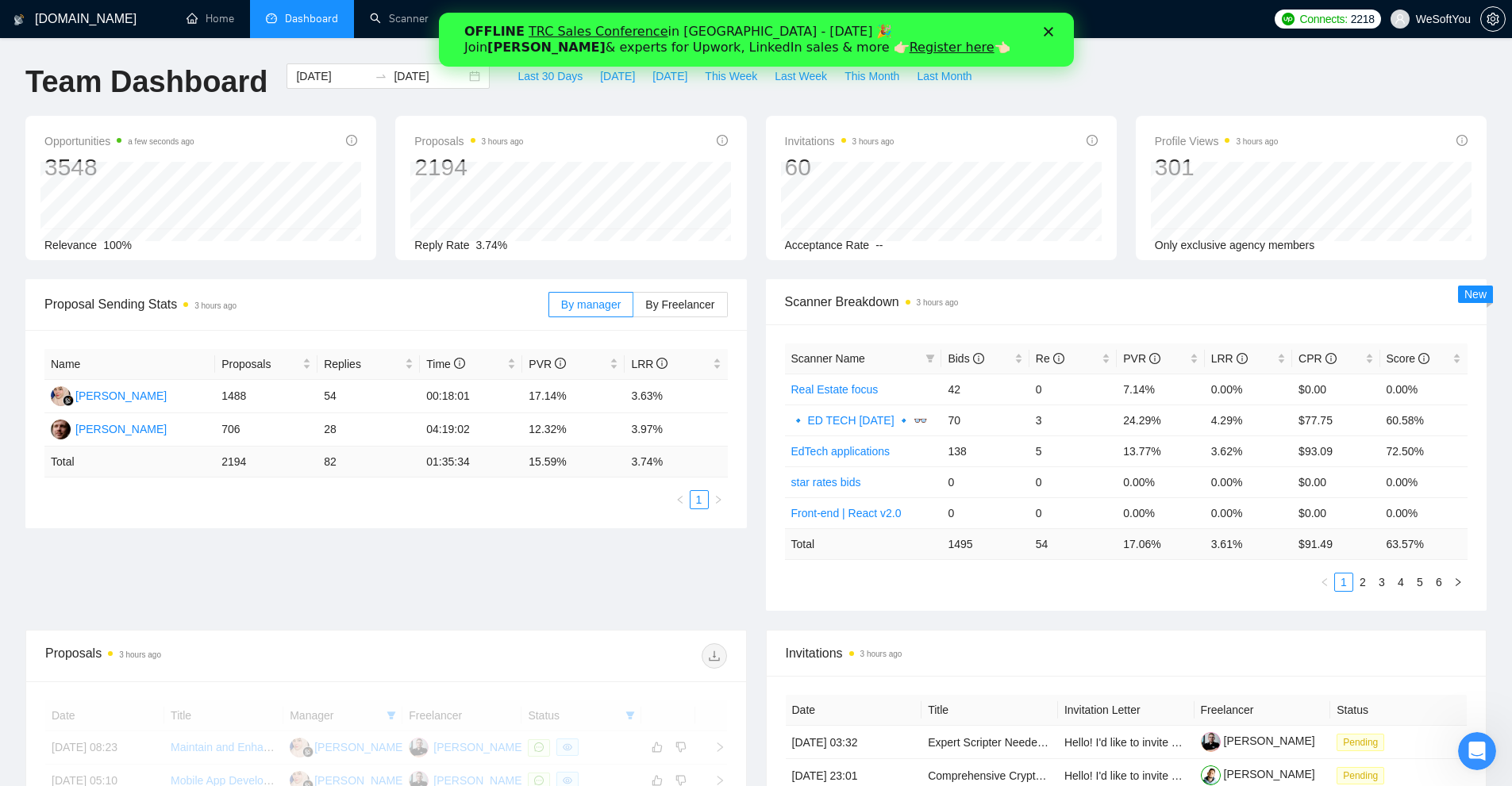
scroll to position [471, 0]
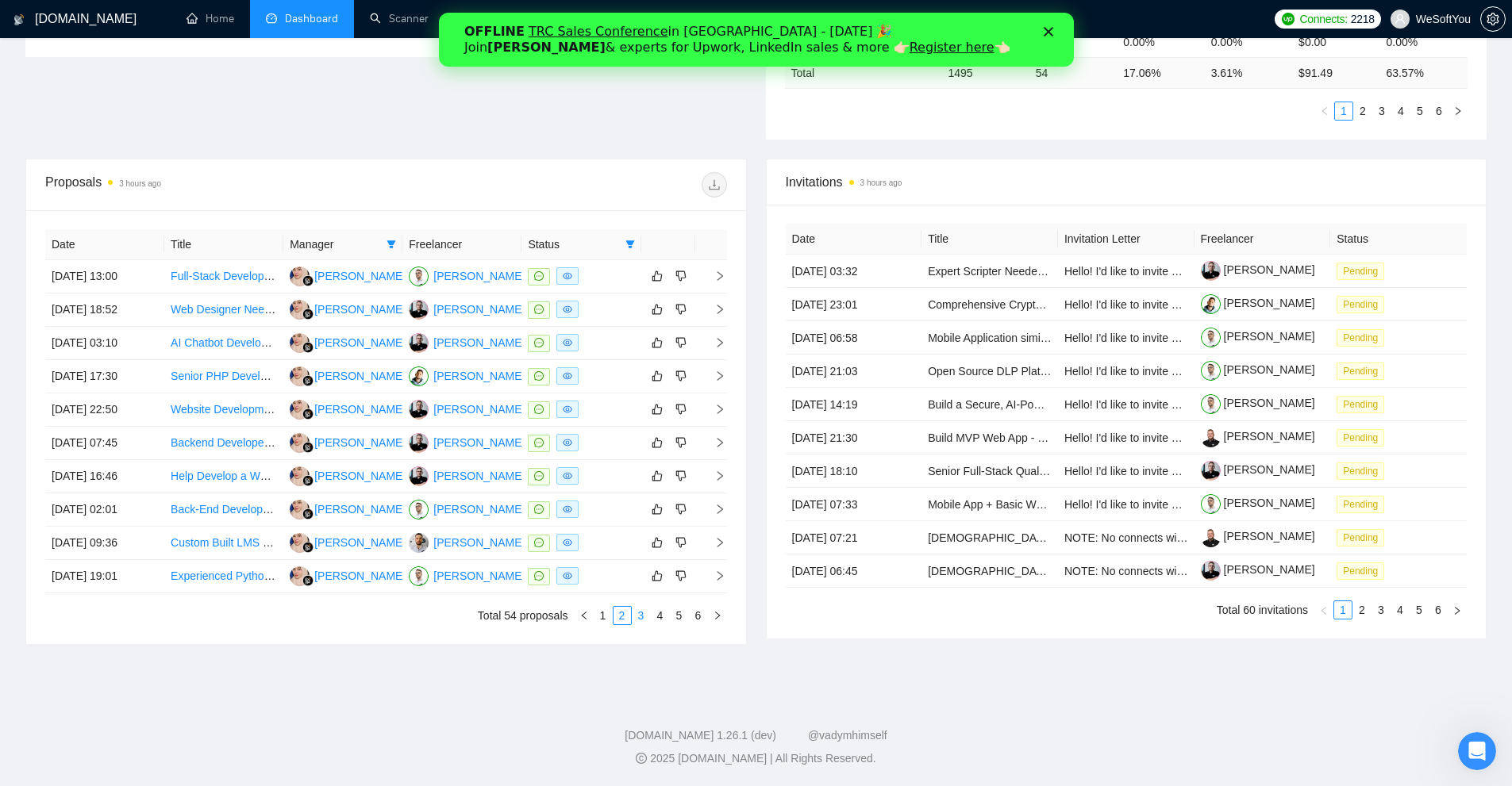
click at [641, 620] on link "3" at bounding box center [642, 616] width 18 height 18
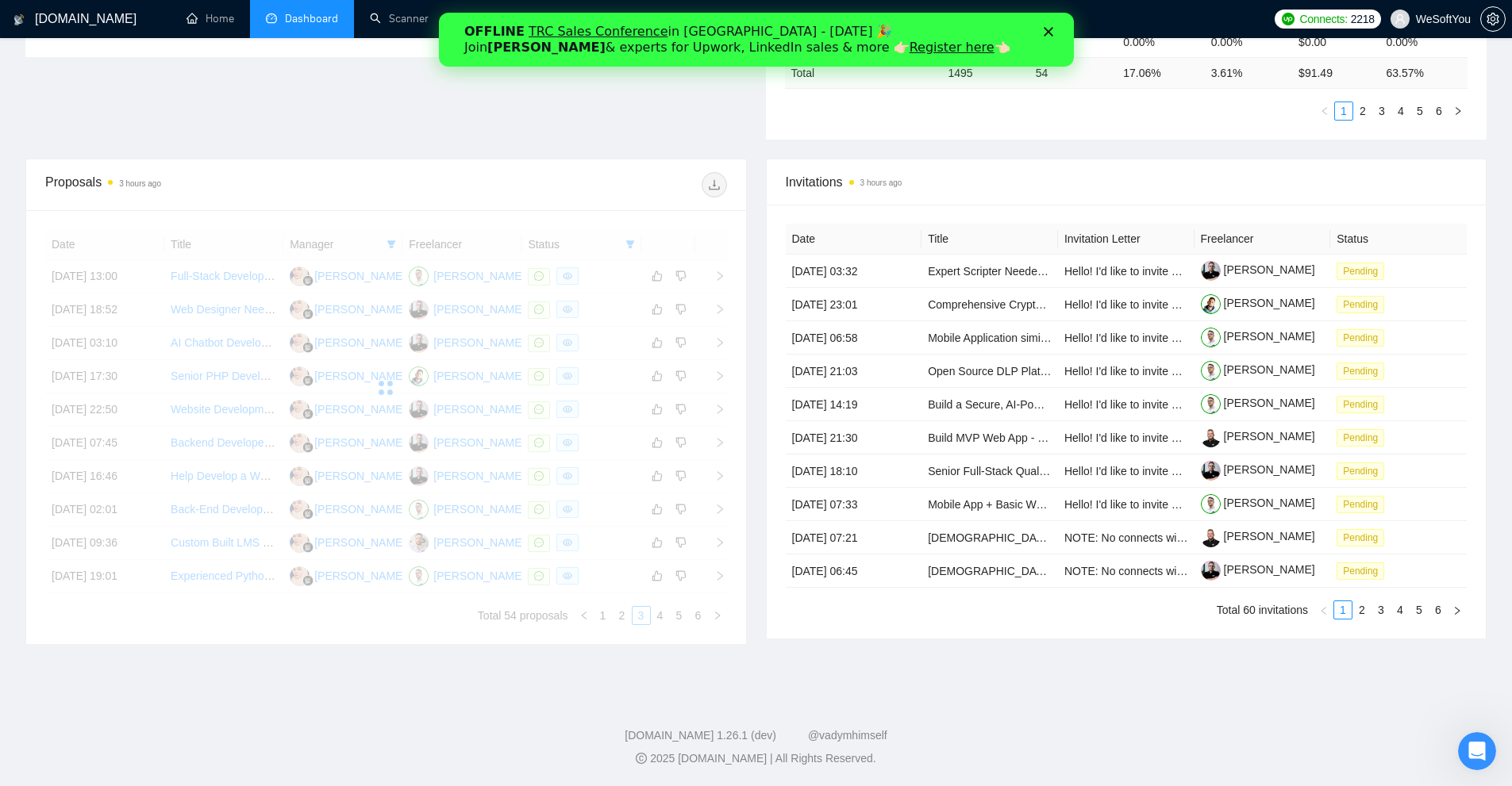
scroll to position [392, 0]
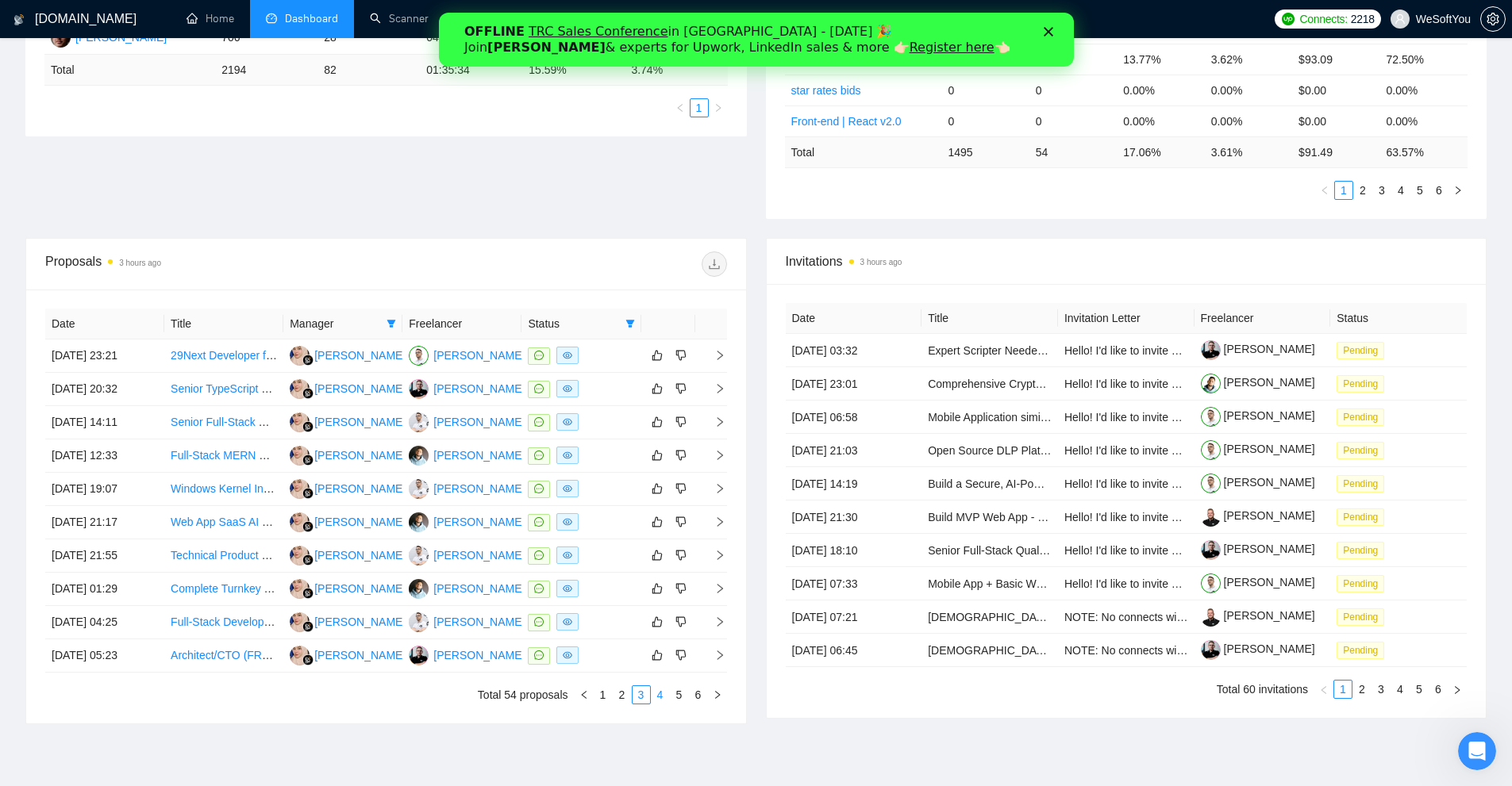
click at [658, 697] on link "4" at bounding box center [660, 696] width 18 height 18
click at [675, 699] on link "5" at bounding box center [680, 696] width 18 height 18
click at [697, 700] on link "6" at bounding box center [698, 696] width 18 height 18
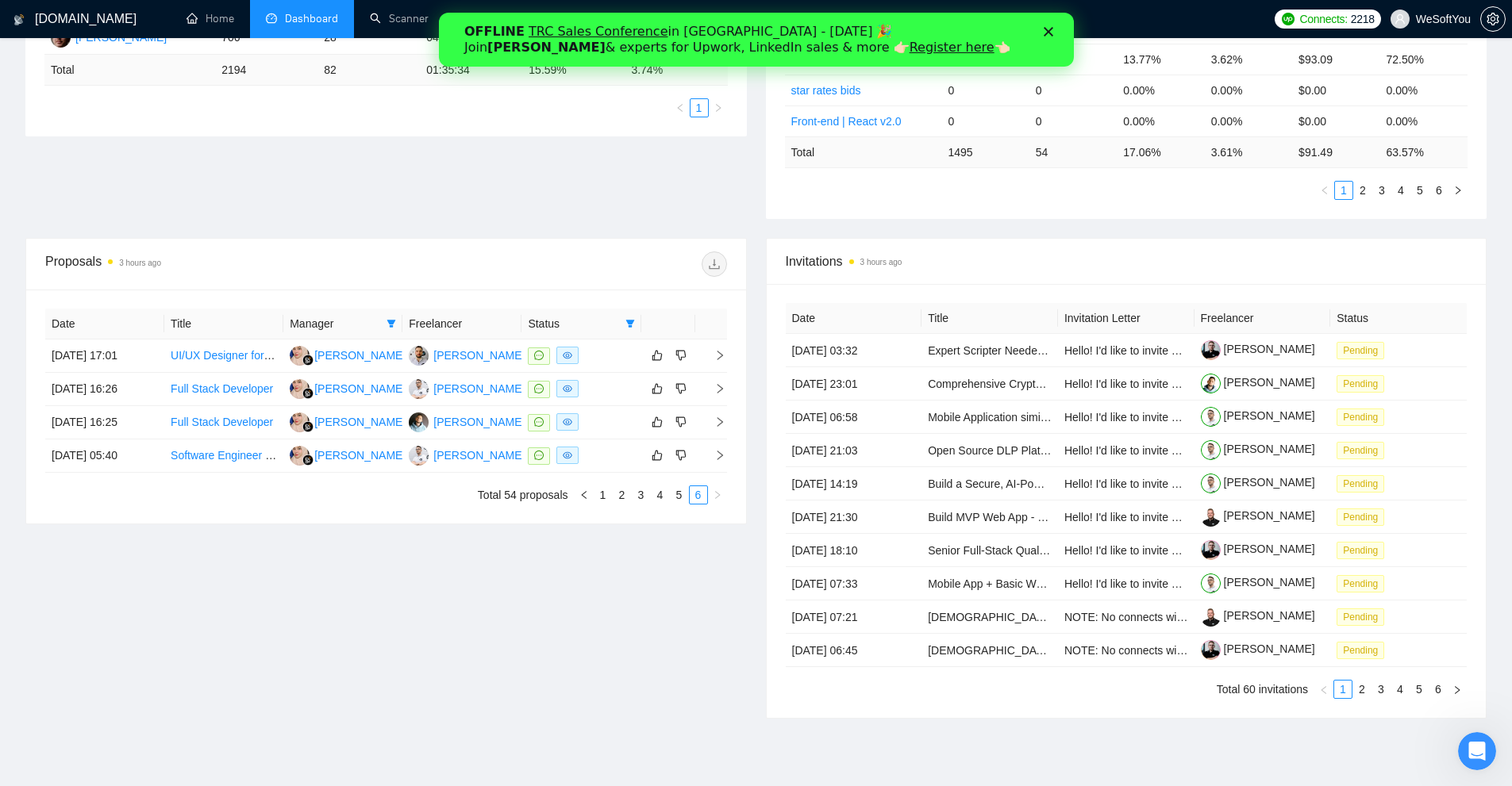
scroll to position [0, 0]
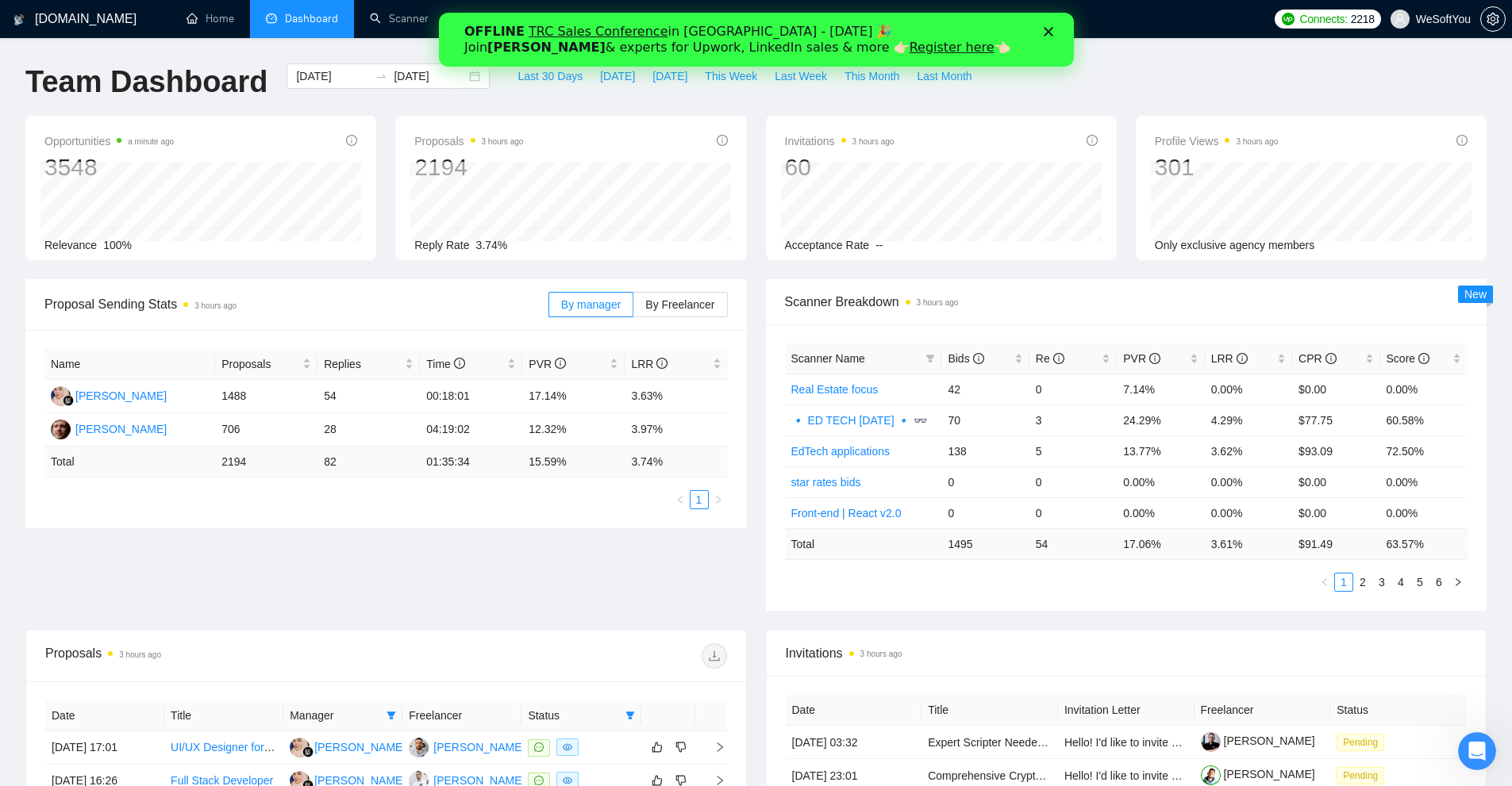
click at [1044, 34] on icon "Close" at bounding box center [1047, 31] width 10 height 10
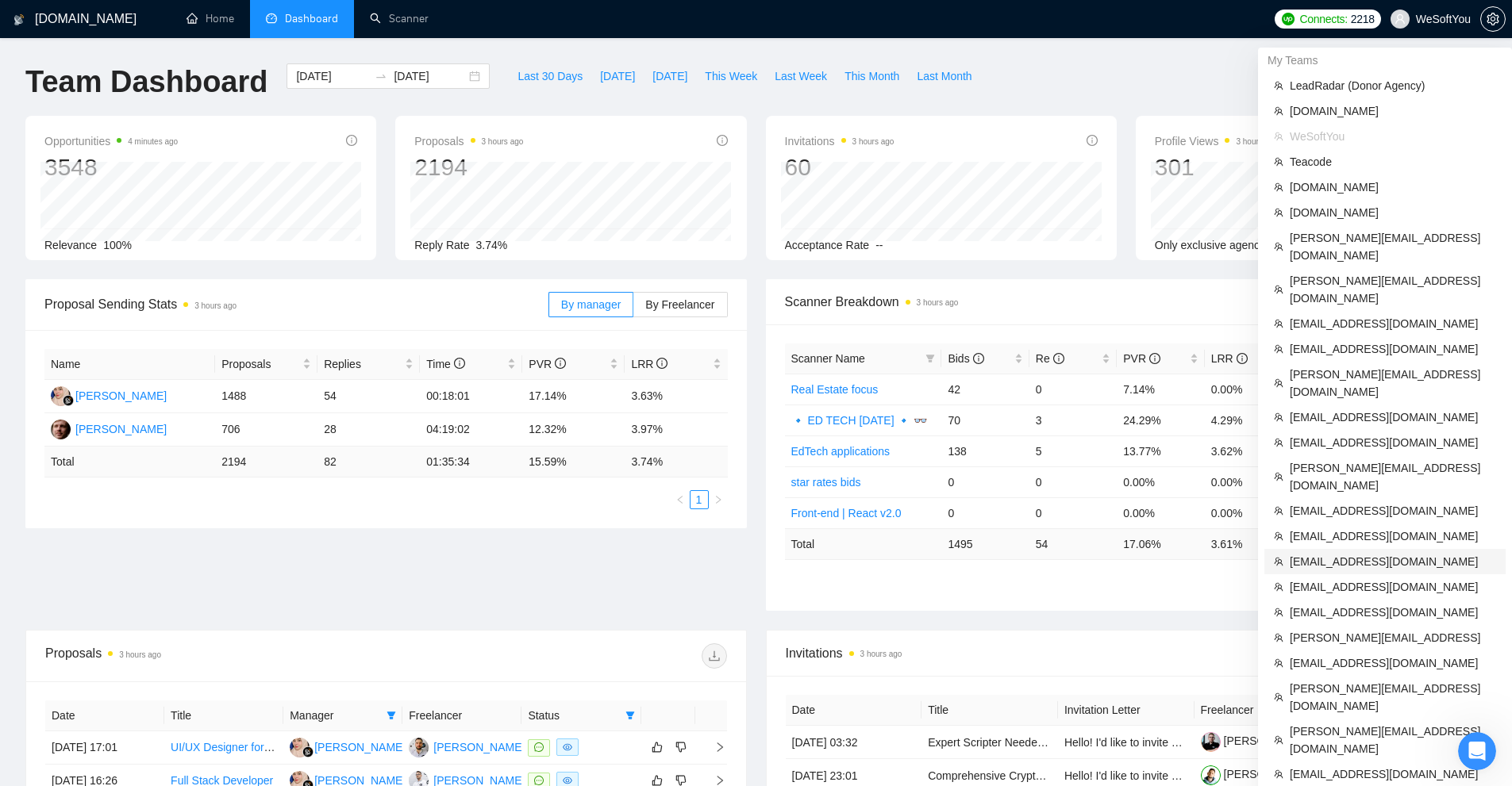
click at [1327, 553] on span "[EMAIL_ADDRESS][DOMAIN_NAME]" at bounding box center [1393, 562] width 207 height 18
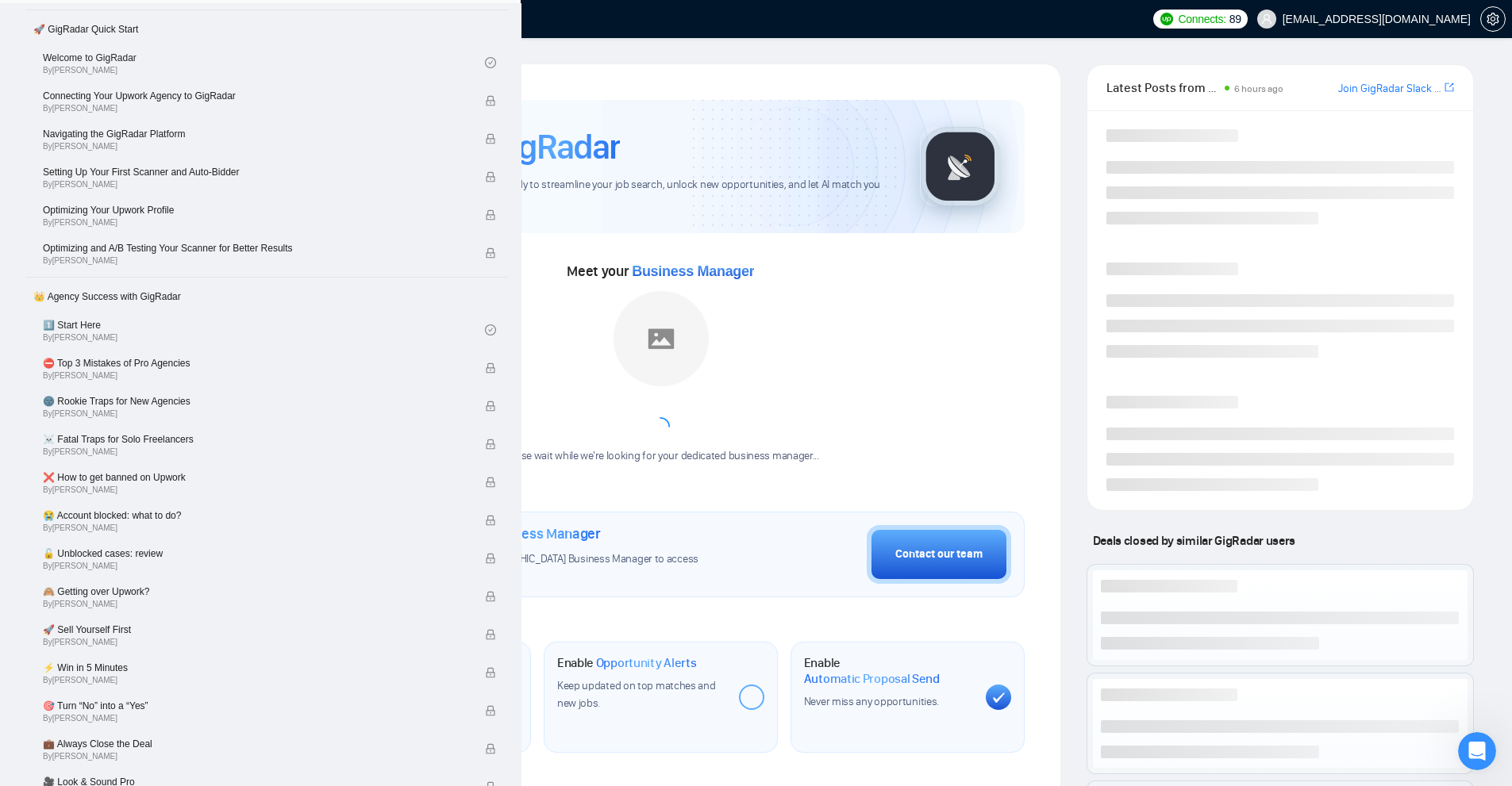
click at [395, 22] on link "Scanner" at bounding box center [399, 18] width 59 height 13
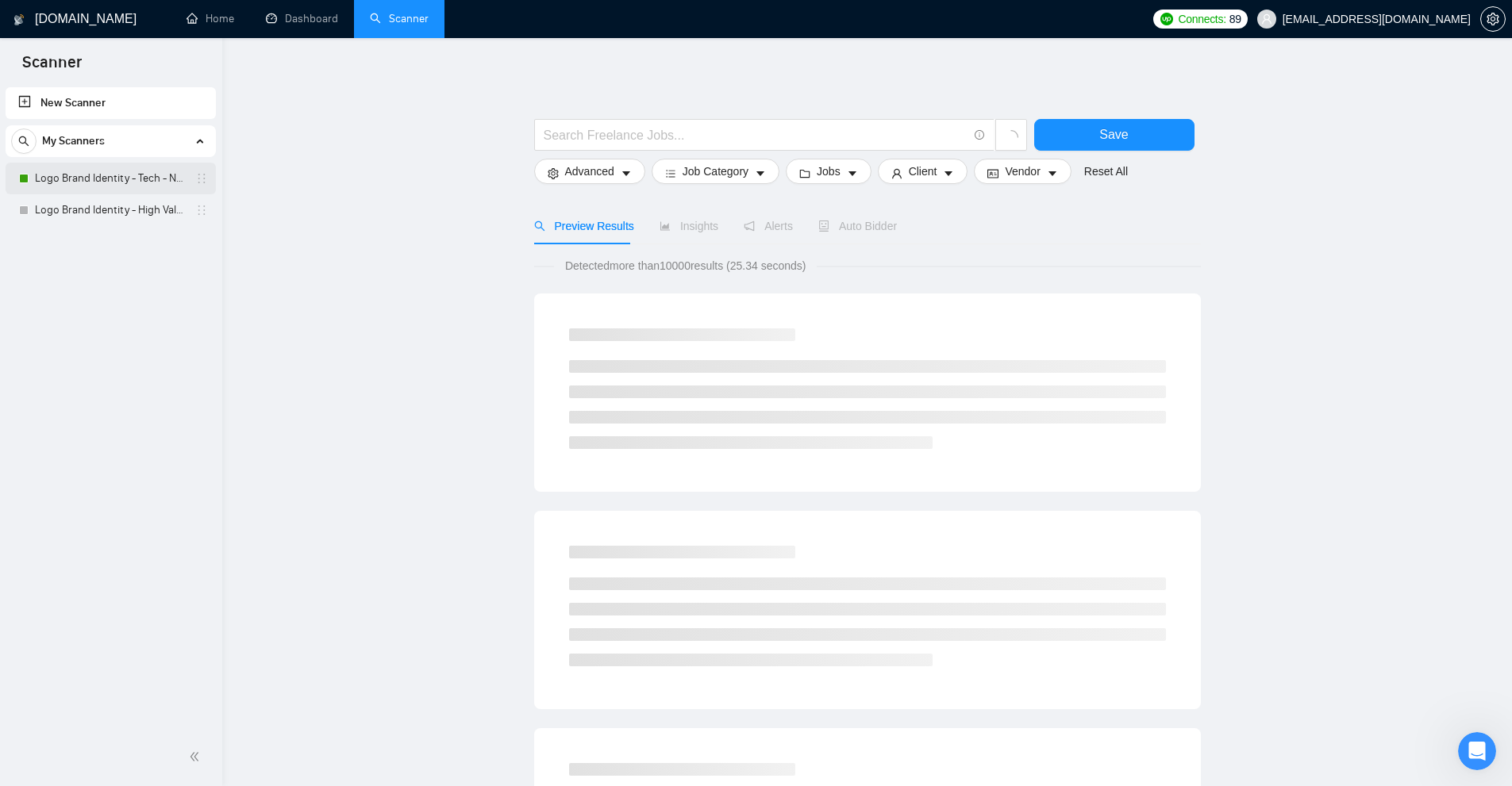
click at [65, 189] on link "Logo Brand Identity - Tech - NEW" at bounding box center [110, 178] width 151 height 32
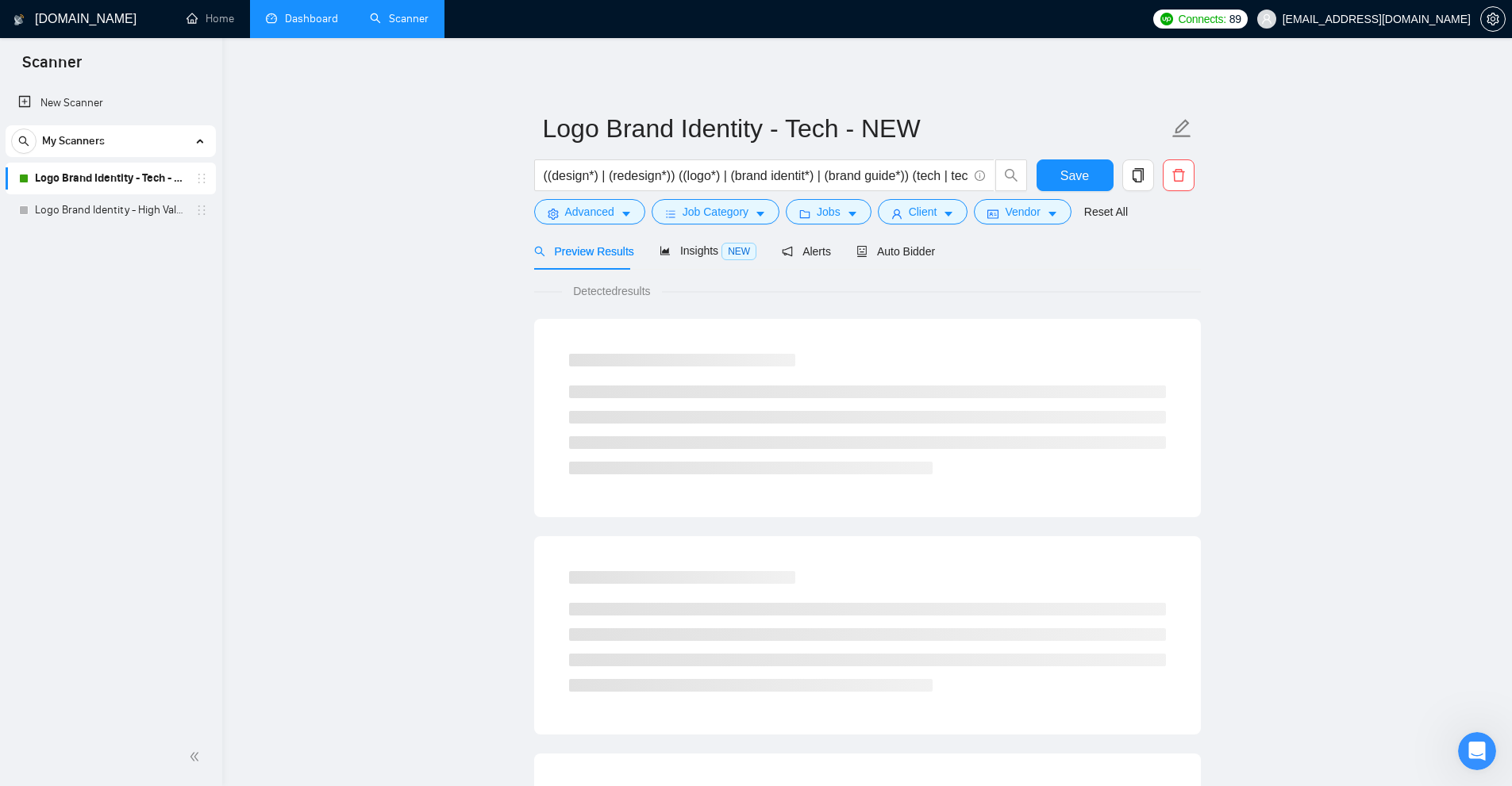
click at [324, 22] on link "Dashboard" at bounding box center [302, 18] width 72 height 13
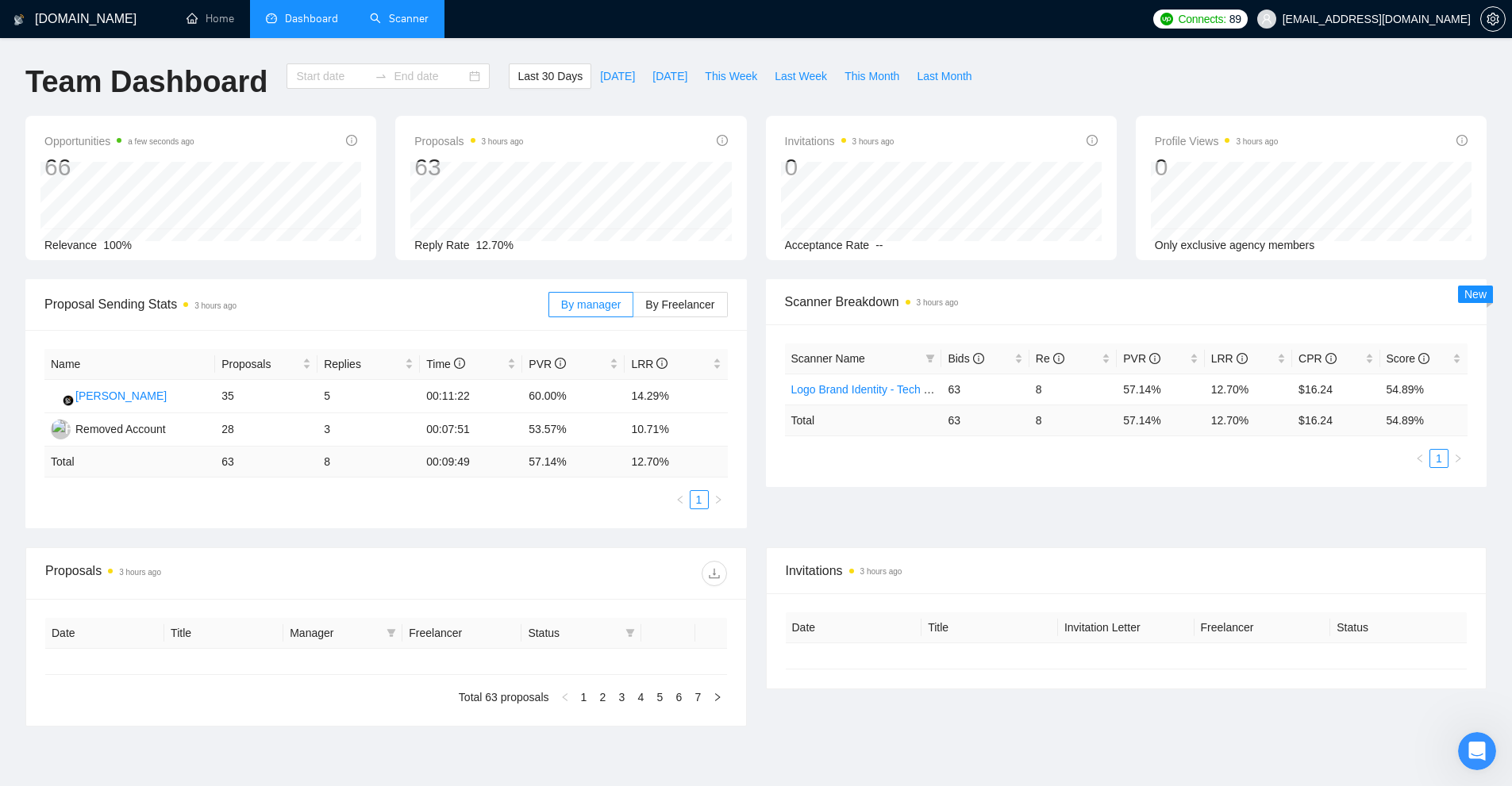
type input "[DATE]"
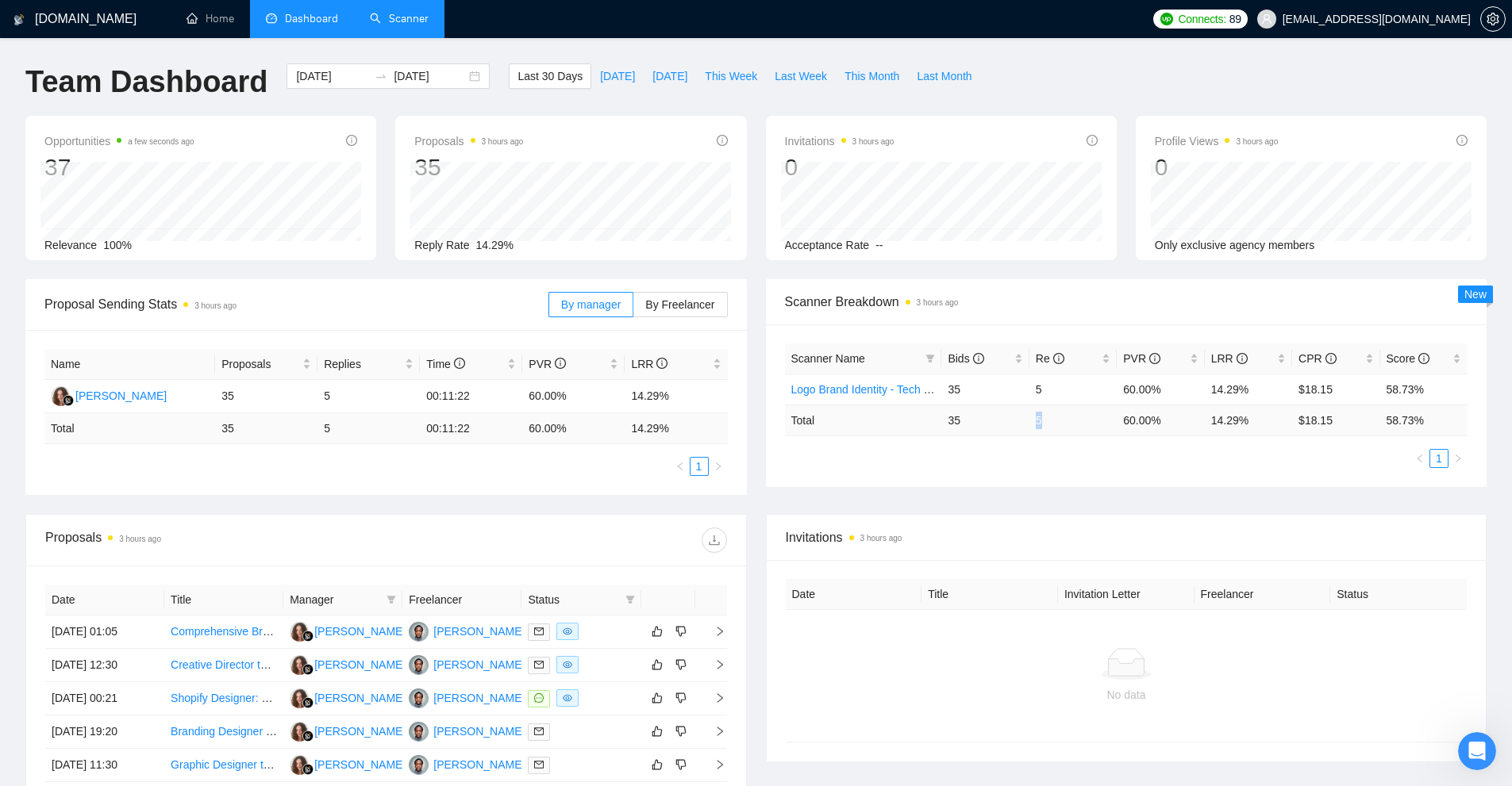
click at [1065, 421] on tr "Total 35 5 60.00 % 14.29 % $ 18.15 58.73 %" at bounding box center [1127, 420] width 683 height 31
drag, startPoint x: 1267, startPoint y: 426, endPoint x: 1087, endPoint y: 424, distance: 180.0
click at [1087, 424] on tr "Total 35 5 60.00 % 14.29 % $ 18.15 58.73 %" at bounding box center [1127, 420] width 683 height 31
click at [1065, 444] on div "Scanner Name Bids Re PVR LRR CPR Score Logo Brand Identity - Tech - NEW 35 5 60…" at bounding box center [1127, 405] width 683 height 124
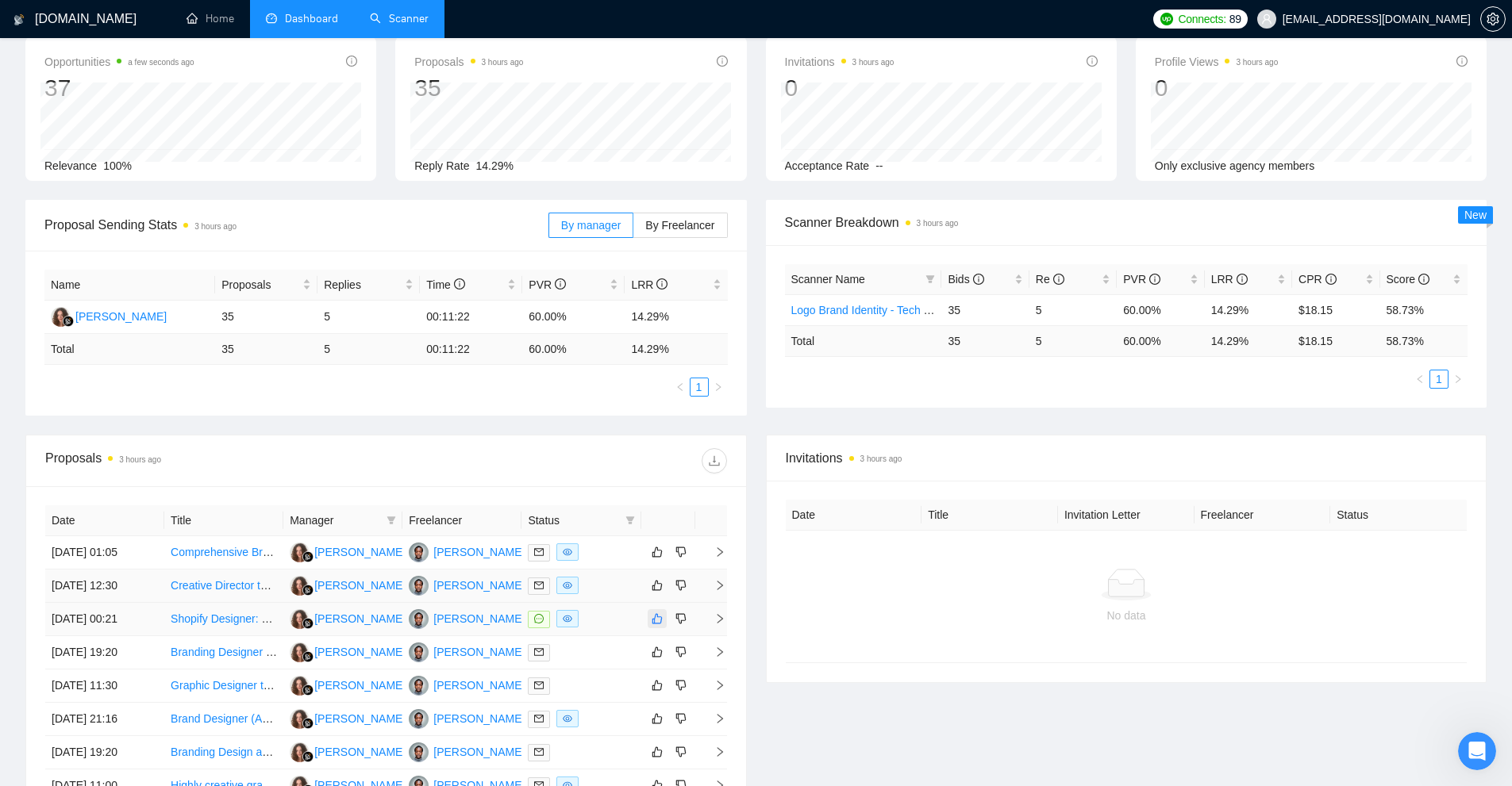
scroll to position [159, 0]
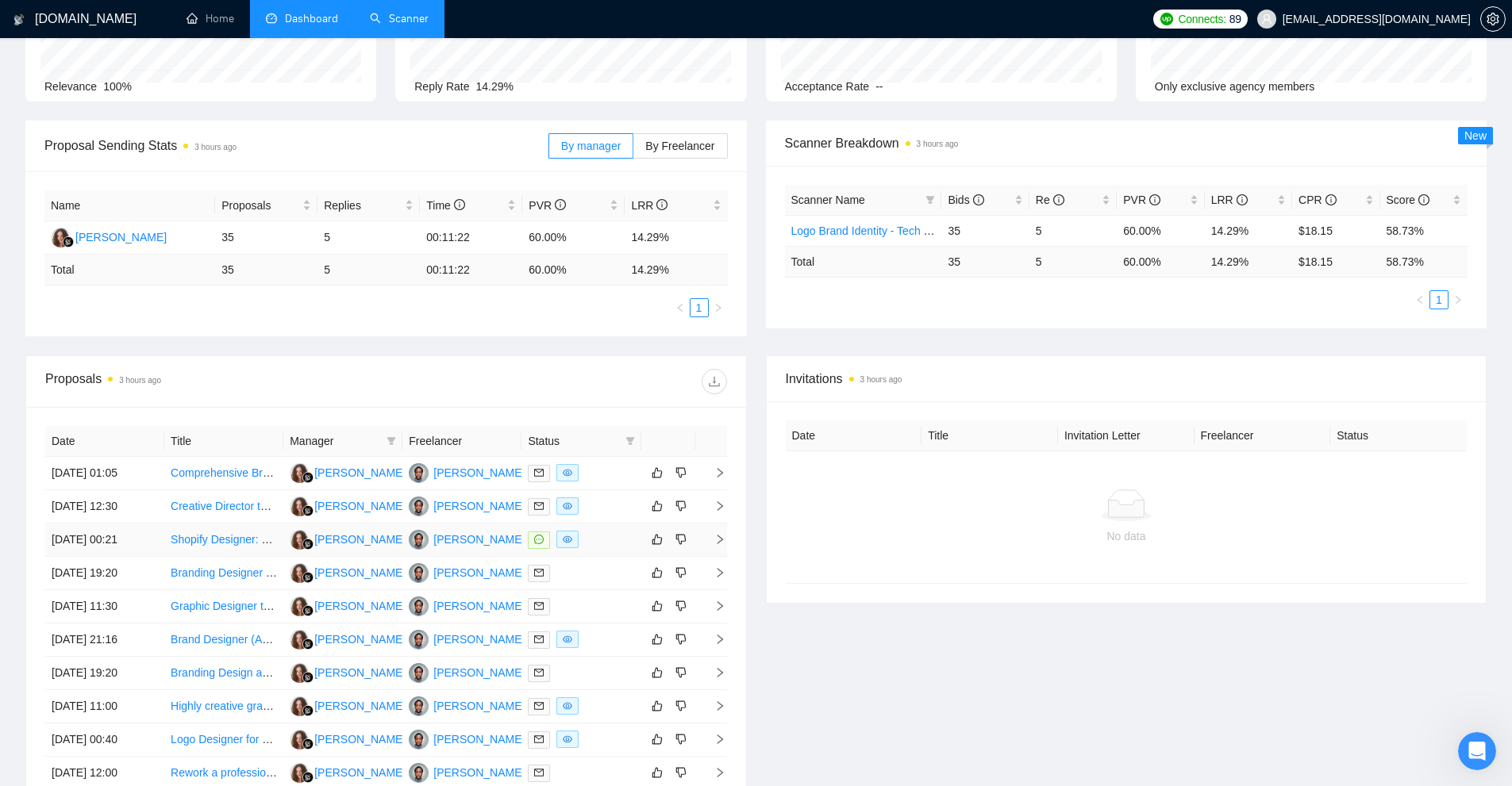
click at [608, 542] on div at bounding box center [581, 539] width 106 height 19
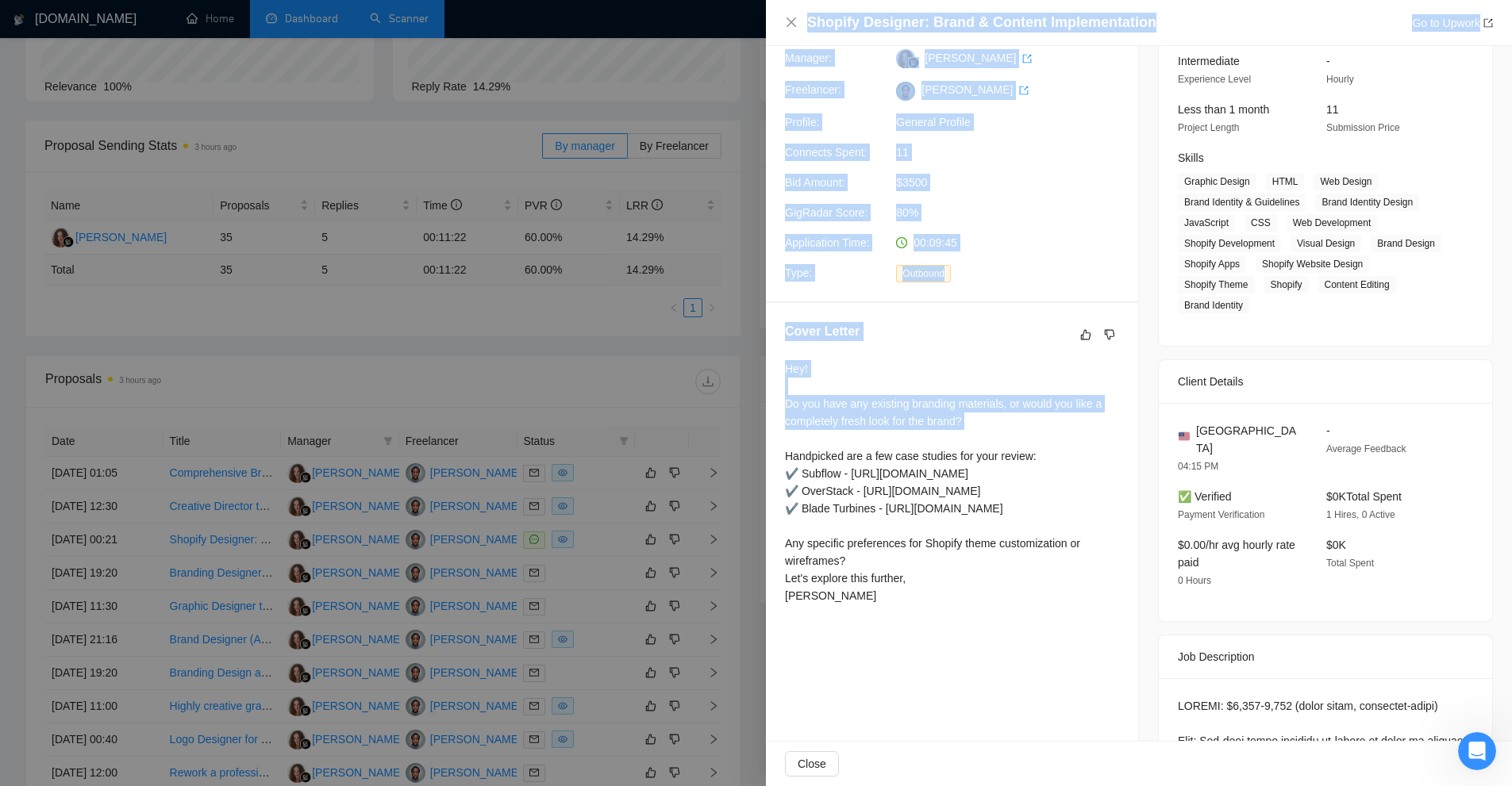
drag, startPoint x: 760, startPoint y: 401, endPoint x: 1077, endPoint y: 434, distance: 318.7
click at [1077, 434] on div "Shopify Designer: Brand & Content Implementation Go to Upwork Proposal Details …" at bounding box center [756, 393] width 1512 height 786
click at [1077, 434] on div "Hey! Do you have any existing branding materials, or would you like a completel…" at bounding box center [952, 483] width 335 height 245
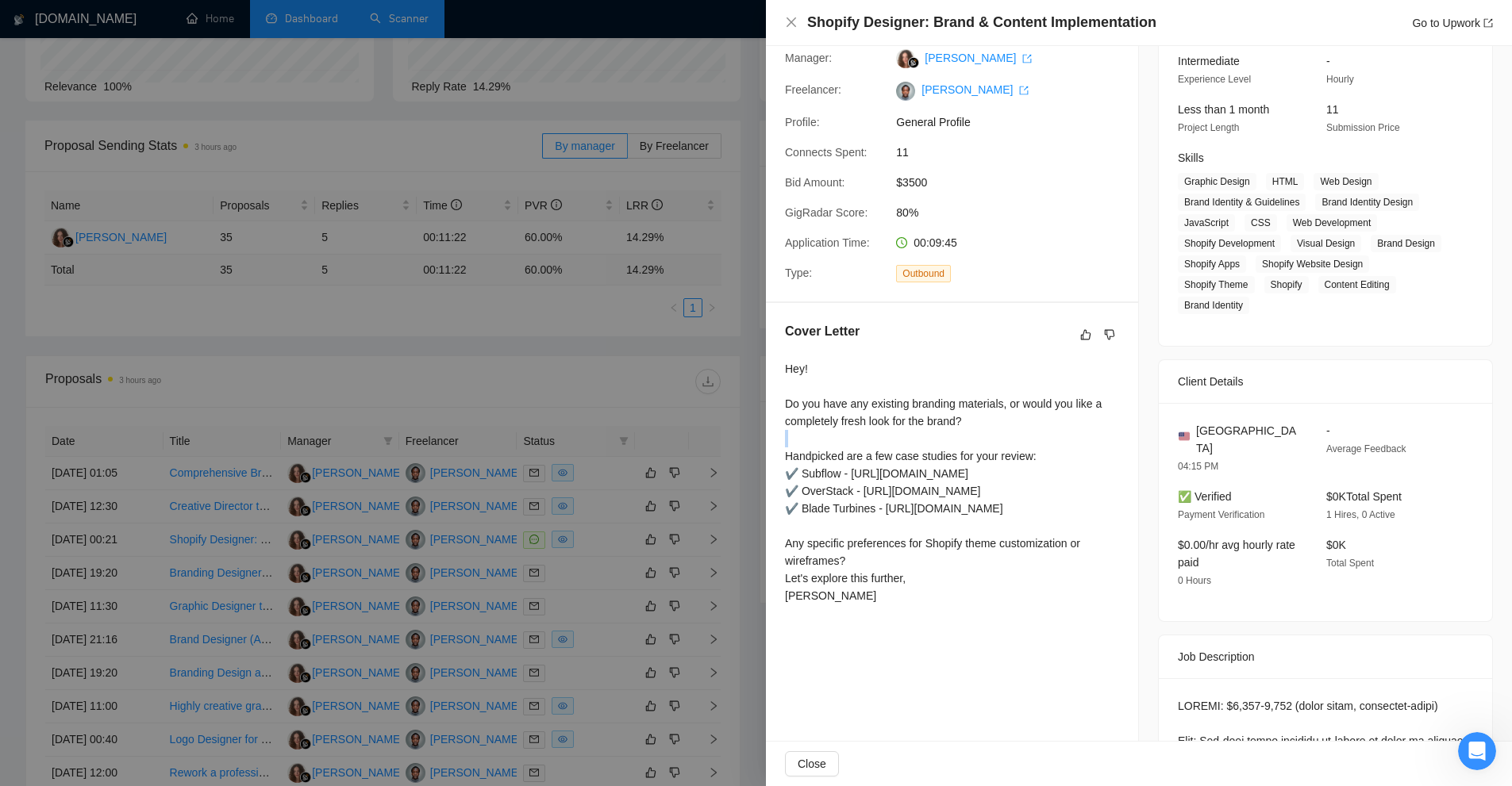
click at [1077, 434] on div "Hey! Do you have any existing branding materials, or would you like a completel…" at bounding box center [952, 483] width 335 height 245
click at [1031, 419] on div "Hey! Do you have any existing branding materials, or would you like a completel…" at bounding box center [952, 483] width 335 height 245
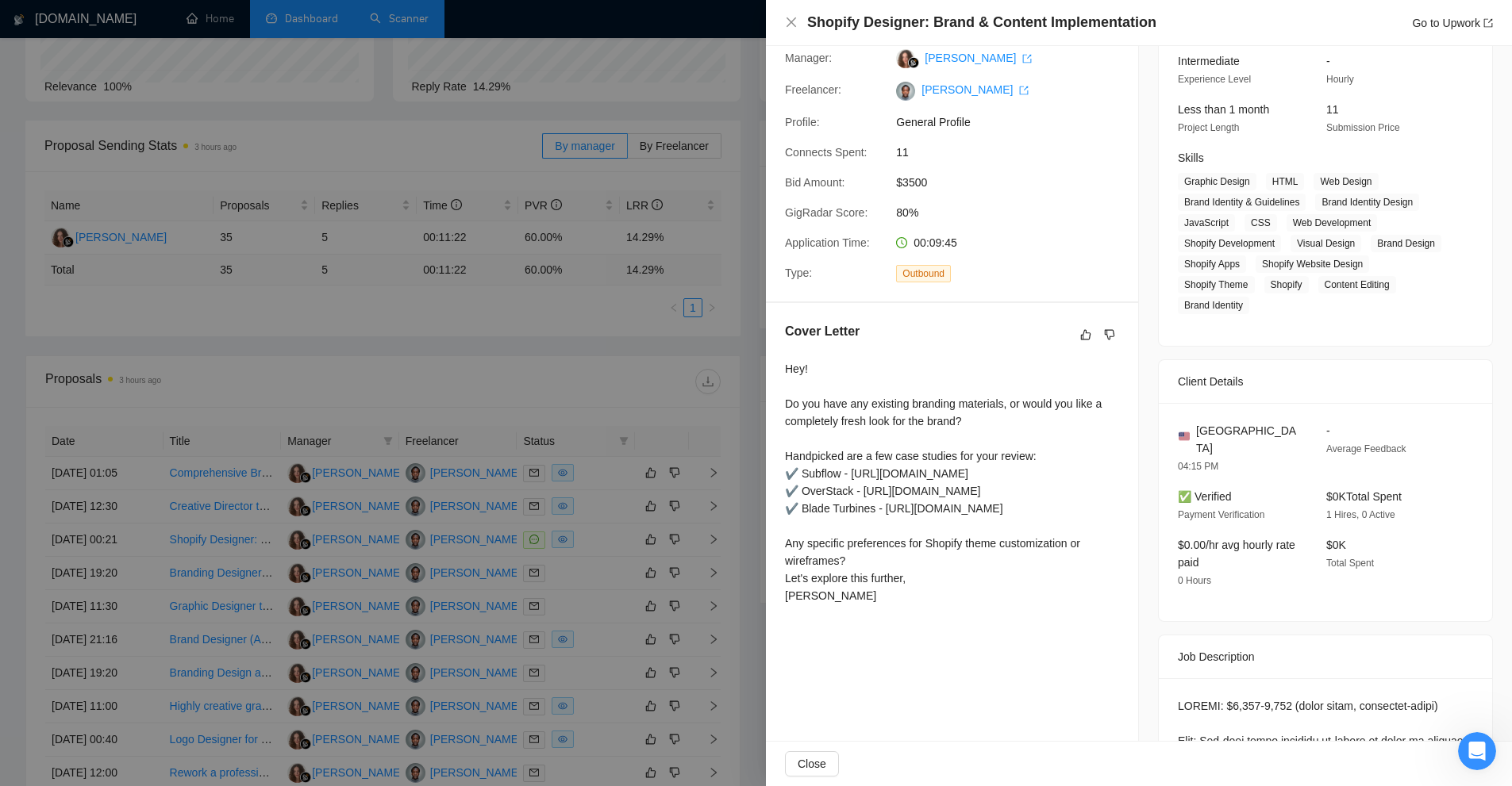
click at [573, 291] on div at bounding box center [756, 393] width 1512 height 786
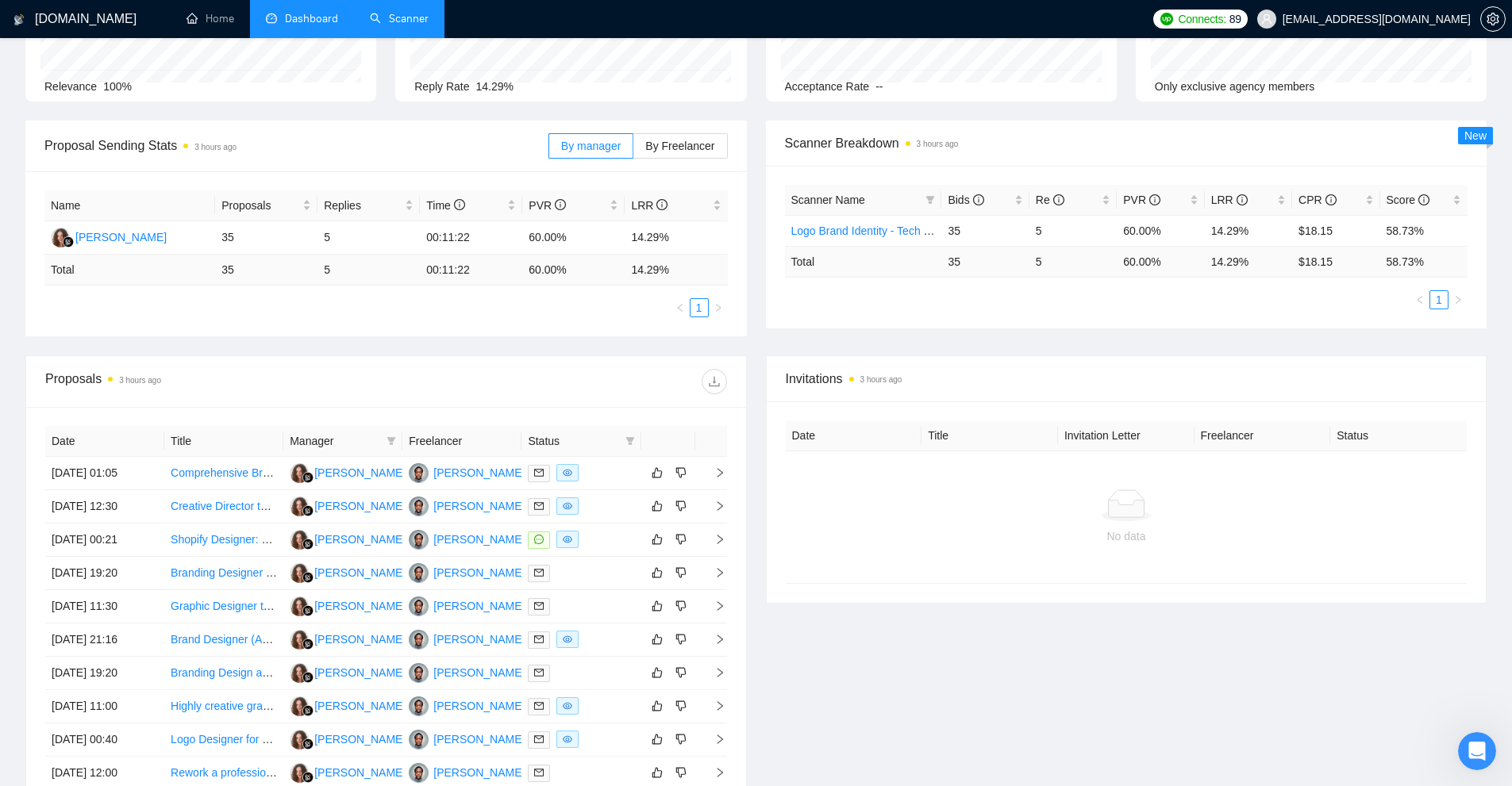
scroll to position [0, 0]
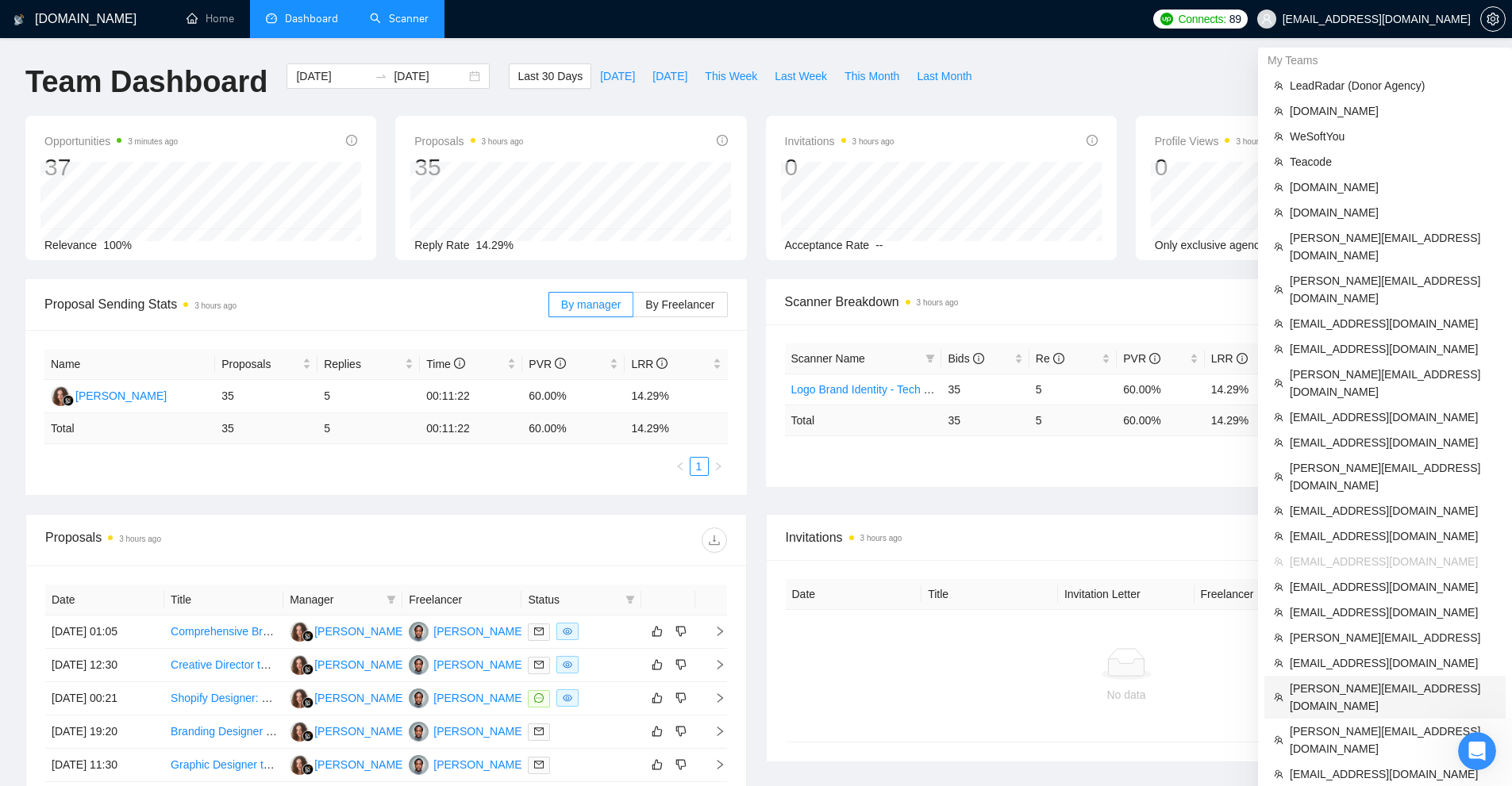
click at [1327, 680] on span "[PERSON_NAME][EMAIL_ADDRESS][DOMAIN_NAME]" at bounding box center [1393, 697] width 207 height 35
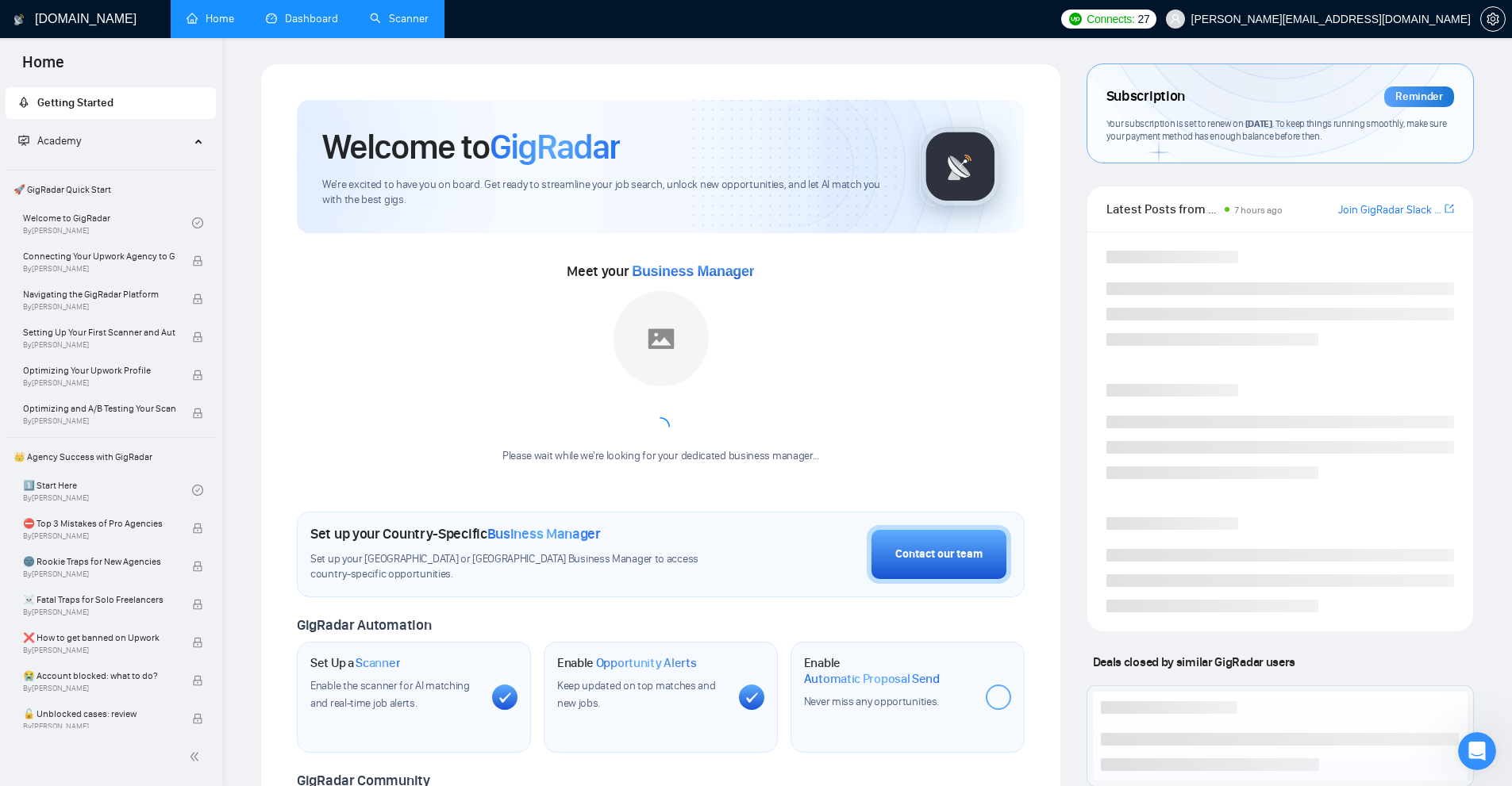
click at [400, 15] on link "Scanner" at bounding box center [399, 18] width 59 height 13
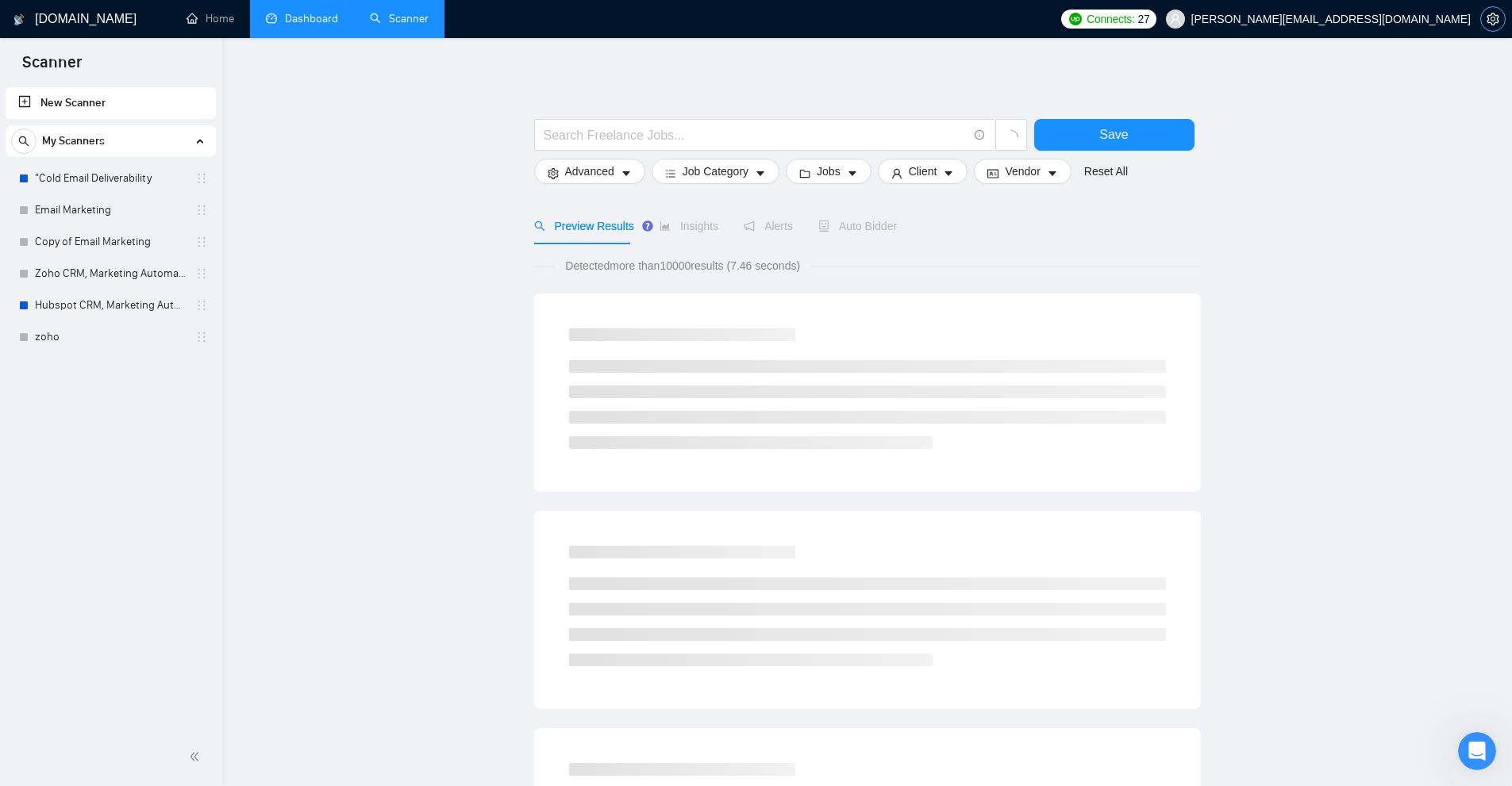
click at [1493, 22] on icon "setting" at bounding box center [1492, 19] width 12 height 12
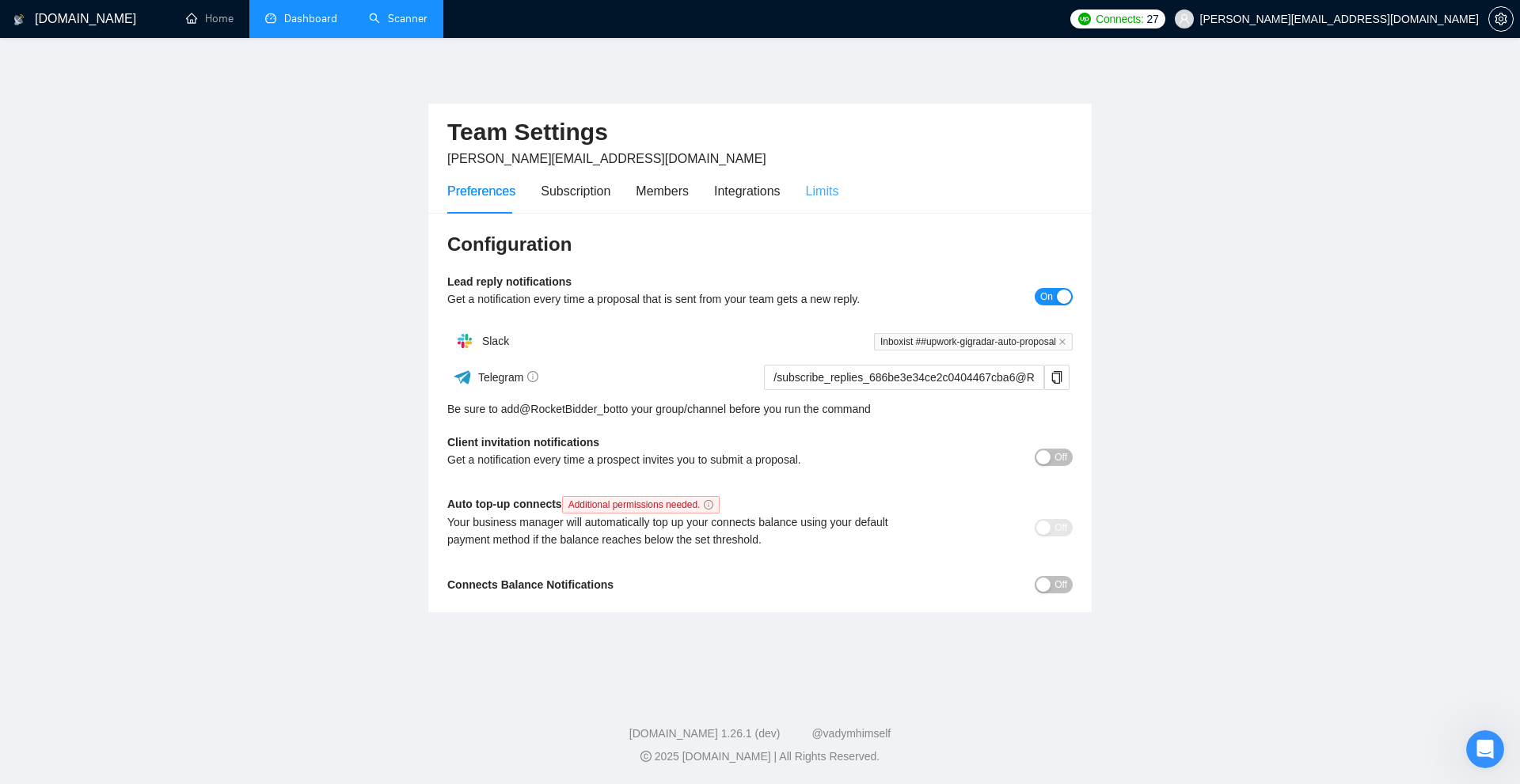
click at [813, 202] on div "Limits" at bounding box center [823, 191] width 34 height 45
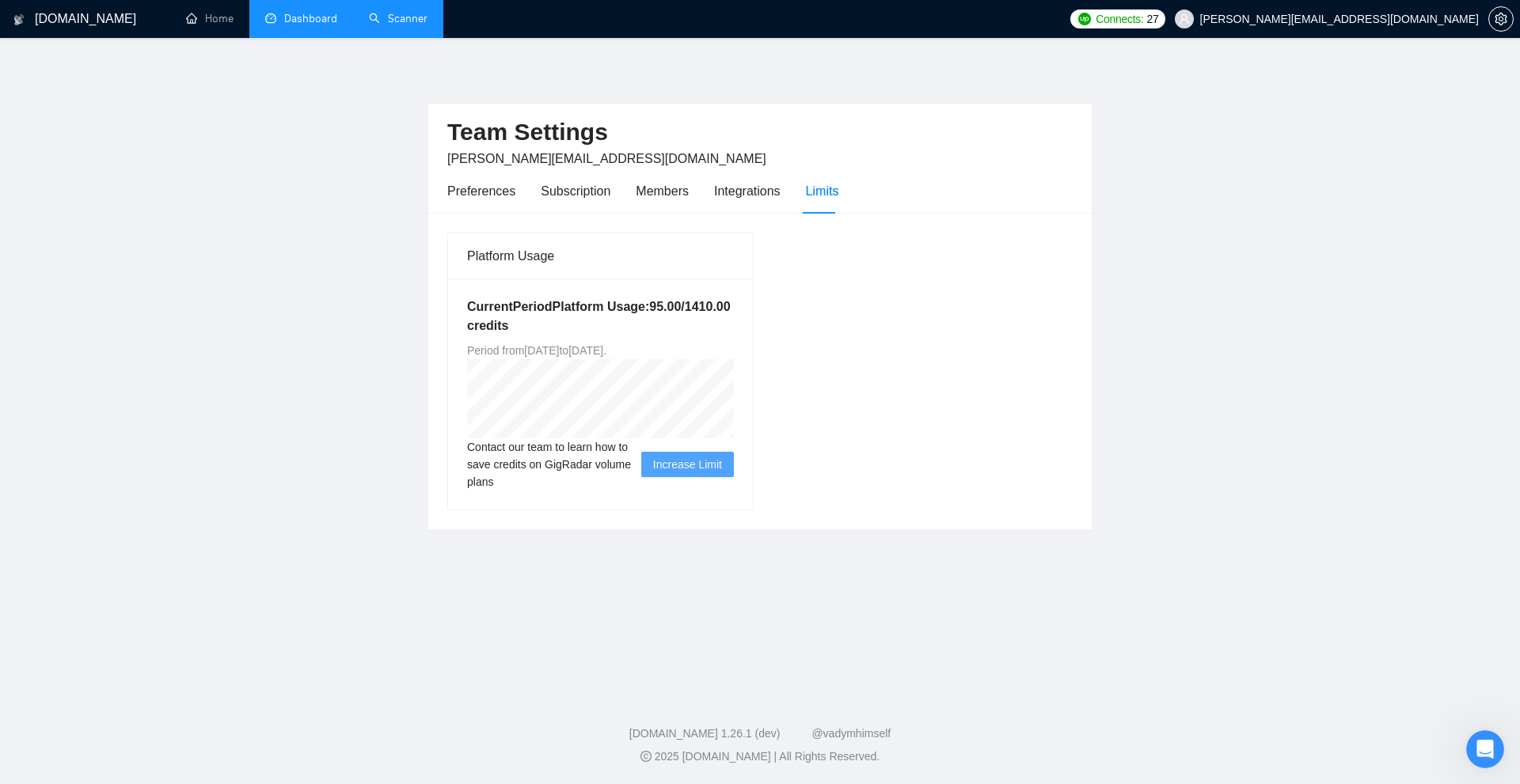
click at [389, 26] on link "Scanner" at bounding box center [398, 18] width 58 height 13
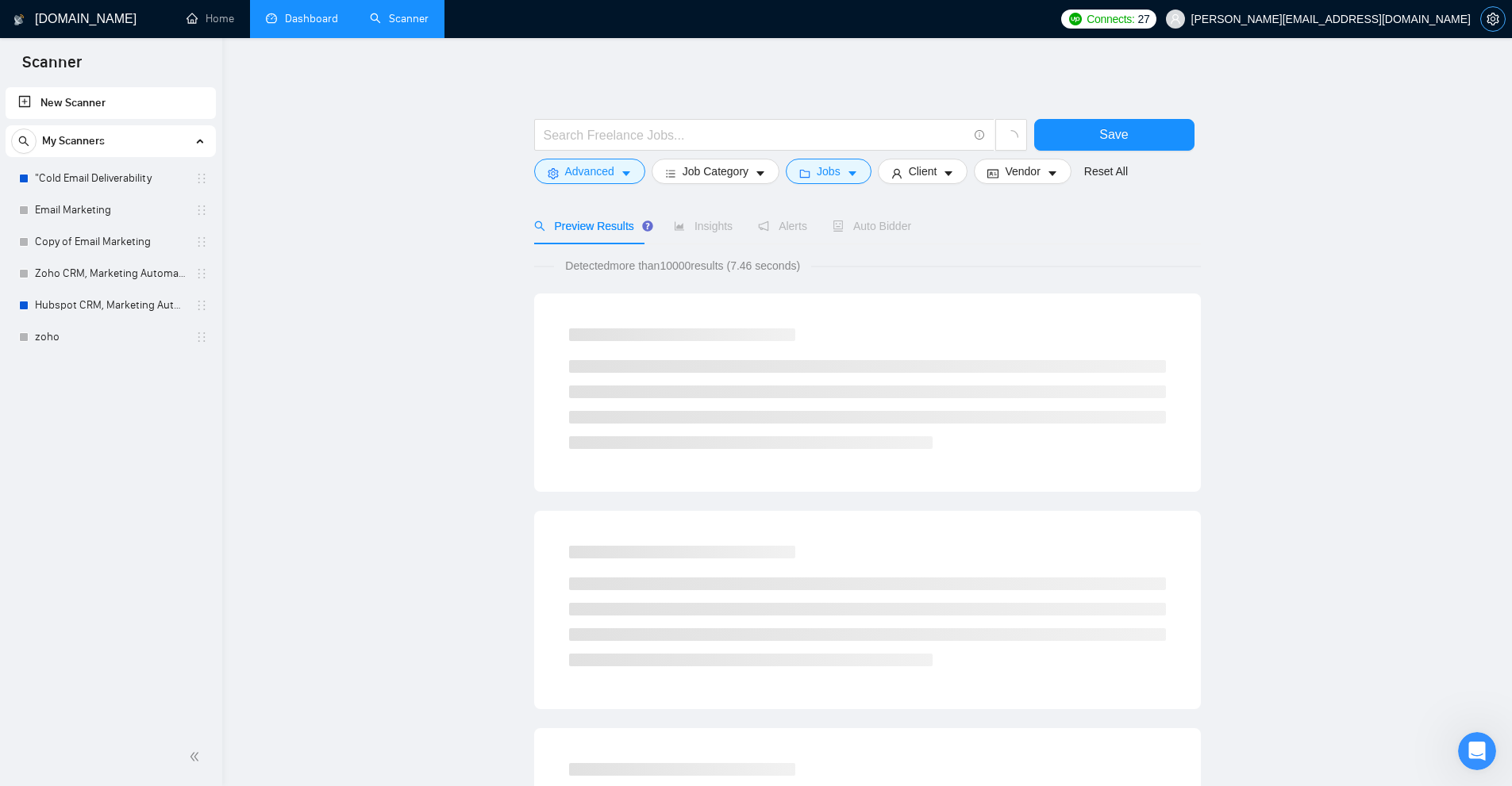
click at [1488, 19] on icon "setting" at bounding box center [1492, 19] width 12 height 12
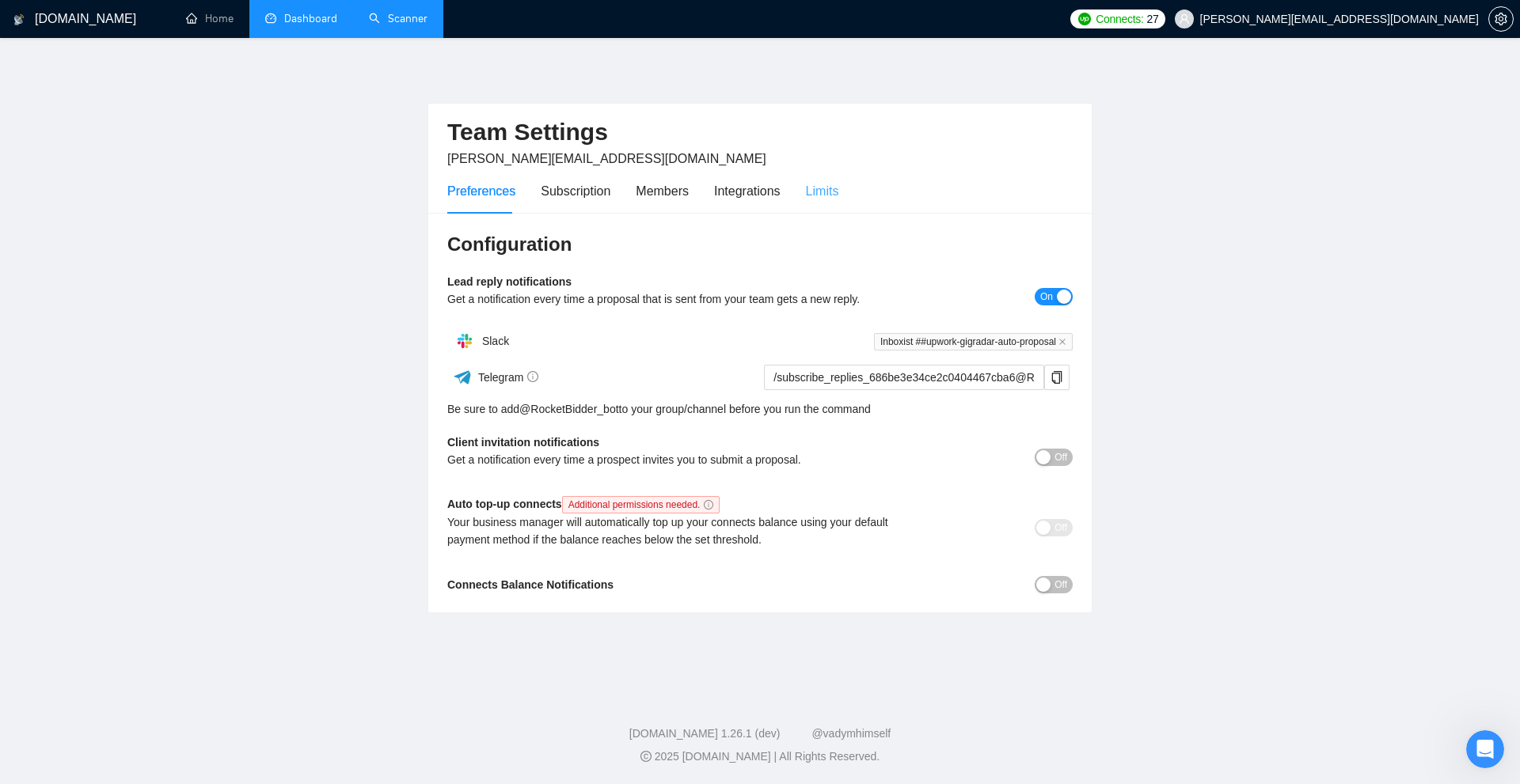
click at [814, 175] on div "Limits" at bounding box center [823, 191] width 34 height 45
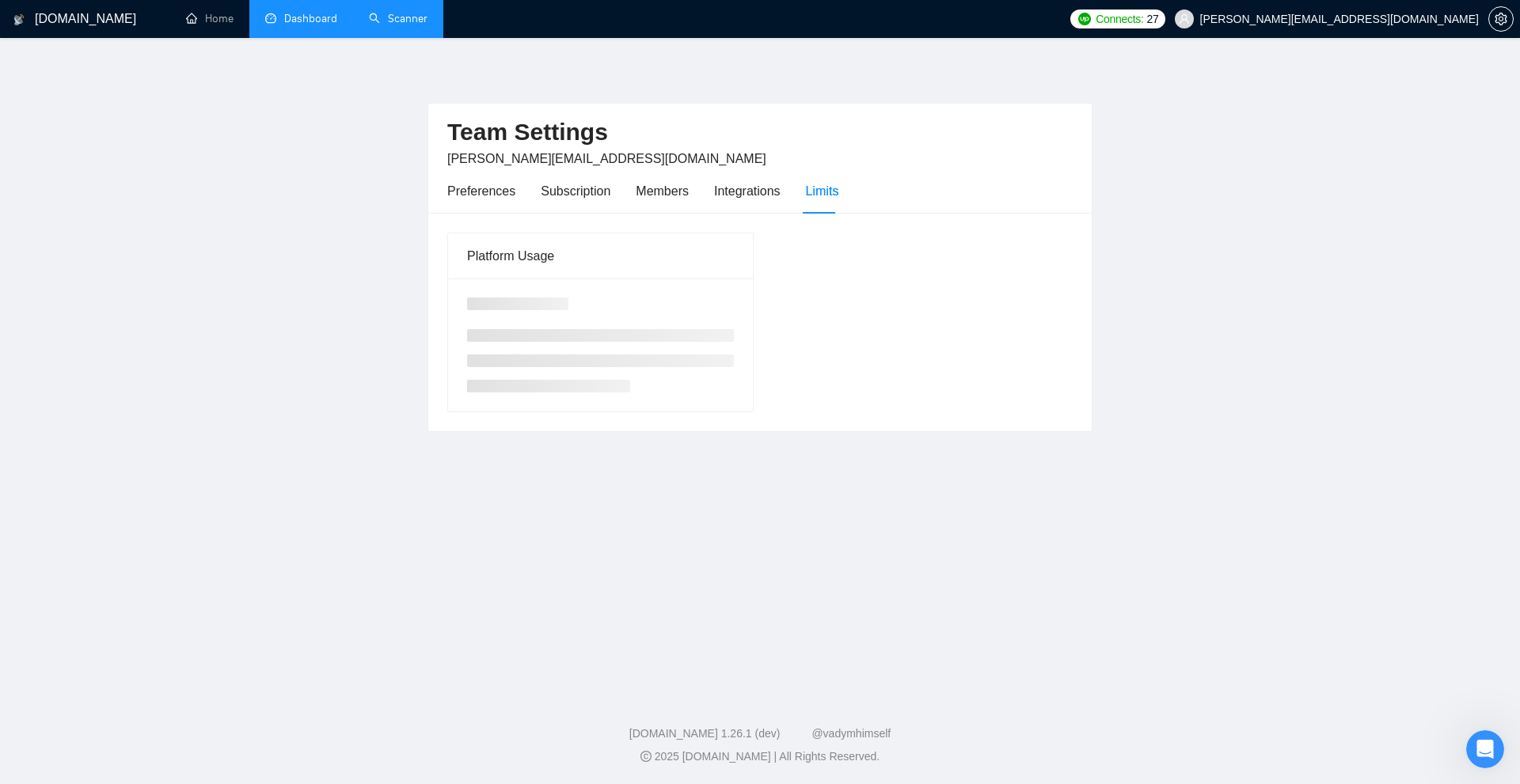
click at [812, 186] on div "Limits" at bounding box center [823, 191] width 34 height 19
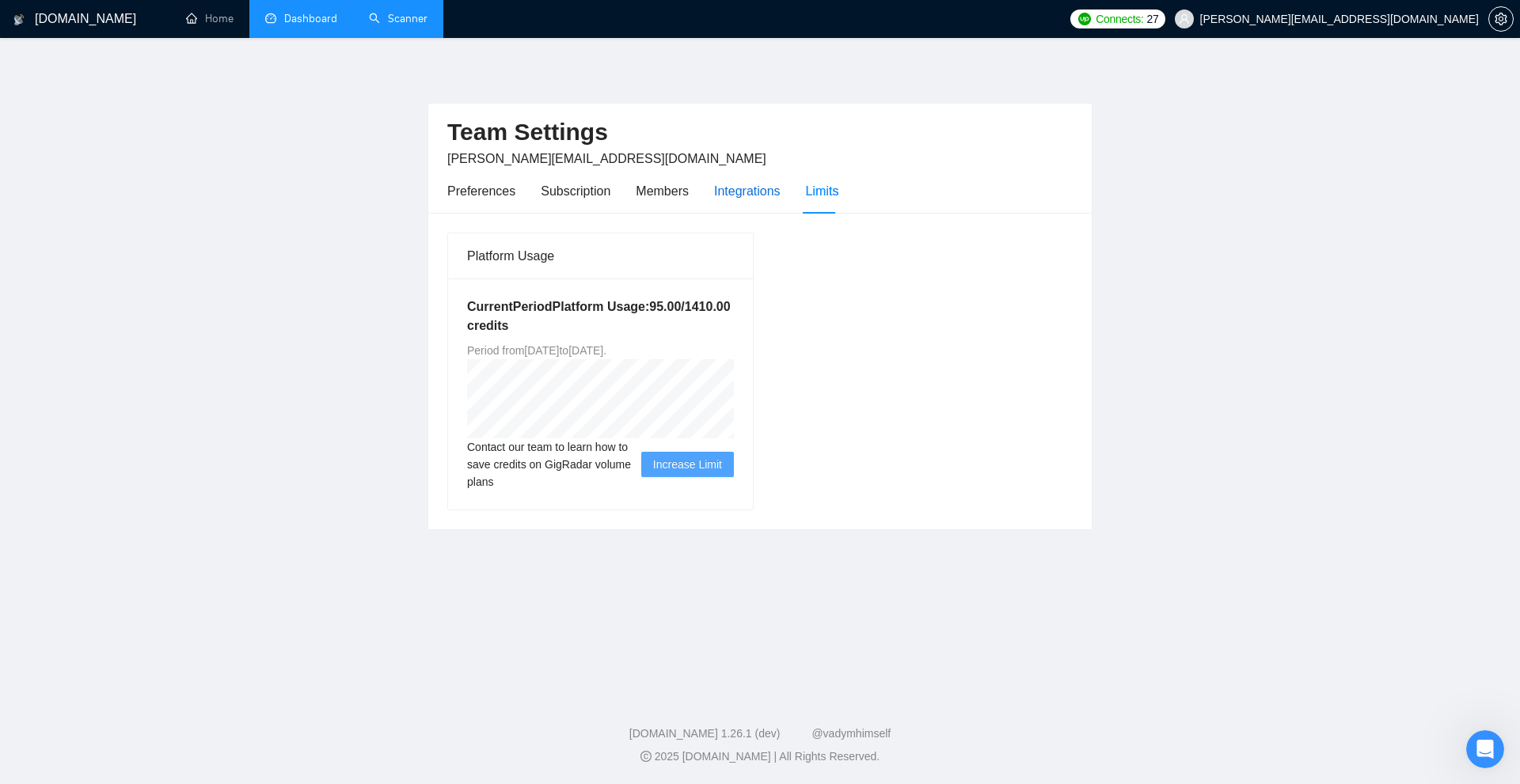
click at [772, 188] on div "Integrations" at bounding box center [747, 191] width 66 height 19
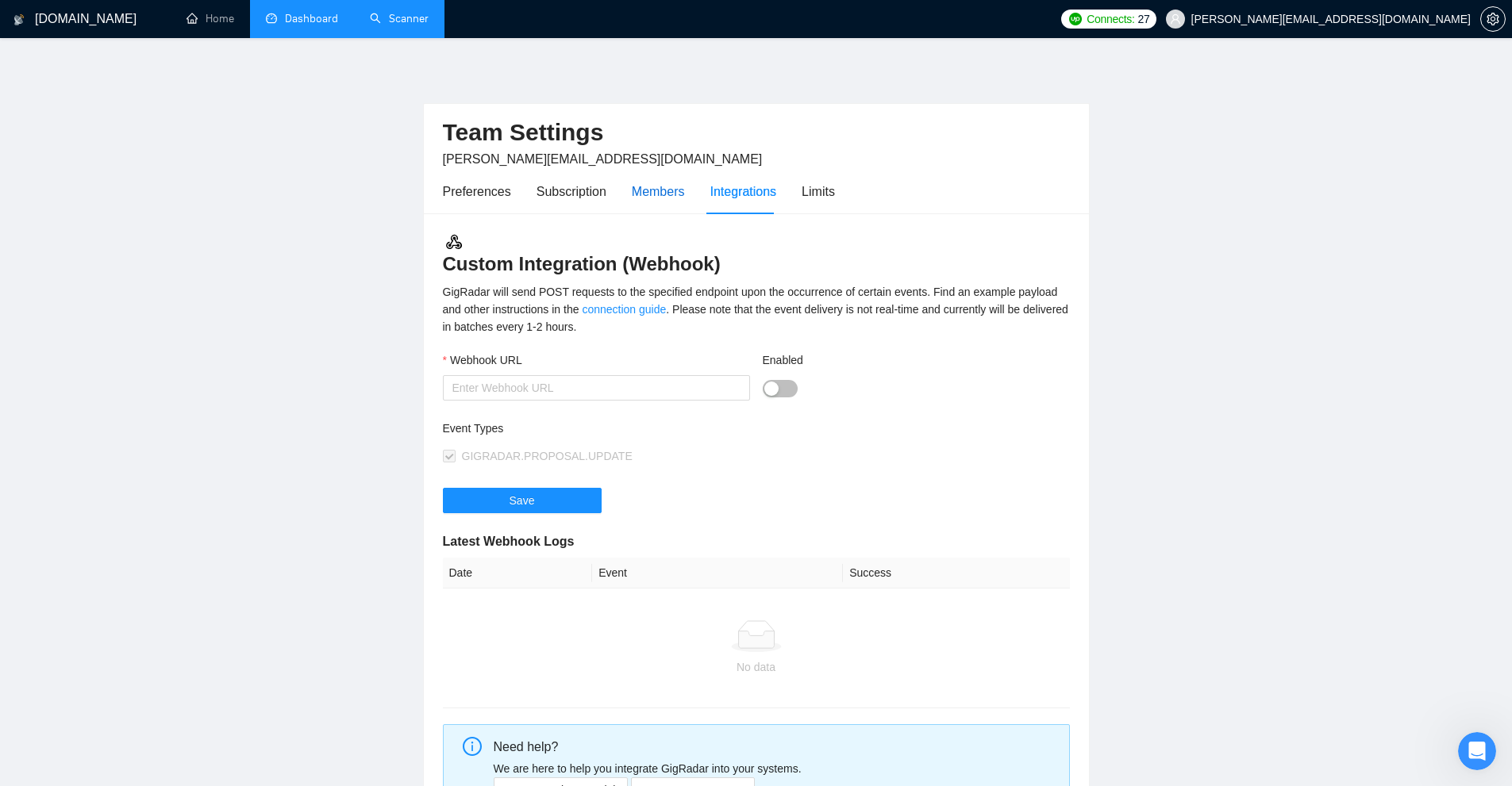
click at [674, 191] on div "Members" at bounding box center [658, 192] width 53 height 20
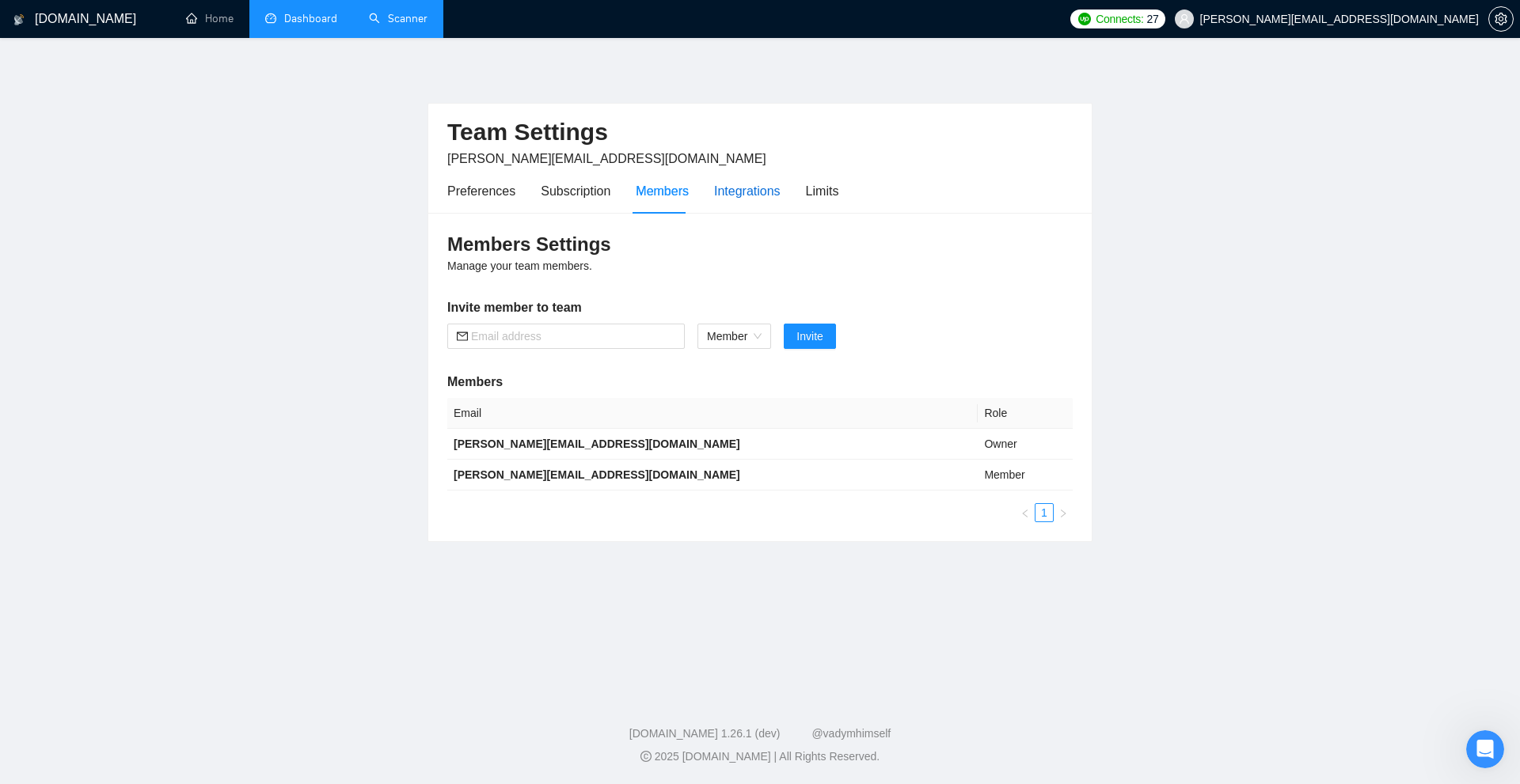
click at [749, 194] on div "Integrations" at bounding box center [747, 191] width 66 height 19
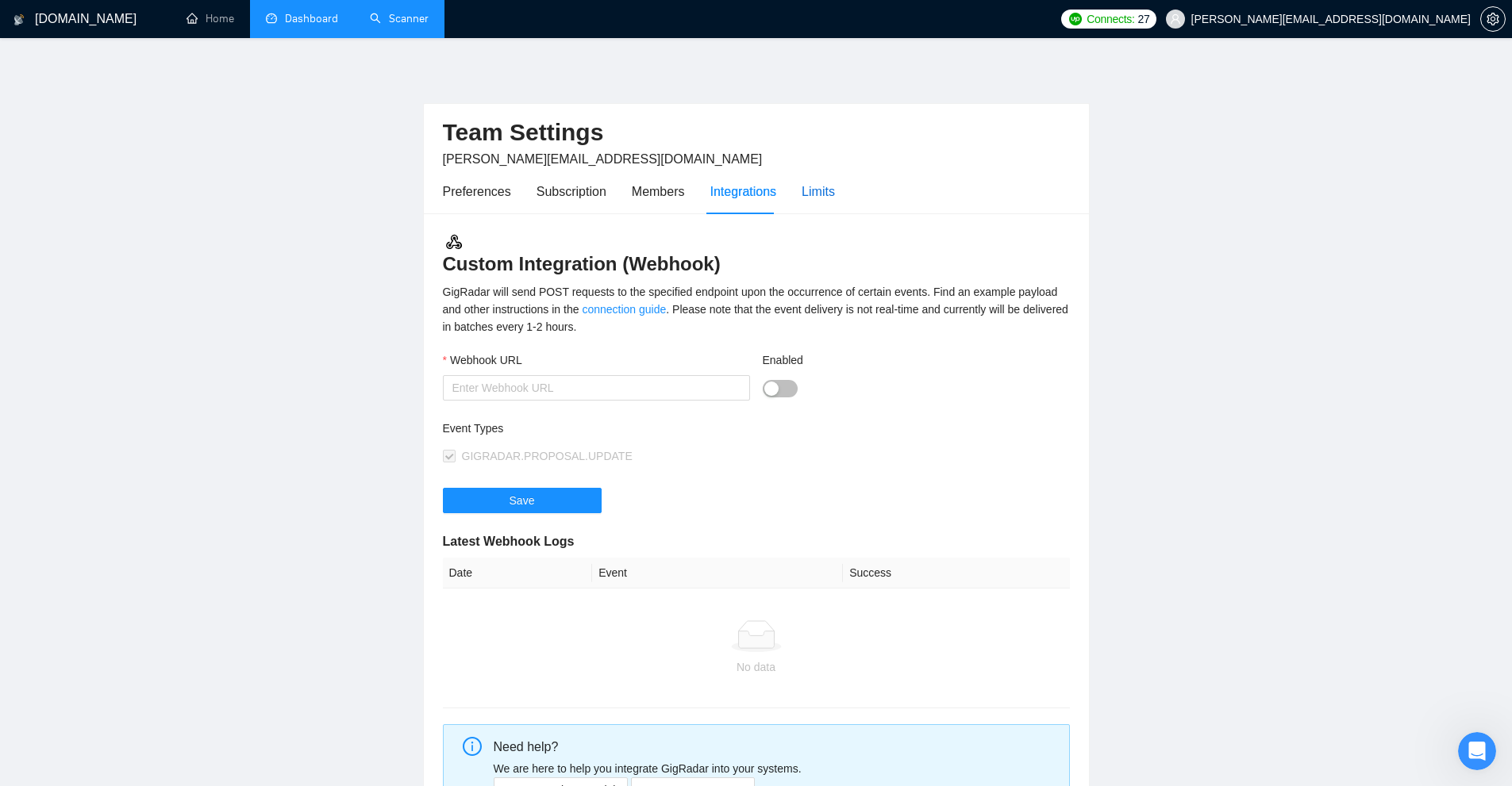
click at [830, 194] on div "Limits" at bounding box center [818, 192] width 34 height 20
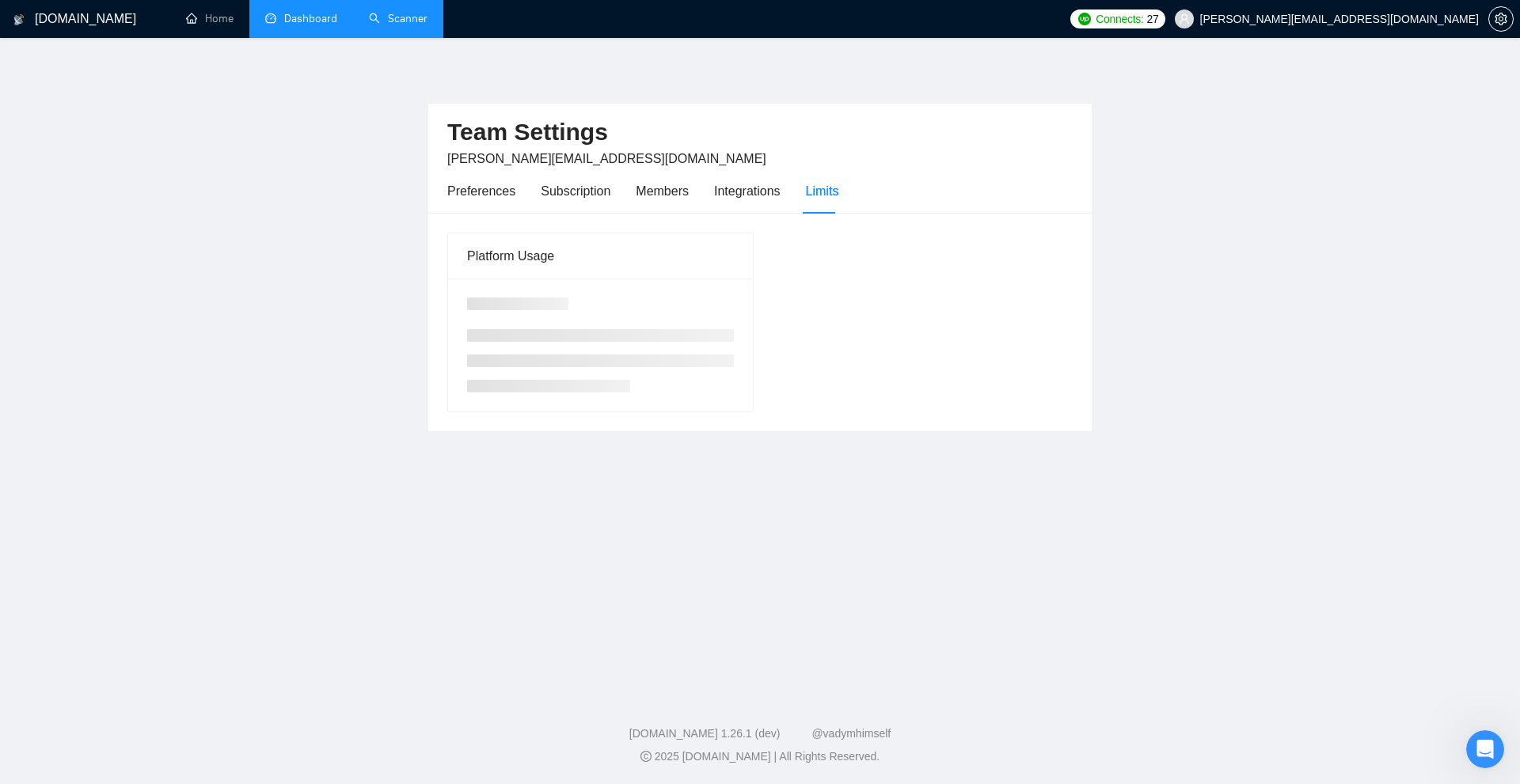
click at [687, 199] on div "Preferences Subscription Members Integrations Limits" at bounding box center [643, 191] width 391 height 45
click at [672, 199] on div "Members" at bounding box center [662, 191] width 53 height 19
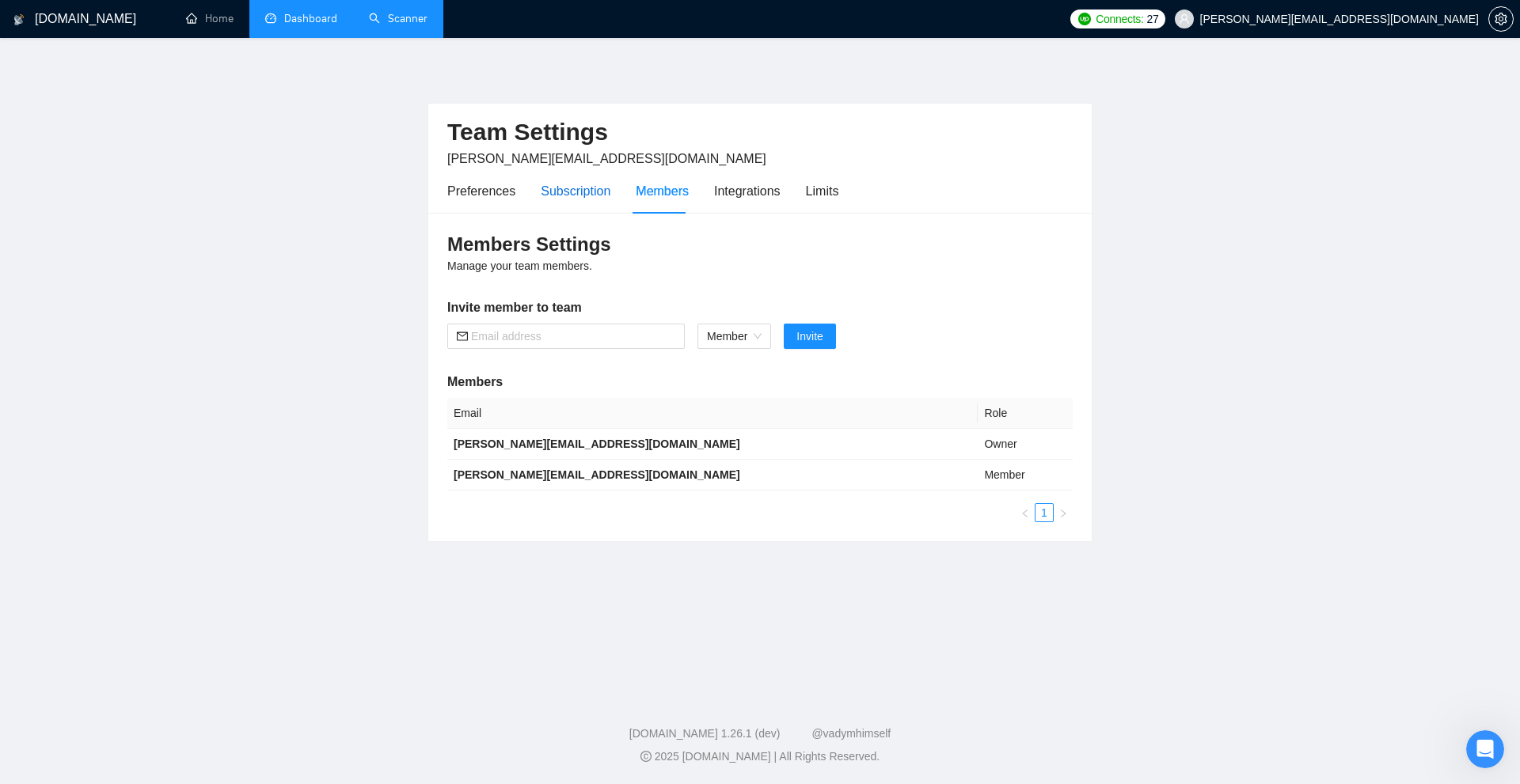
click at [547, 195] on div "Subscription" at bounding box center [575, 191] width 70 height 19
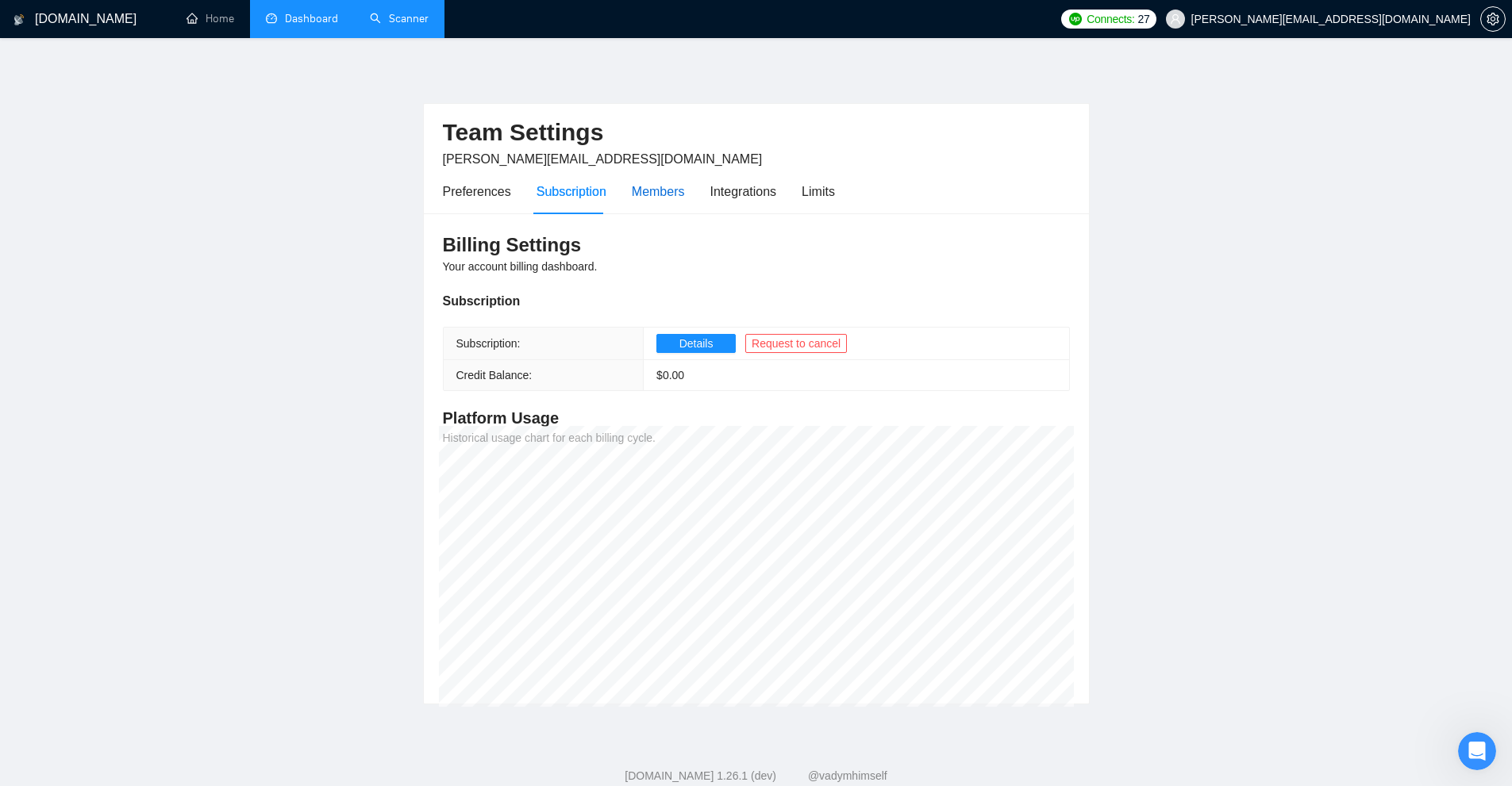
click at [640, 182] on div "Members" at bounding box center [658, 192] width 53 height 20
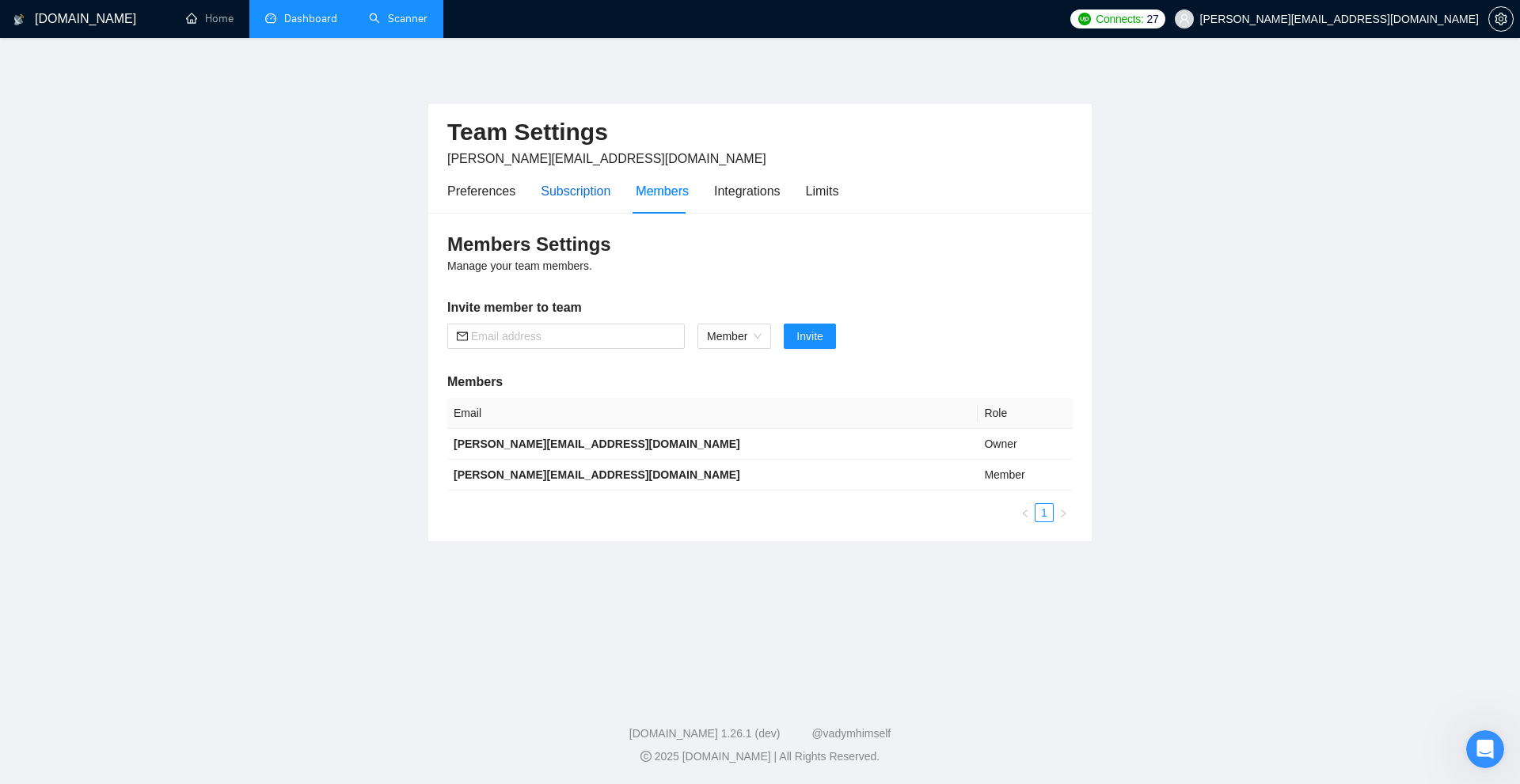
click at [569, 196] on div "Subscription" at bounding box center [575, 191] width 70 height 19
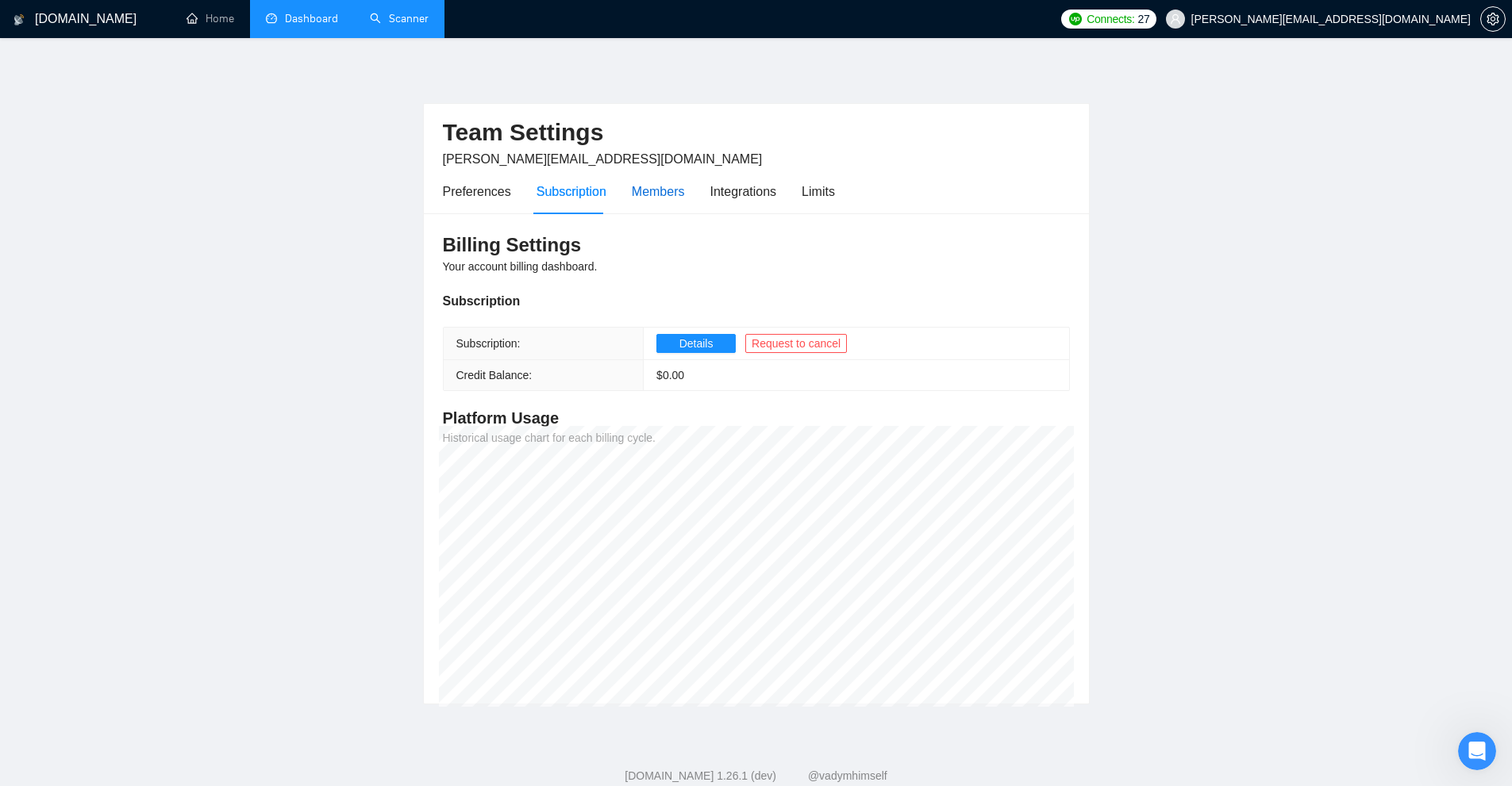
click at [643, 195] on div "Members" at bounding box center [658, 192] width 53 height 20
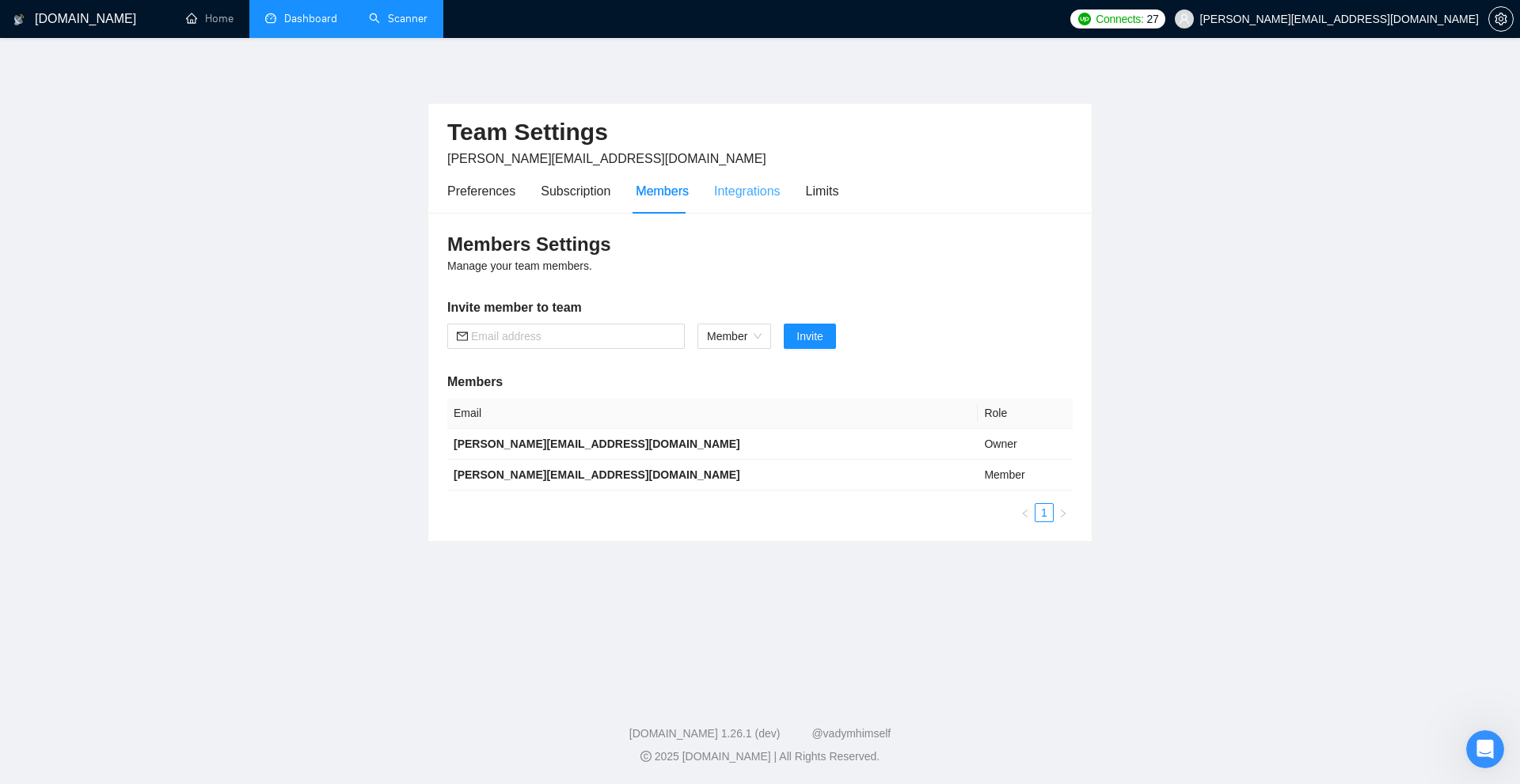
click at [720, 203] on div "Integrations" at bounding box center [747, 191] width 66 height 45
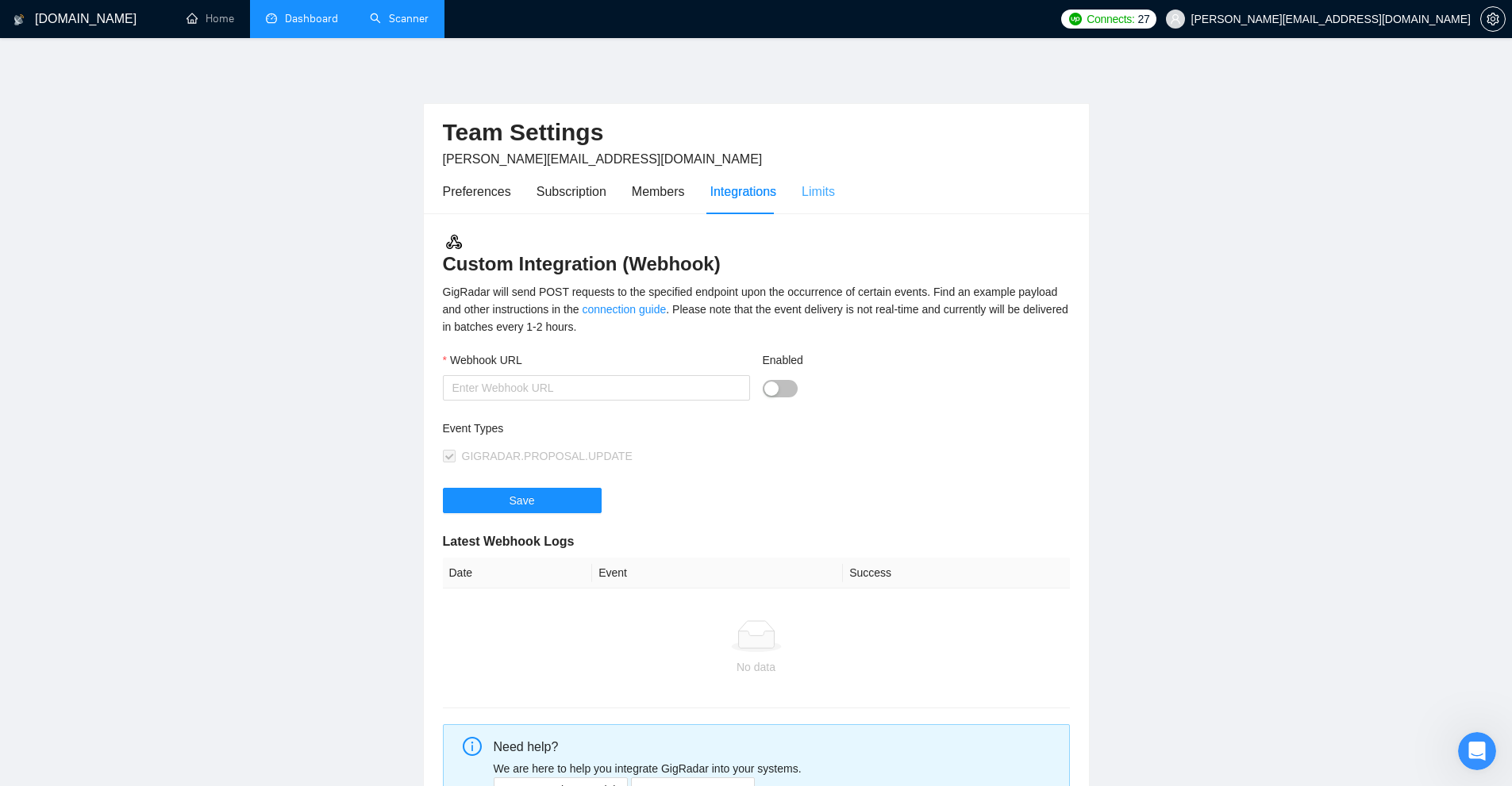
click at [830, 205] on div "Limits" at bounding box center [818, 192] width 34 height 45
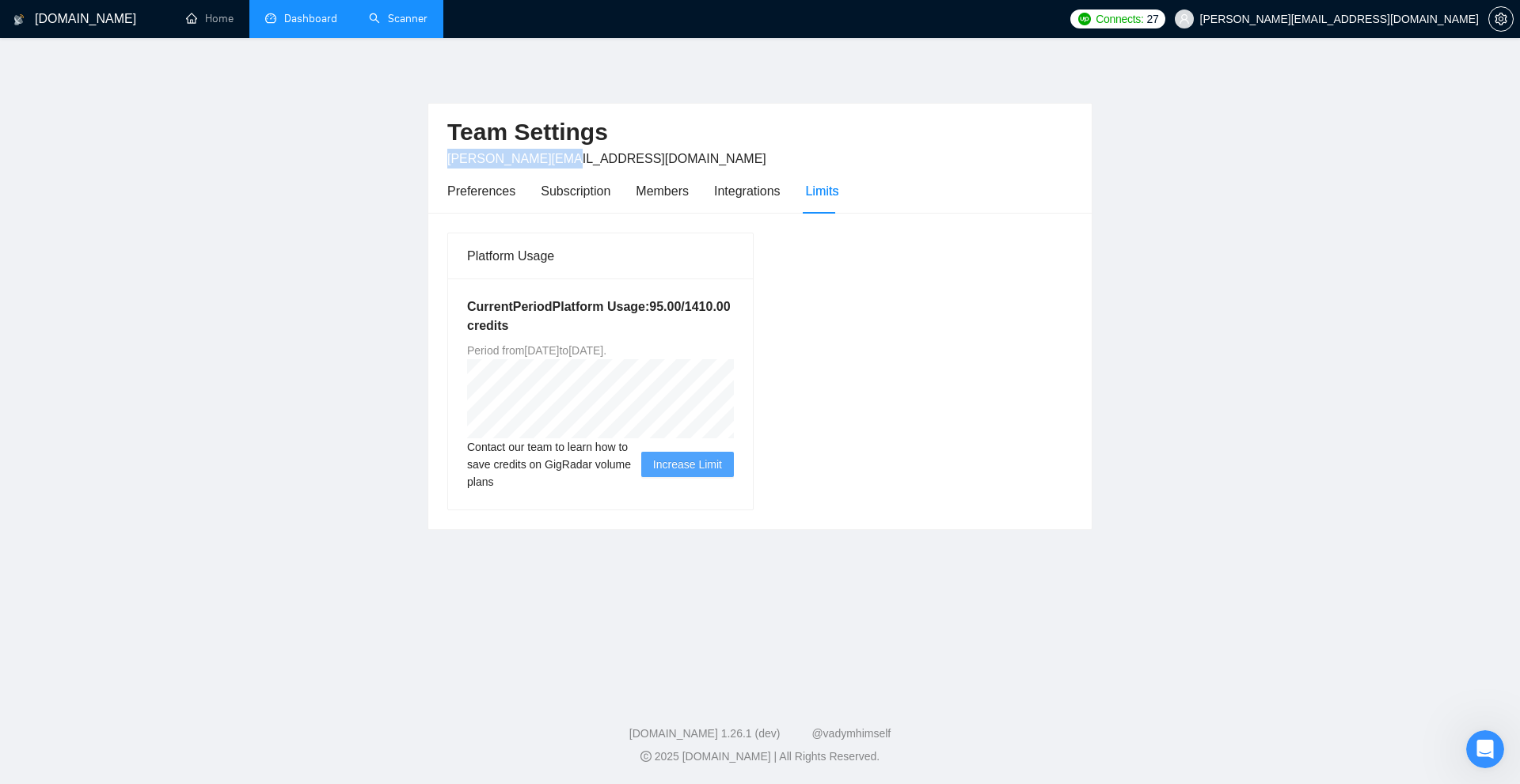
drag, startPoint x: 529, startPoint y: 157, endPoint x: 409, endPoint y: 157, distance: 120.0
click at [416, 155] on main "Team Settings [PERSON_NAME][EMAIL_ADDRESS][DOMAIN_NAME] Preferences Subscriptio…" at bounding box center [760, 363] width 1470 height 599
drag, startPoint x: 687, startPoint y: 308, endPoint x: 734, endPoint y: 306, distance: 47.0
click at [734, 306] on div "Current Period Platform Usage: 95.00 / 1410.00 credits Period from [DATE] to [D…" at bounding box center [600, 394] width 305 height 231
